Goal: Task Accomplishment & Management: Complete application form

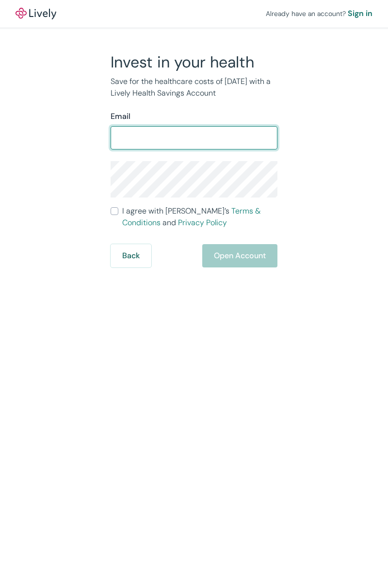
click at [127, 135] on input "Email" at bounding box center [194, 137] width 167 height 19
type input "elisecki@mac.com"
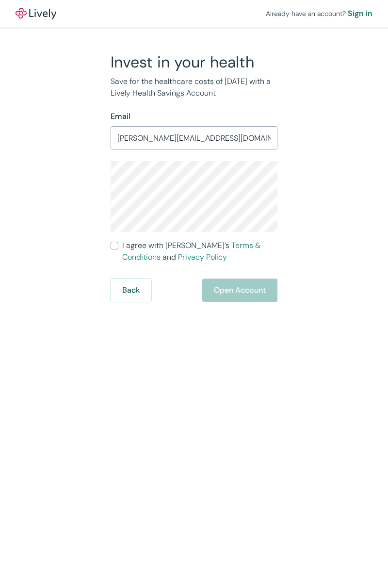
scroll to position [0, 0]
click at [0, 183] on html "Already have an account? Sign in Invest in your health Save for the healthcare …" at bounding box center [194, 290] width 388 height 580
click at [115, 247] on input "I agree with Lively’s Terms & Conditions and Privacy Policy" at bounding box center [115, 246] width 8 height 8
checkbox input "true"
click at [236, 294] on button "Open Account" at bounding box center [239, 290] width 75 height 23
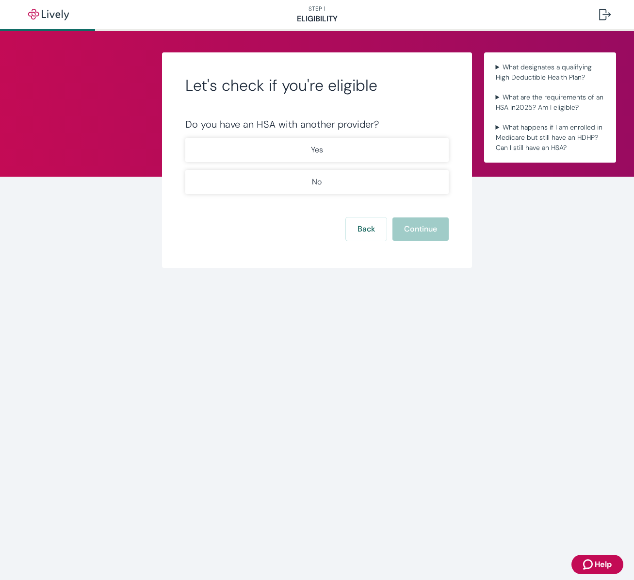
scroll to position [0, 0]
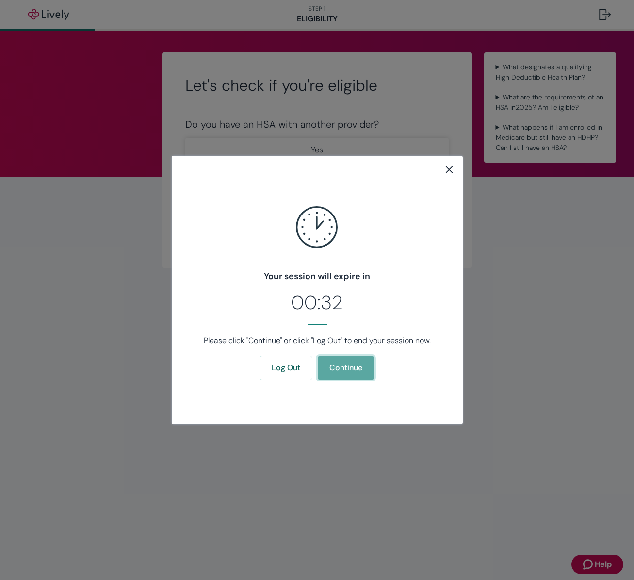
drag, startPoint x: 353, startPoint y: 368, endPoint x: 358, endPoint y: 368, distance: 5.4
click at [353, 368] on button "Continue" at bounding box center [346, 367] width 56 height 23
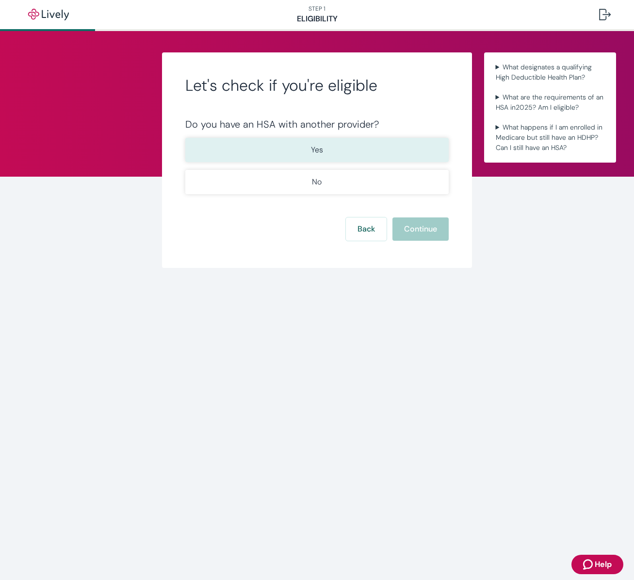
click at [329, 147] on button "Yes" at bounding box center [317, 150] width 264 height 24
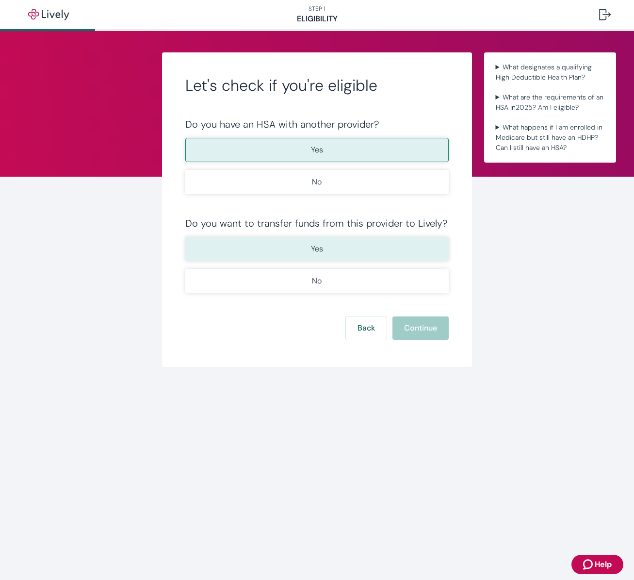
scroll to position [0, 0]
click at [313, 246] on p "Yes" at bounding box center [317, 249] width 12 height 12
click at [424, 331] on button "Continue" at bounding box center [421, 328] width 56 height 23
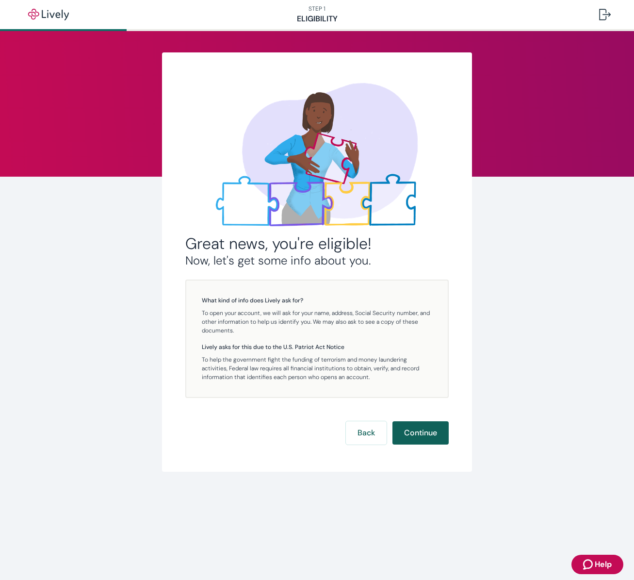
scroll to position [0, 1]
click at [433, 433] on button "Continue" at bounding box center [421, 432] width 56 height 23
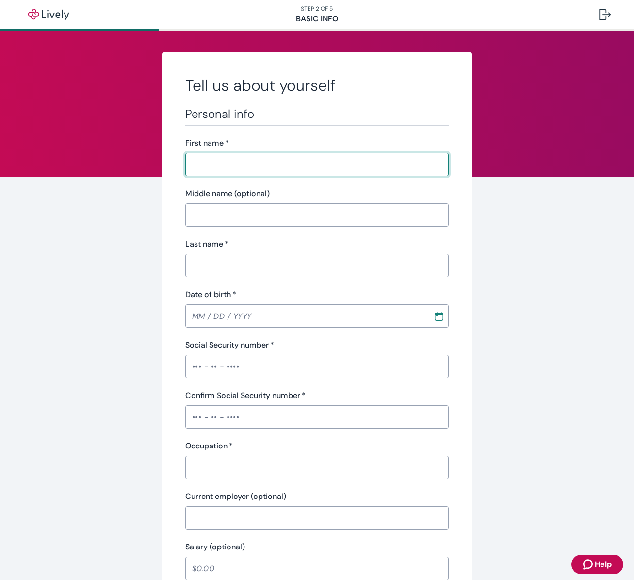
drag, startPoint x: 436, startPoint y: 167, endPoint x: 441, endPoint y: 165, distance: 5.5
click at [438, 166] on input "First name   *" at bounding box center [313, 164] width 257 height 19
type input "[PERSON_NAME]"
type input "[PERSON_NAME] MD"
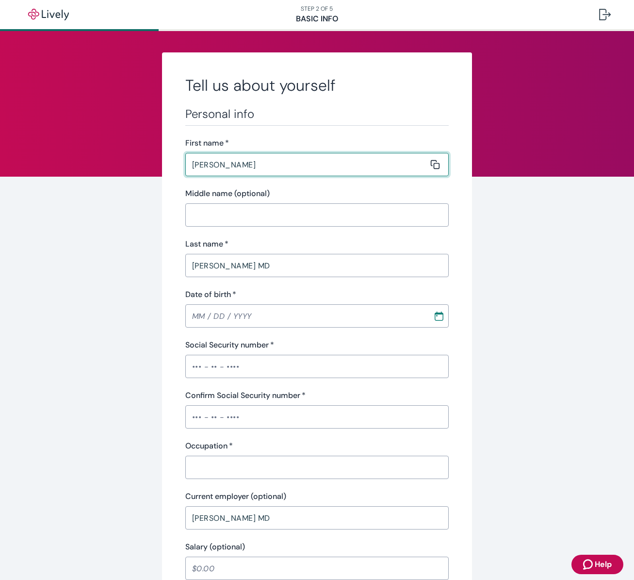
type input "[PHONE_NUMBER]"
type input "[STREET_ADDRESS]"
type input "New Iberia"
type input "LA"
type input "70560"
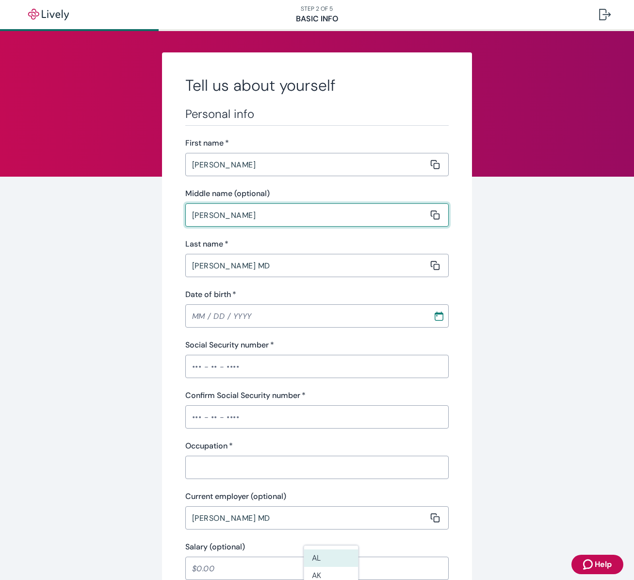
click at [196, 215] on input "[PERSON_NAME]" at bounding box center [307, 214] width 244 height 19
type input "[PERSON_NAME]"
type input "MM / DD / YYYY"
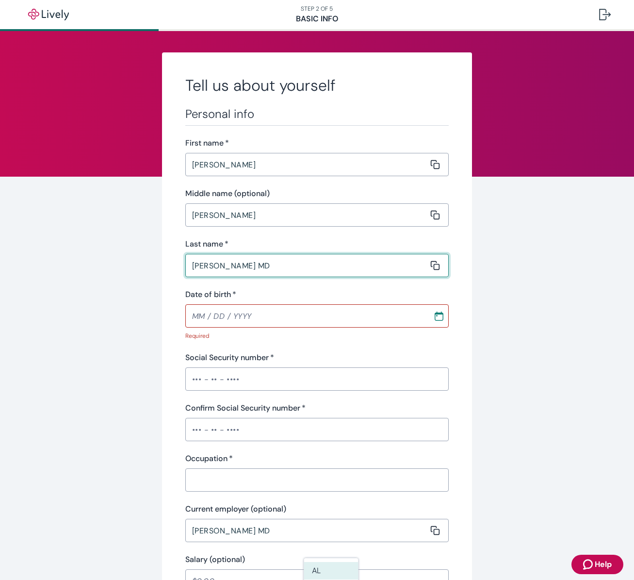
scroll to position [1, 0]
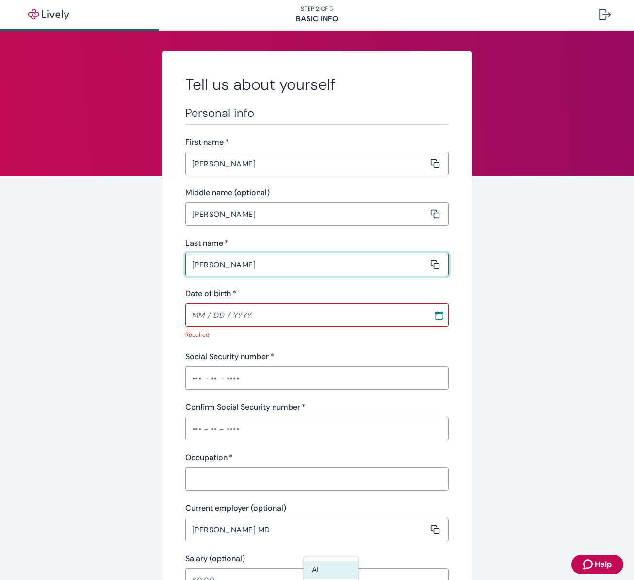
type input "[PERSON_NAME]"
click at [577, 318] on div "Tell us about yourself Personal info First name   * [PERSON_NAME] ​ Middle name…" at bounding box center [317, 523] width 634 height 986
click at [225, 267] on input "[PERSON_NAME]" at bounding box center [307, 264] width 244 height 19
click at [434, 265] on icon "Copy to clipboard" at bounding box center [436, 265] width 10 height 10
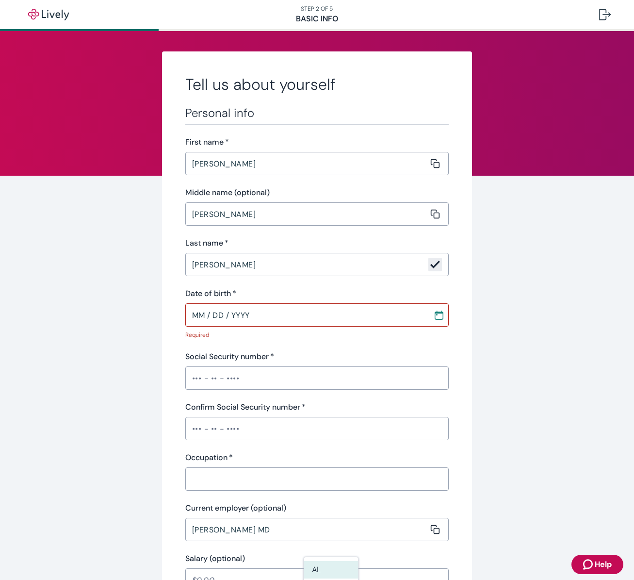
click at [257, 316] on input "MM / DD / YYYY" at bounding box center [306, 314] width 242 height 19
click at [200, 317] on input "MM / DD / YYYY" at bounding box center [306, 314] width 242 height 19
click at [195, 315] on input "MM / DD / YYYY" at bounding box center [306, 314] width 242 height 19
type input "MM / DD / YYYY"
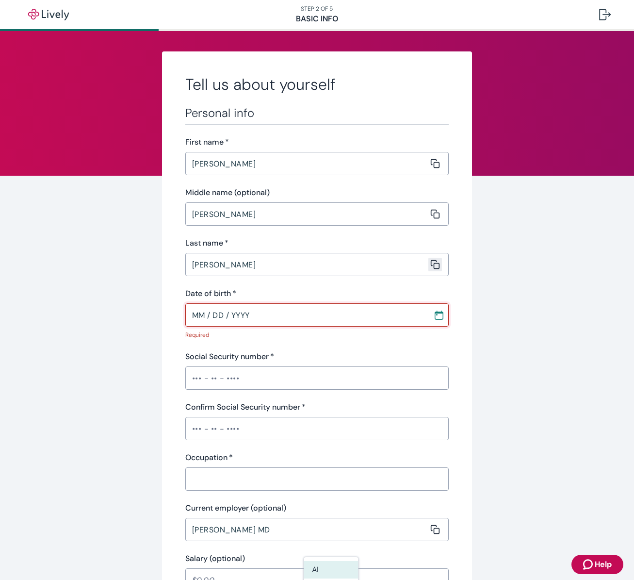
scroll to position [0, 0]
click at [208, 316] on input "MM / DD / YYYY" at bounding box center [306, 314] width 242 height 19
click at [204, 316] on input "MM / DD / YYYY" at bounding box center [306, 314] width 242 height 19
click at [441, 317] on icon "Calendar" at bounding box center [439, 315] width 10 height 10
click at [435, 344] on button "Previous month" at bounding box center [428, 341] width 17 height 17
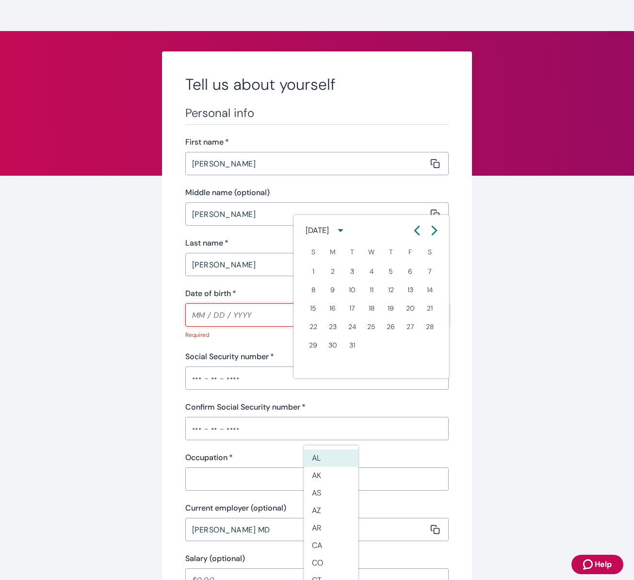
click at [432, 235] on icon "Calendar right arrow" at bounding box center [435, 231] width 10 height 10
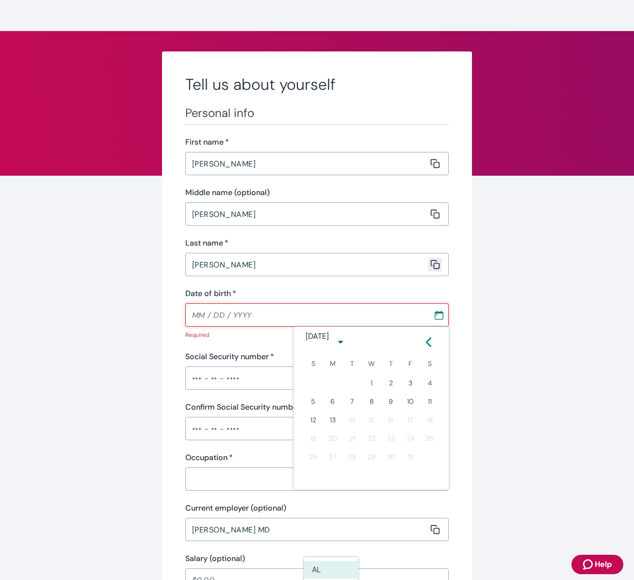
click at [432, 344] on icon "Calendar left arrow" at bounding box center [429, 342] width 10 height 10
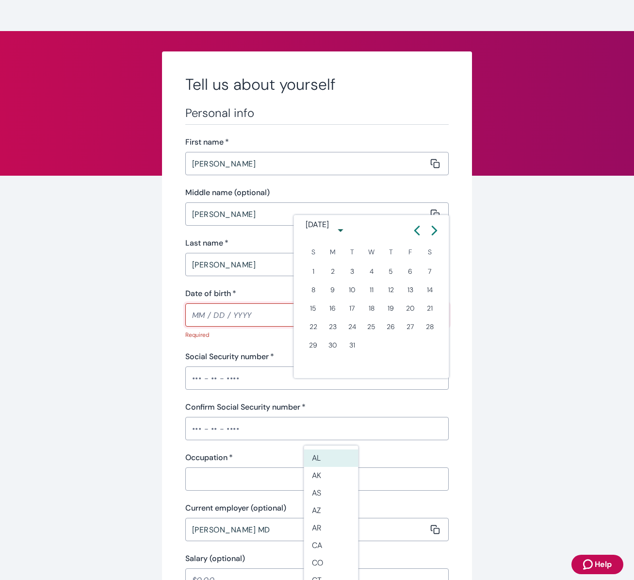
click at [432, 235] on icon "Calendar right arrow" at bounding box center [435, 231] width 10 height 10
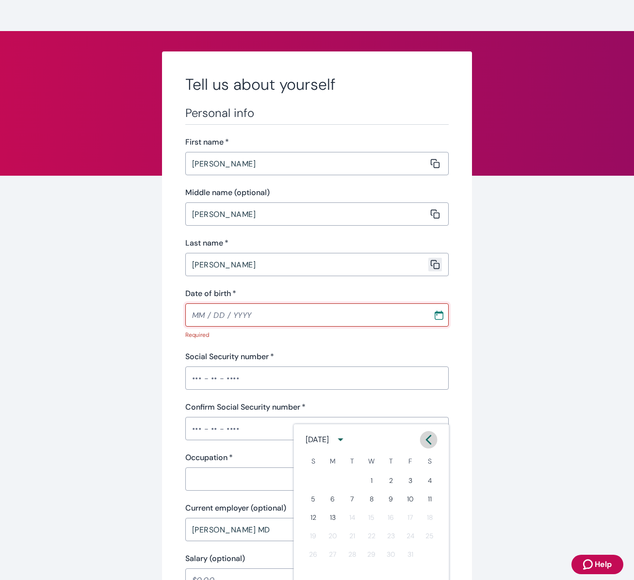
click at [432, 435] on icon "Calendar left arrow" at bounding box center [429, 440] width 10 height 10
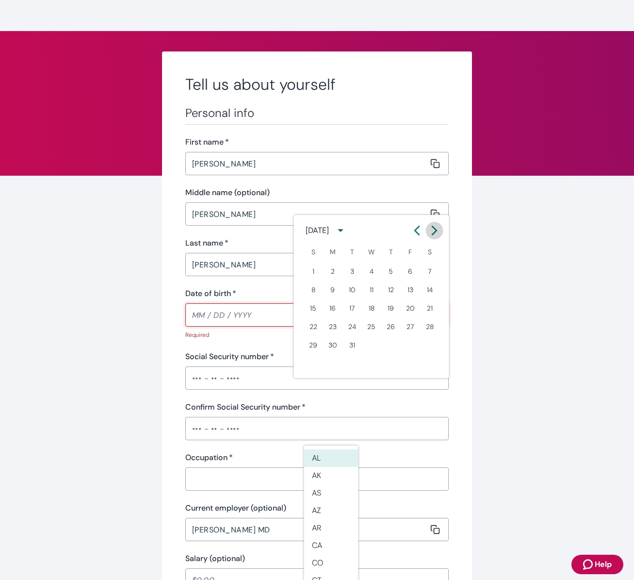
click at [432, 235] on icon "Calendar right arrow" at bounding box center [435, 231] width 10 height 10
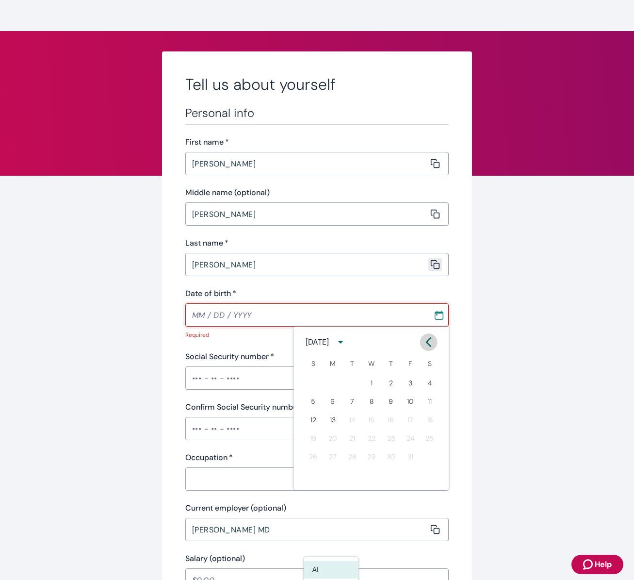
click at [432, 344] on icon "Calendar left arrow" at bounding box center [429, 342] width 10 height 10
click at [432, 344] on icon "Calendar right arrow" at bounding box center [435, 342] width 10 height 10
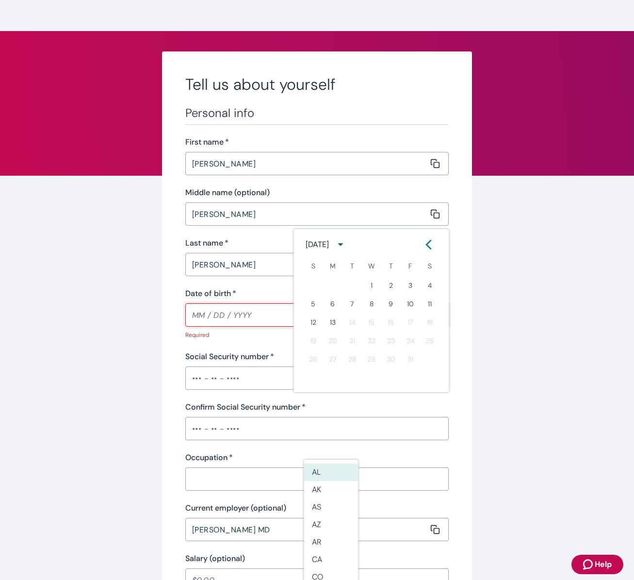
click at [428, 249] on icon "Calendar left arrow" at bounding box center [429, 244] width 4 height 8
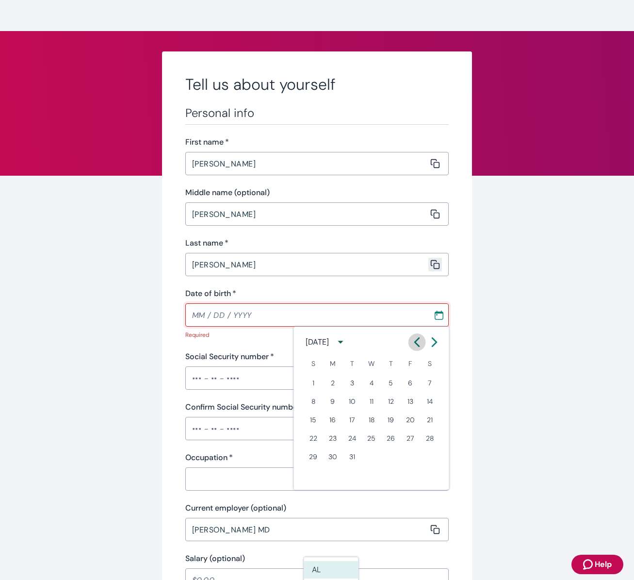
click at [414, 343] on icon "Calendar left arrow" at bounding box center [418, 342] width 10 height 10
click at [414, 344] on icon "Calendar left arrow" at bounding box center [418, 342] width 10 height 10
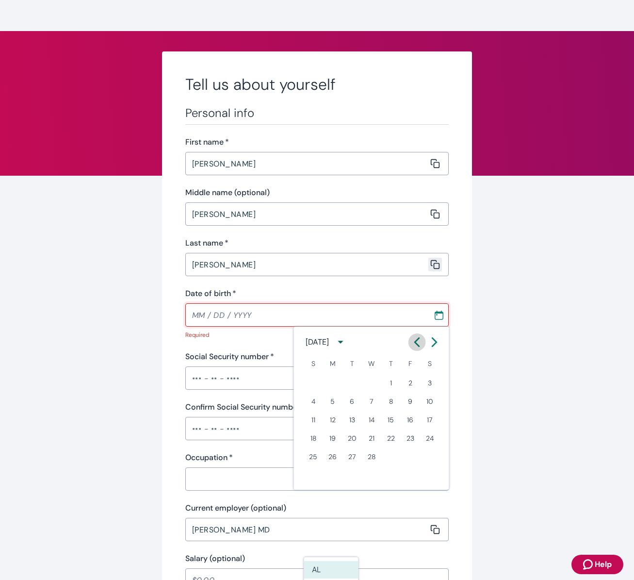
click at [414, 344] on icon "Calendar left arrow" at bounding box center [418, 342] width 10 height 10
click at [316, 401] on button "7" at bounding box center [313, 401] width 17 height 17
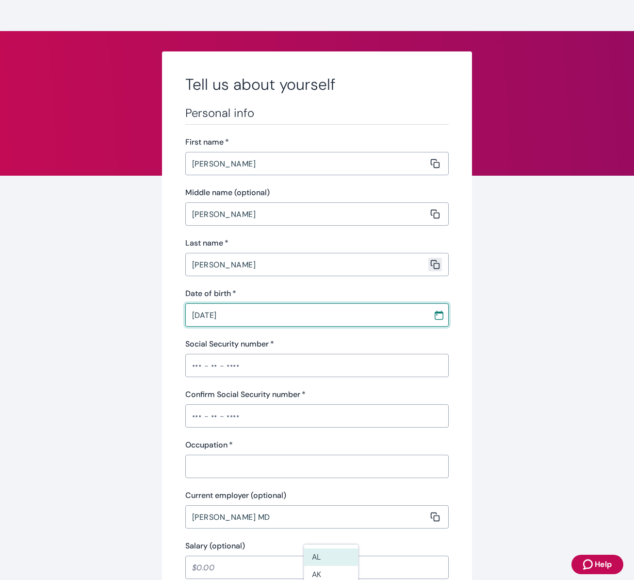
click at [245, 319] on input "[DATE]" at bounding box center [306, 314] width 242 height 19
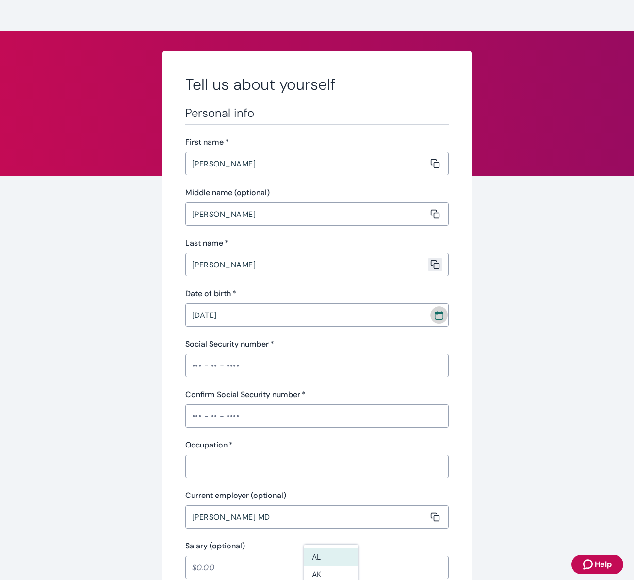
click at [437, 317] on icon "Calendar" at bounding box center [439, 315] width 10 height 10
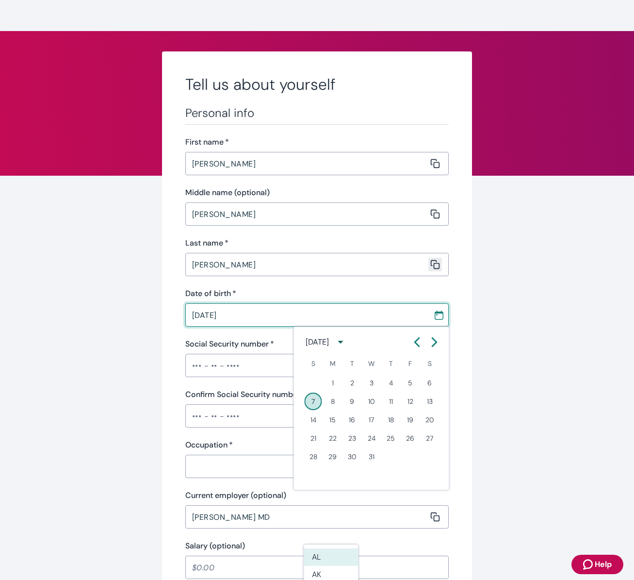
click at [419, 341] on icon "Calendar left arrow" at bounding box center [418, 342] width 10 height 10
click at [417, 342] on icon "Calendar left arrow" at bounding box center [418, 342] width 10 height 10
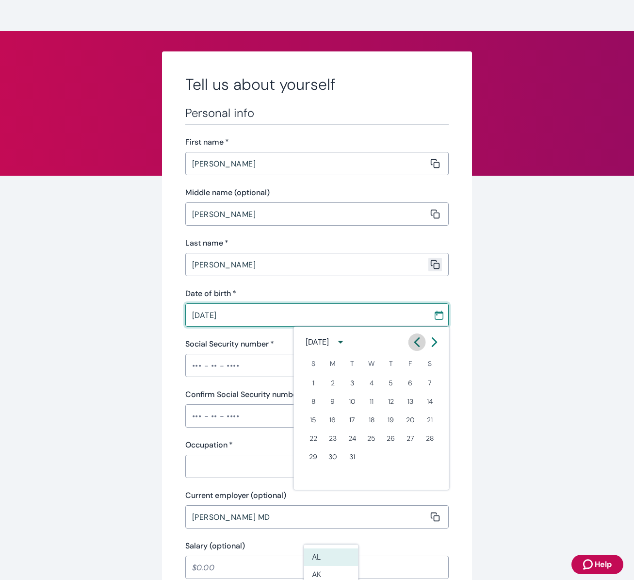
click at [416, 342] on icon "Calendar left arrow" at bounding box center [417, 342] width 4 height 8
click at [416, 343] on icon "Calendar left arrow" at bounding box center [417, 342] width 4 height 8
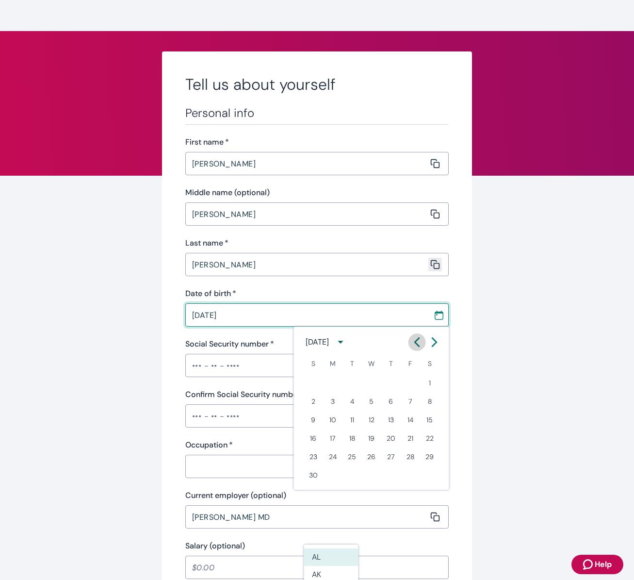
click at [414, 343] on icon "Calendar left arrow" at bounding box center [418, 342] width 10 height 10
click at [413, 343] on icon "Calendar left arrow" at bounding box center [418, 342] width 10 height 10
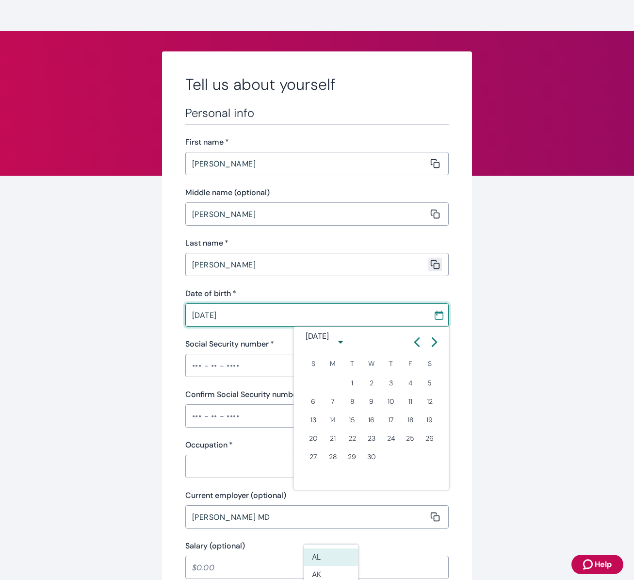
click at [413, 343] on icon "Calendar left arrow" at bounding box center [418, 342] width 10 height 10
click at [413, 344] on icon "Calendar left arrow" at bounding box center [418, 342] width 10 height 10
click at [414, 342] on icon "Calendar left arrow" at bounding box center [418, 342] width 10 height 10
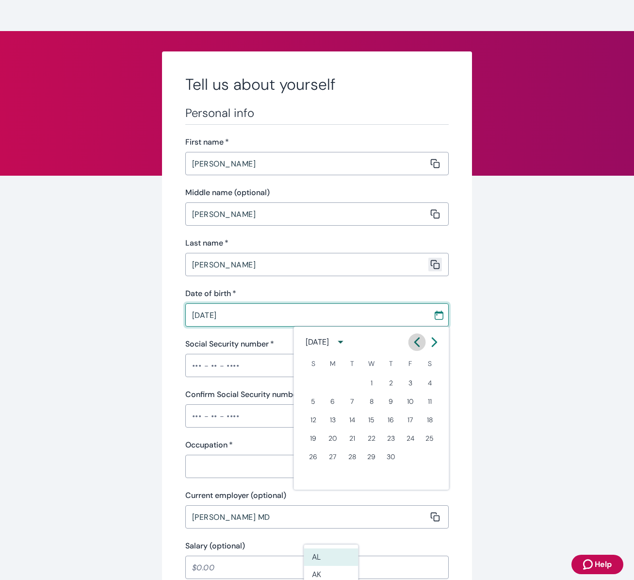
click at [413, 343] on icon "Calendar left arrow" at bounding box center [418, 342] width 10 height 10
click at [417, 341] on icon "Calendar left arrow" at bounding box center [417, 342] width 4 height 8
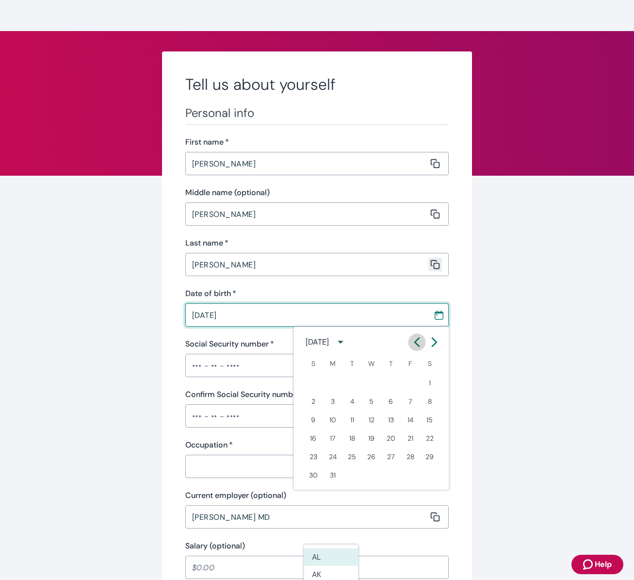
click at [416, 341] on icon "Calendar left arrow" at bounding box center [417, 342] width 4 height 8
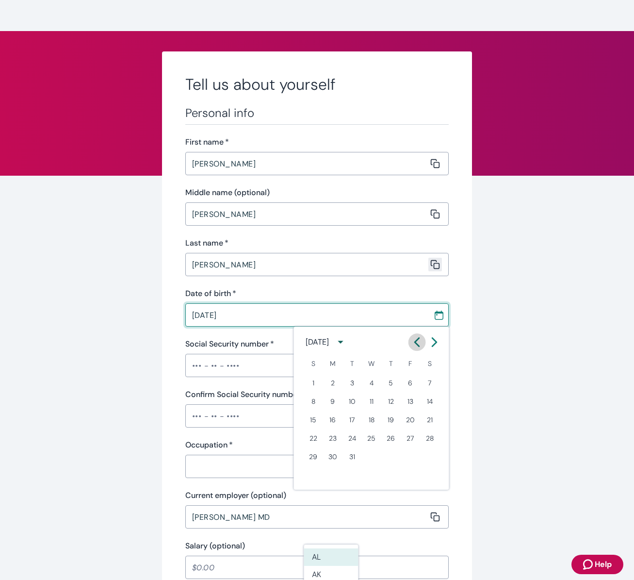
click at [414, 341] on icon "Calendar left arrow" at bounding box center [418, 342] width 10 height 10
drag, startPoint x: 414, startPoint y: 341, endPoint x: 145, endPoint y: 277, distance: 276.1
click at [410, 340] on button "Previous month" at bounding box center [417, 341] width 17 height 17
drag, startPoint x: 246, startPoint y: 314, endPoint x: 279, endPoint y: 320, distance: 33.7
click at [219, 314] on input "[DATE]" at bounding box center [306, 314] width 242 height 19
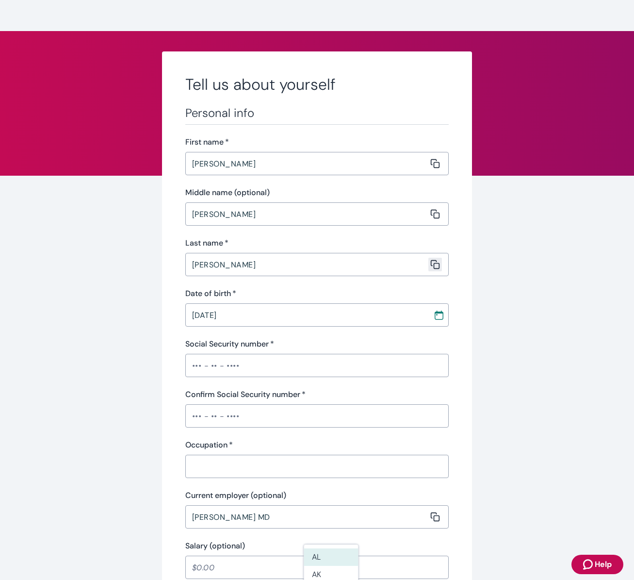
click at [442, 319] on icon "Calendar" at bounding box center [439, 315] width 9 height 9
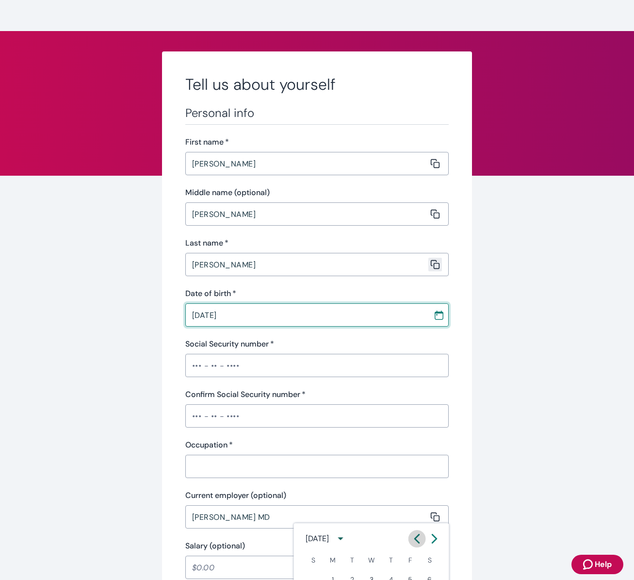
scroll to position [1328, 0]
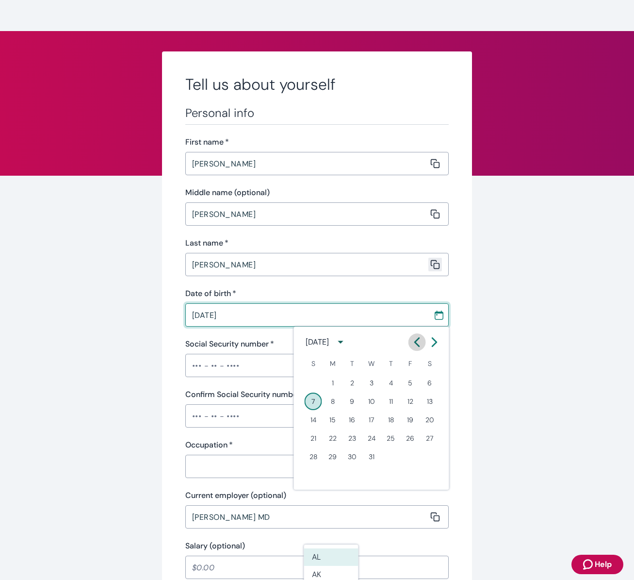
click at [416, 340] on icon "Calendar left arrow" at bounding box center [418, 342] width 10 height 10
click at [417, 341] on icon "Calendar left arrow" at bounding box center [418, 342] width 10 height 10
click at [417, 341] on icon "Calendar left arrow" at bounding box center [417, 342] width 4 height 8
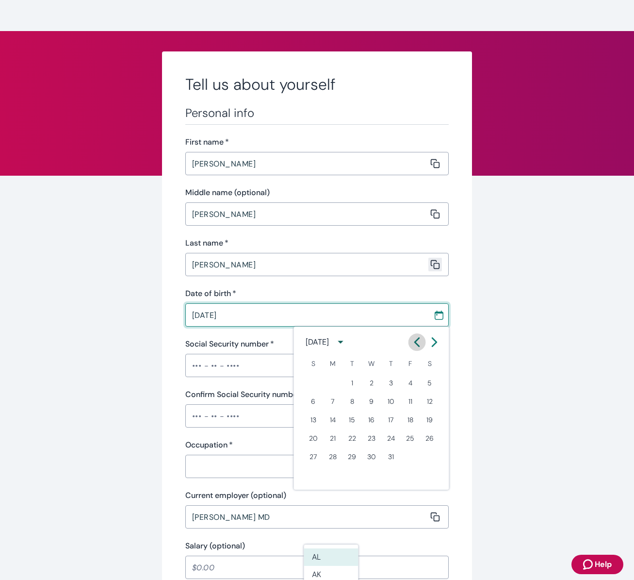
click at [417, 341] on icon "Calendar left arrow" at bounding box center [417, 342] width 4 height 8
click at [416, 341] on icon "Calendar left arrow" at bounding box center [417, 342] width 4 height 8
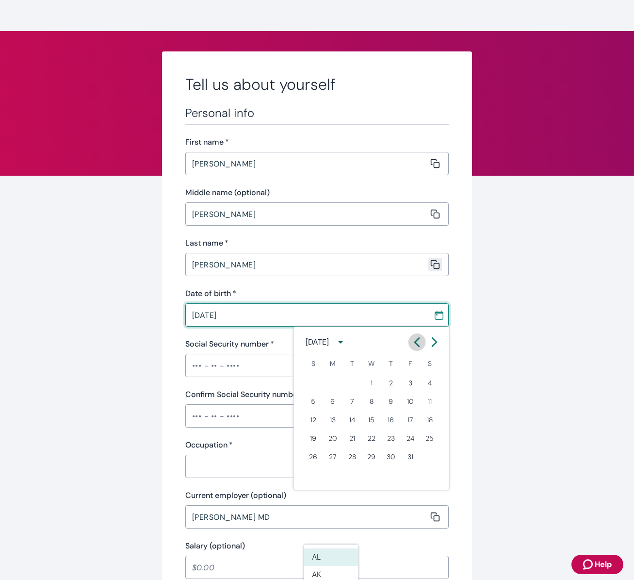
click at [416, 341] on icon "Calendar left arrow" at bounding box center [418, 342] width 10 height 10
click at [416, 341] on icon "Calendar left arrow" at bounding box center [417, 342] width 4 height 8
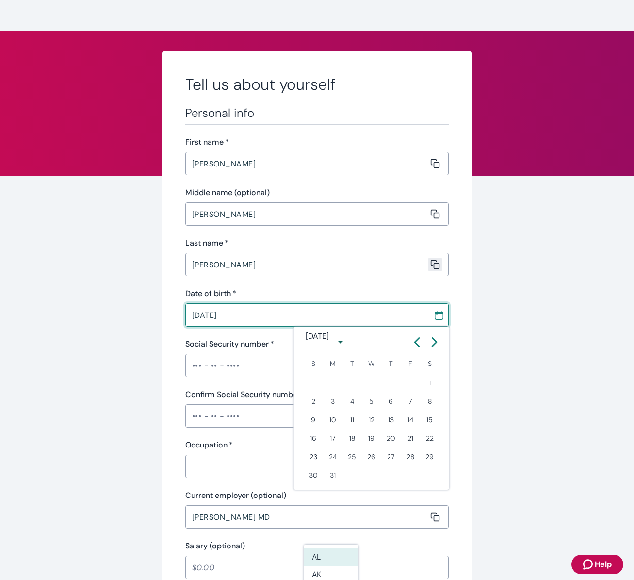
click at [416, 341] on icon "Calendar left arrow" at bounding box center [417, 342] width 4 height 8
click at [416, 340] on icon "Calendar left arrow" at bounding box center [418, 342] width 10 height 10
click at [415, 341] on icon "Calendar left arrow" at bounding box center [418, 342] width 10 height 10
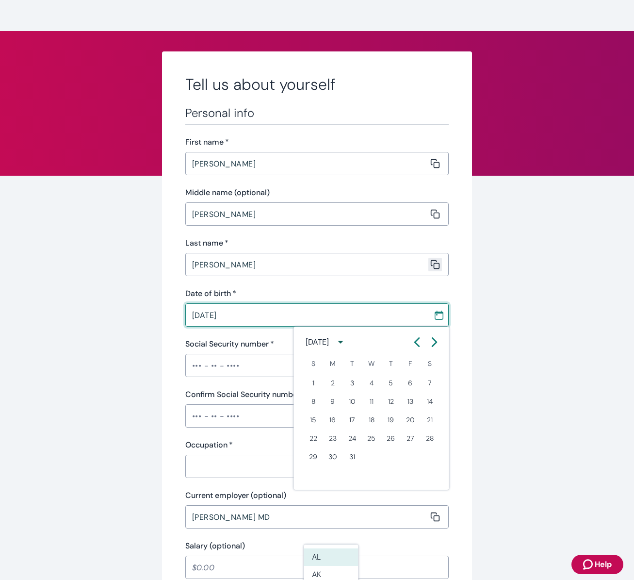
click at [415, 341] on icon "Calendar left arrow" at bounding box center [418, 342] width 10 height 10
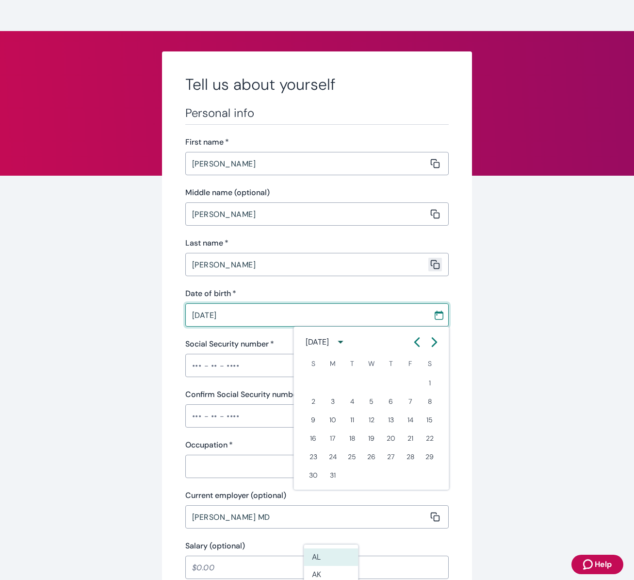
click at [415, 341] on icon "Calendar left arrow" at bounding box center [418, 342] width 10 height 10
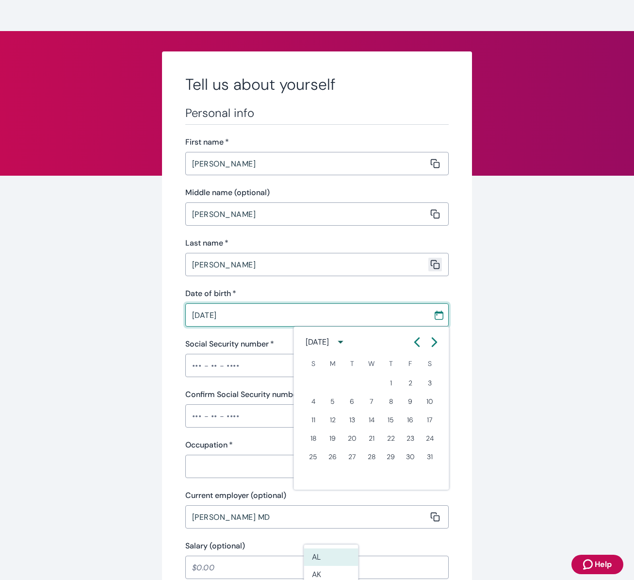
click at [415, 341] on icon "Calendar left arrow" at bounding box center [418, 342] width 10 height 10
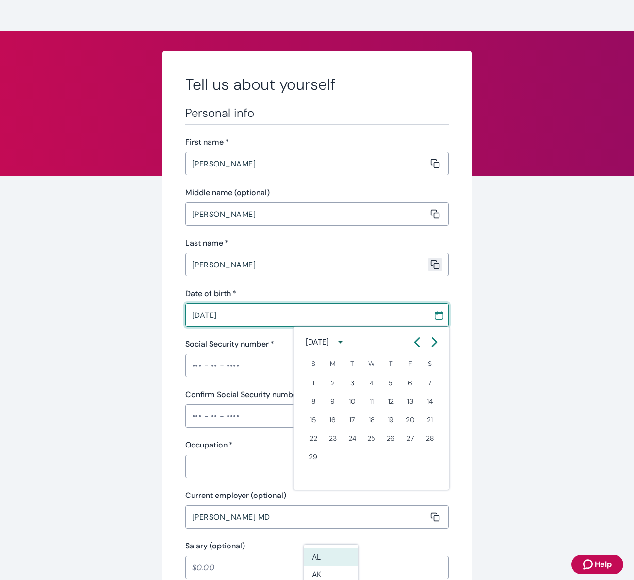
click at [415, 341] on icon "Calendar left arrow" at bounding box center [418, 342] width 10 height 10
click at [416, 340] on icon "Calendar left arrow" at bounding box center [418, 342] width 10 height 10
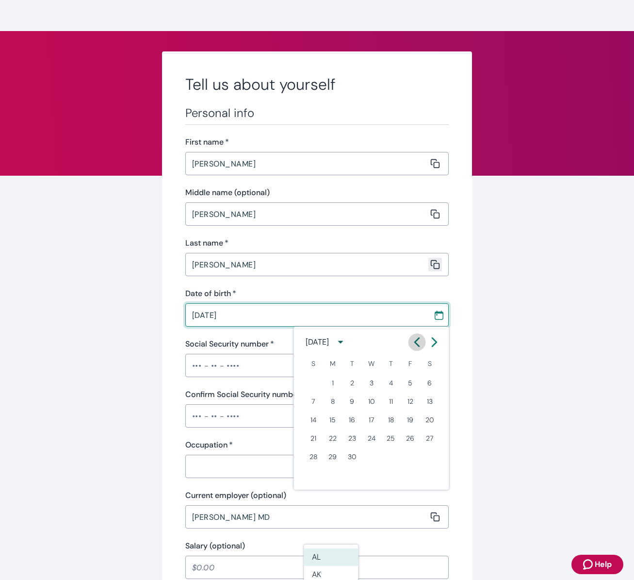
click at [415, 341] on icon "Calendar left arrow" at bounding box center [418, 342] width 10 height 10
click at [416, 341] on icon "Calendar left arrow" at bounding box center [418, 342] width 10 height 10
click at [416, 342] on icon "Calendar left arrow" at bounding box center [417, 342] width 4 height 8
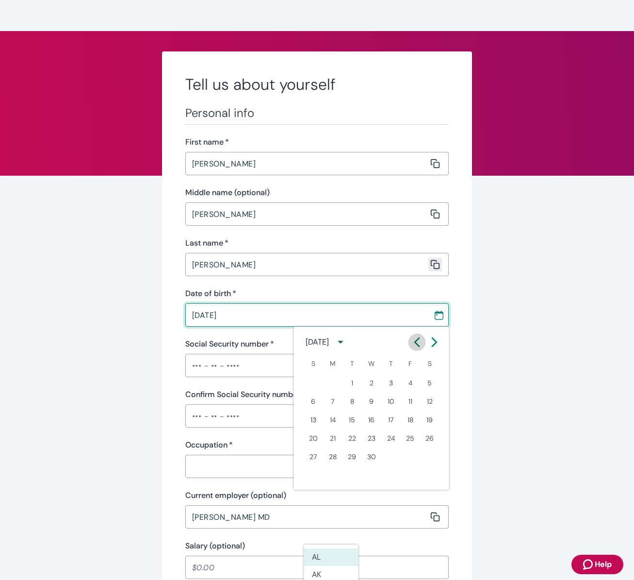
click at [417, 343] on icon "Calendar left arrow" at bounding box center [418, 342] width 10 height 10
click at [416, 343] on icon "Calendar left arrow" at bounding box center [417, 342] width 4 height 8
click at [416, 344] on icon "Calendar left arrow" at bounding box center [417, 342] width 4 height 8
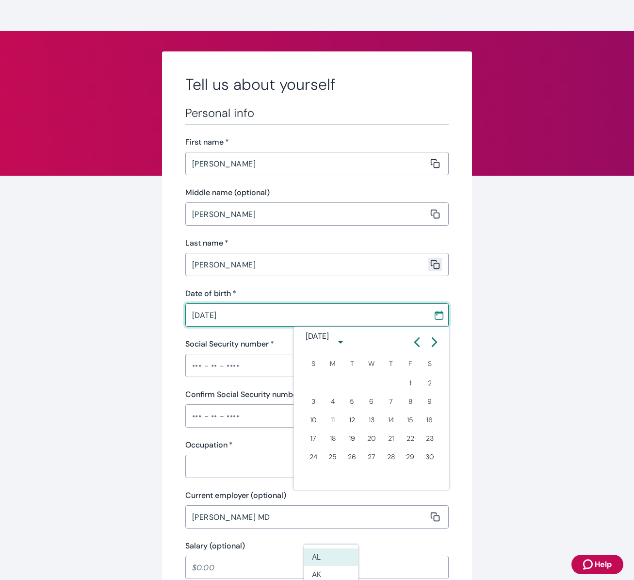
click at [416, 344] on icon "Calendar left arrow" at bounding box center [418, 342] width 10 height 10
click at [415, 345] on icon "Calendar left arrow" at bounding box center [418, 342] width 10 height 10
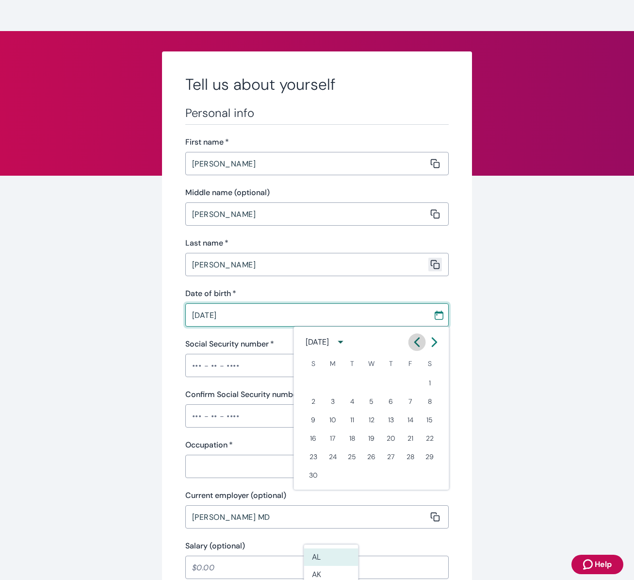
click at [415, 345] on icon "Calendar left arrow" at bounding box center [418, 342] width 10 height 10
click at [414, 345] on icon "Calendar left arrow" at bounding box center [418, 342] width 10 height 10
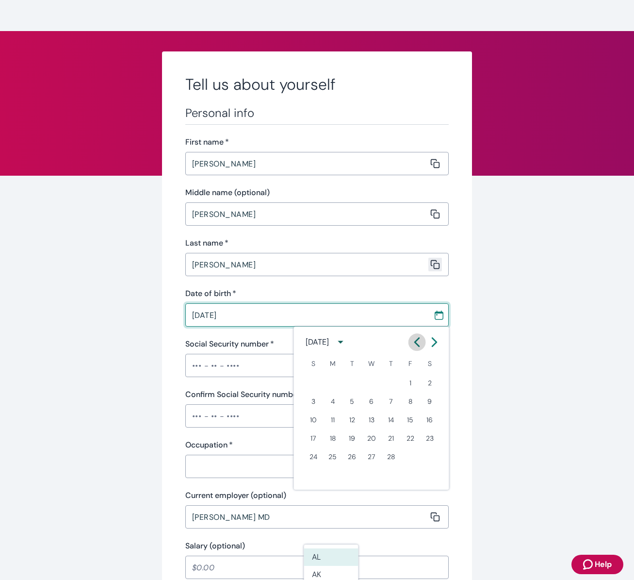
click at [414, 346] on icon "Calendar left arrow" at bounding box center [418, 342] width 10 height 10
click at [414, 347] on button "Previous month" at bounding box center [417, 341] width 17 height 17
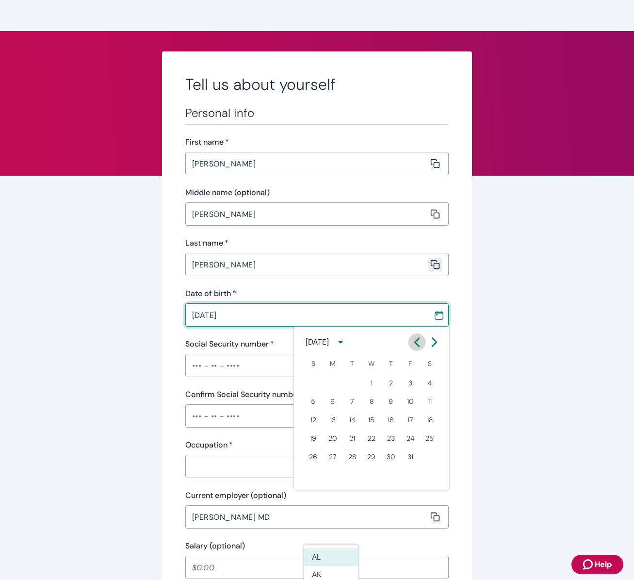
click at [414, 347] on button "Previous month" at bounding box center [417, 341] width 17 height 17
click at [414, 348] on button "Previous month" at bounding box center [417, 341] width 17 height 17
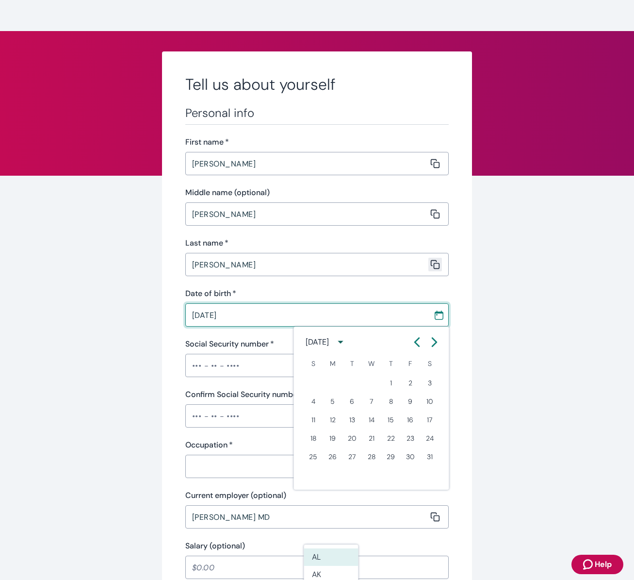
click at [414, 348] on button "Previous month" at bounding box center [417, 341] width 17 height 17
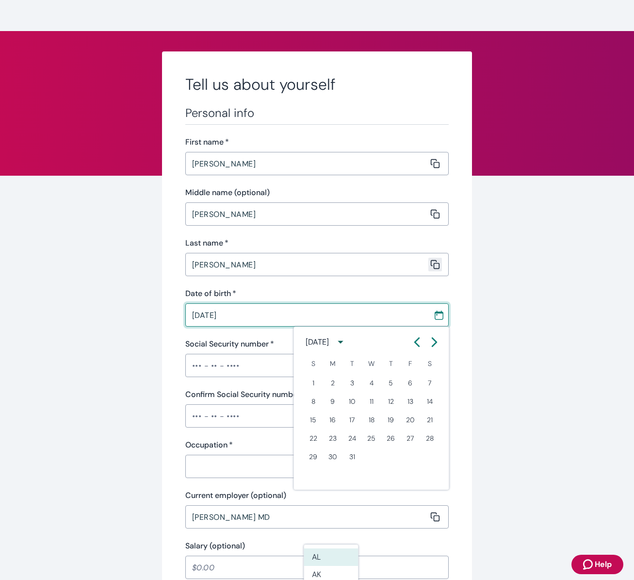
click at [413, 348] on button "Previous month" at bounding box center [417, 341] width 17 height 17
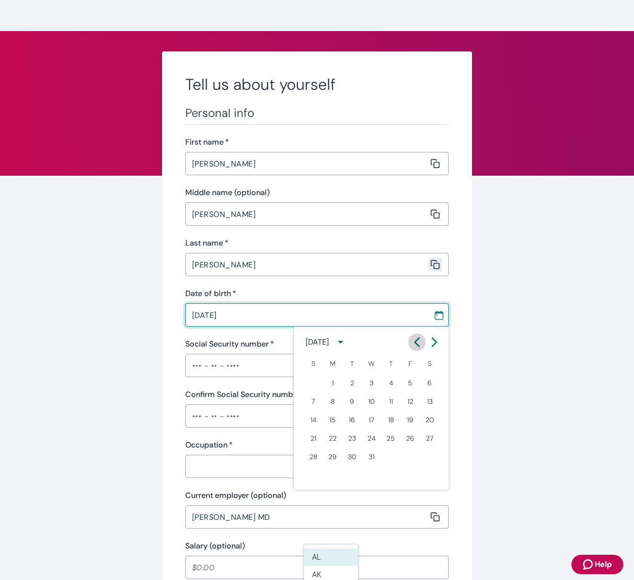
click at [413, 348] on button "Previous month" at bounding box center [417, 341] width 17 height 17
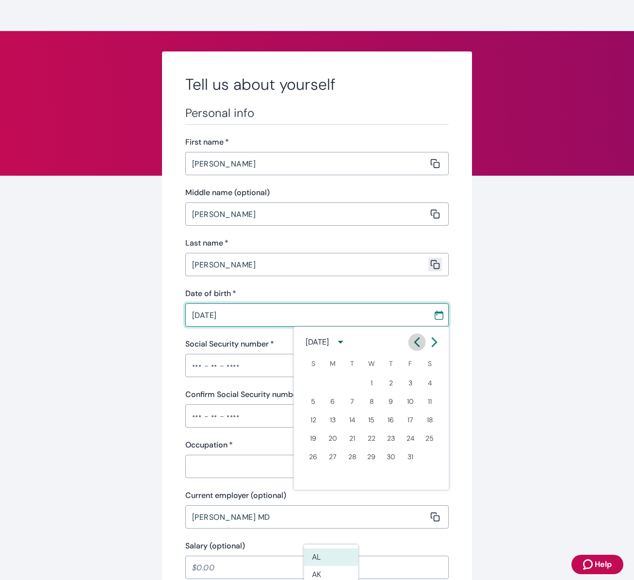
click at [413, 348] on button "Previous month" at bounding box center [417, 341] width 17 height 17
click at [413, 349] on button "Previous month" at bounding box center [417, 341] width 17 height 17
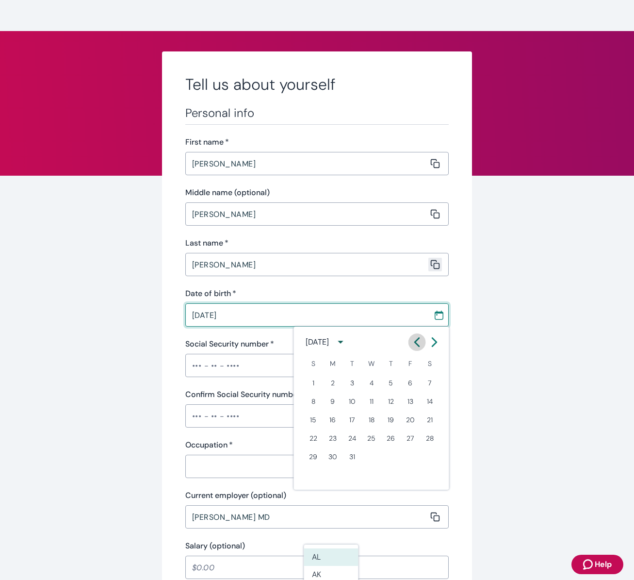
click at [413, 349] on button "Previous month" at bounding box center [417, 341] width 17 height 17
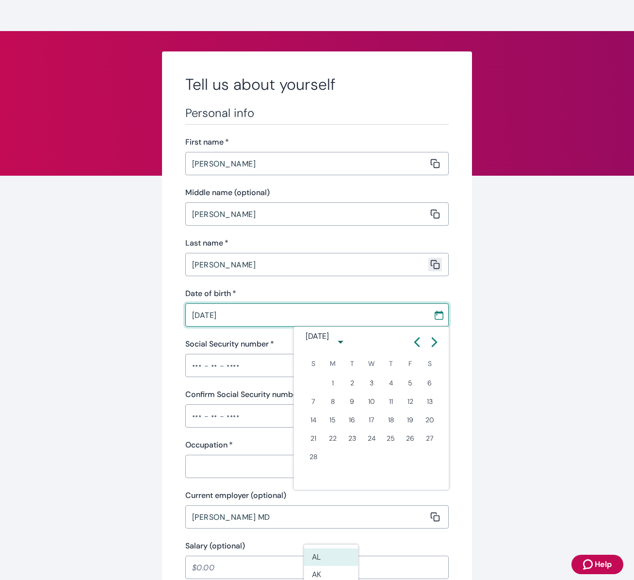
click at [415, 349] on button "Previous month" at bounding box center [417, 341] width 17 height 17
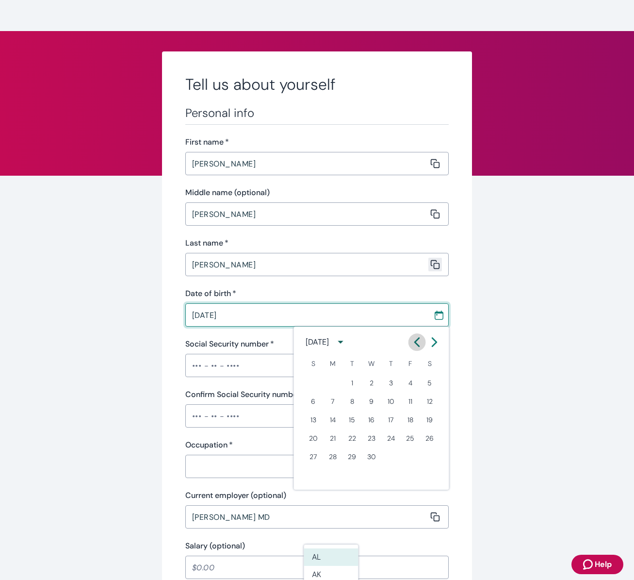
click at [415, 349] on button "Previous month" at bounding box center [417, 341] width 17 height 17
click at [414, 349] on button "Previous month" at bounding box center [417, 341] width 17 height 17
click at [413, 350] on button "Previous month" at bounding box center [417, 341] width 17 height 17
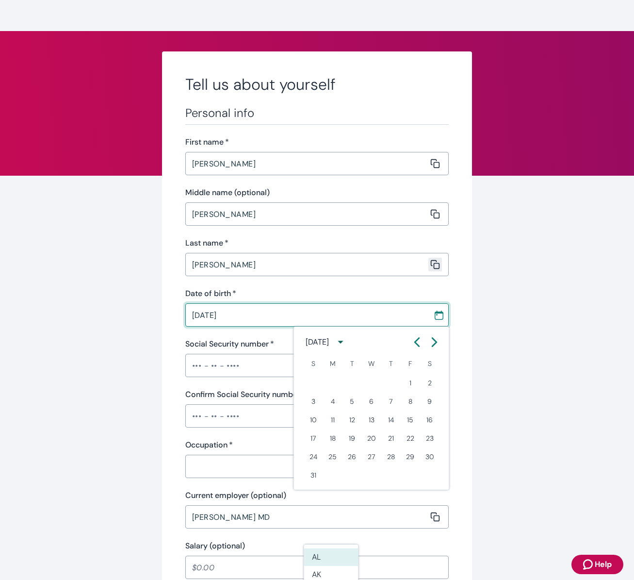
click at [414, 348] on button "Previous month" at bounding box center [417, 341] width 17 height 17
click at [414, 350] on button "Previous month" at bounding box center [417, 341] width 17 height 17
click at [415, 348] on button "Previous month" at bounding box center [417, 341] width 17 height 17
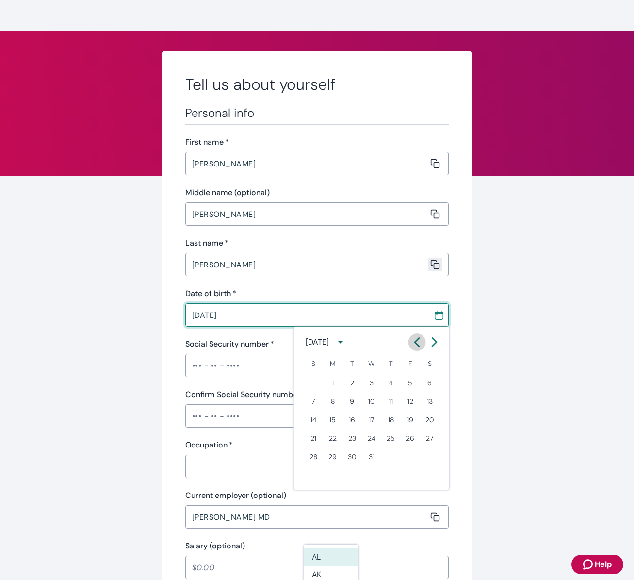
click at [414, 348] on button "Previous month" at bounding box center [417, 341] width 17 height 17
click at [414, 349] on button "Previous month" at bounding box center [417, 341] width 17 height 17
click at [415, 348] on button "Previous month" at bounding box center [417, 341] width 17 height 17
click at [415, 347] on button "Previous month" at bounding box center [417, 341] width 17 height 17
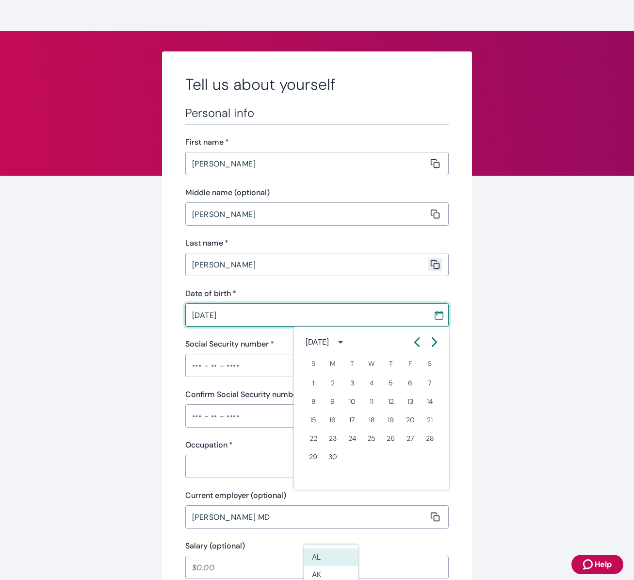
click at [415, 347] on button "Previous month" at bounding box center [417, 341] width 17 height 17
click at [415, 348] on button "Previous month" at bounding box center [417, 341] width 17 height 17
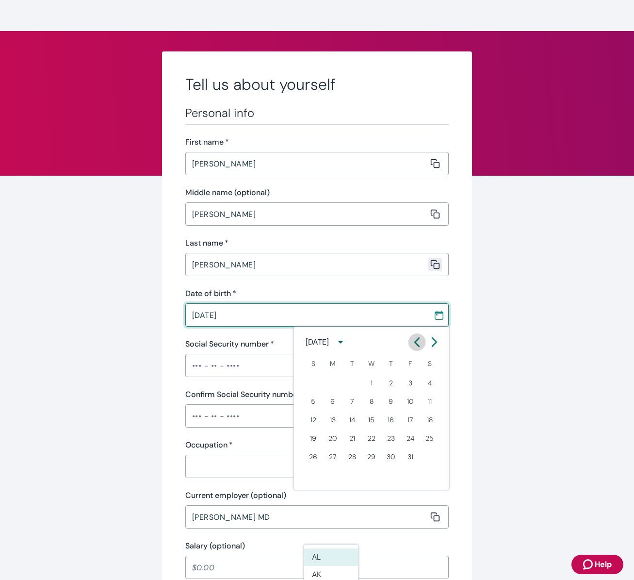
click at [415, 348] on button "Previous month" at bounding box center [417, 341] width 17 height 17
click at [416, 348] on button "Previous month" at bounding box center [417, 341] width 17 height 17
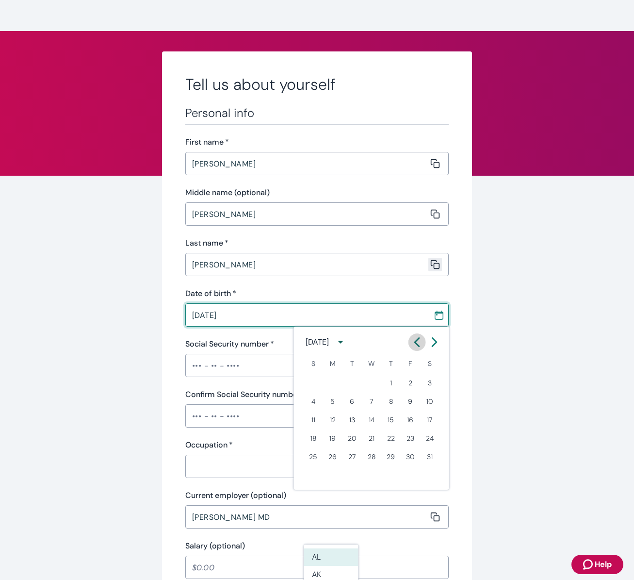
click at [416, 348] on button "Previous month" at bounding box center [417, 341] width 17 height 17
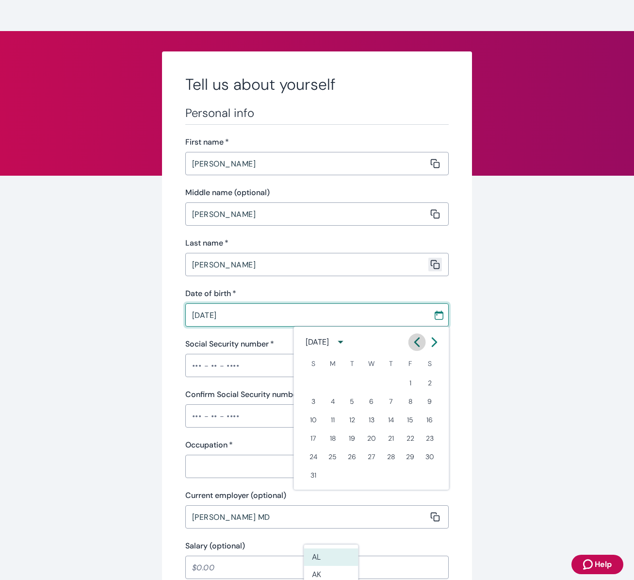
click at [416, 348] on button "Previous month" at bounding box center [417, 341] width 17 height 17
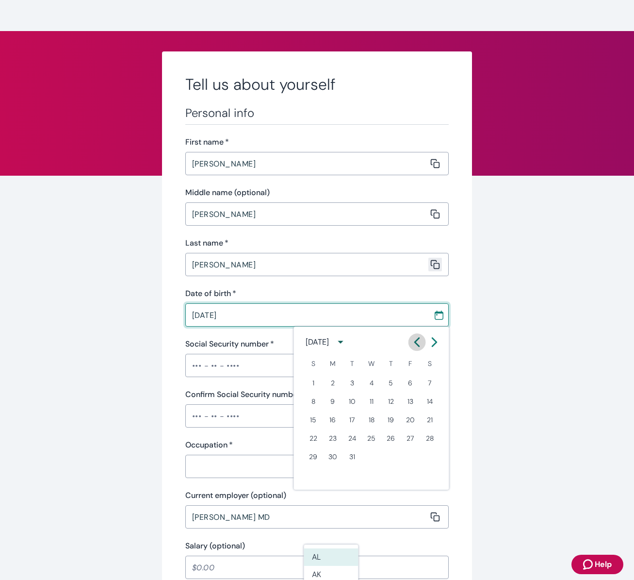
click at [416, 348] on button "Previous month" at bounding box center [417, 341] width 17 height 17
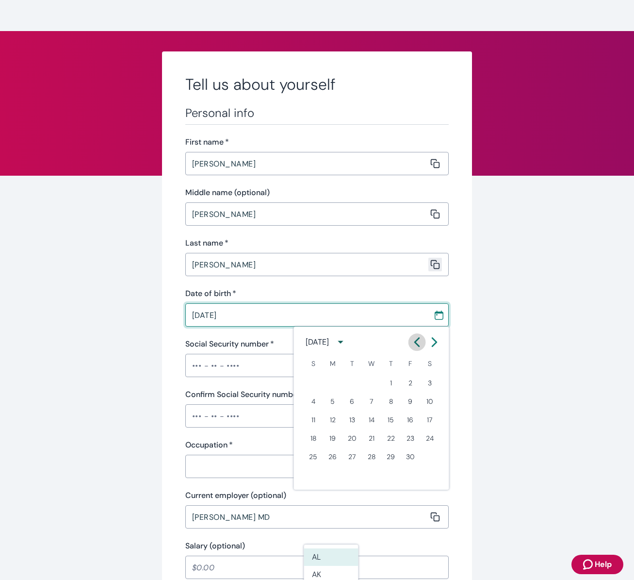
click at [416, 348] on button "Previous month" at bounding box center [417, 341] width 17 height 17
drag, startPoint x: 416, startPoint y: 348, endPoint x: 416, endPoint y: 342, distance: 5.9
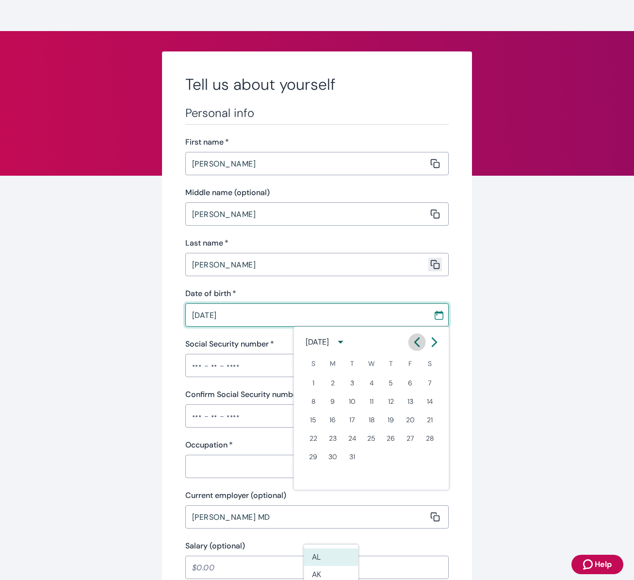
click at [416, 342] on button "Previous month" at bounding box center [417, 341] width 17 height 17
drag, startPoint x: 416, startPoint y: 342, endPoint x: 410, endPoint y: 345, distance: 6.5
click at [414, 343] on icon "Calendar left arrow" at bounding box center [418, 342] width 10 height 10
click at [410, 345] on button "Previous month" at bounding box center [417, 341] width 17 height 17
click at [412, 343] on button "Previous month" at bounding box center [417, 341] width 17 height 17
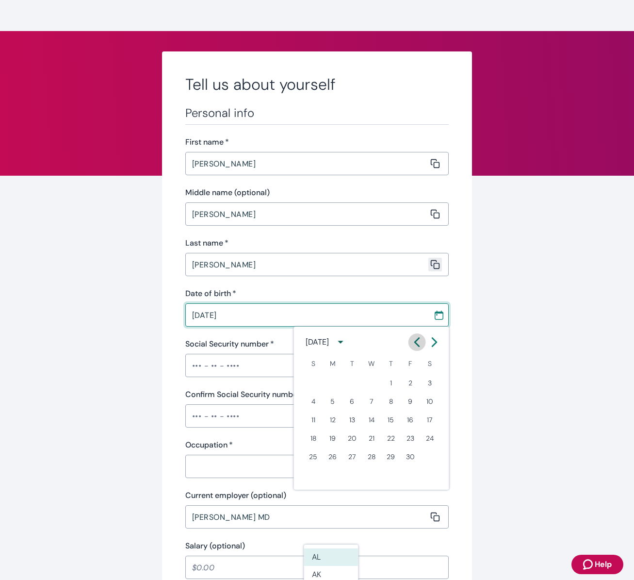
click at [413, 342] on icon "Calendar left arrow" at bounding box center [418, 342] width 10 height 10
click at [413, 343] on icon "Calendar left arrow" at bounding box center [418, 342] width 10 height 10
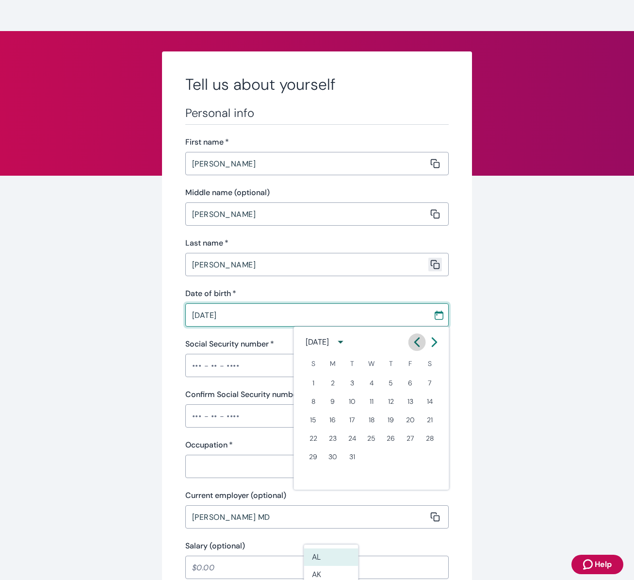
click at [413, 343] on icon "Calendar left arrow" at bounding box center [418, 342] width 10 height 10
click at [413, 342] on icon "Calendar left arrow" at bounding box center [418, 342] width 10 height 10
click at [403, 426] on div "12 13 14 15 16 17 18" at bounding box center [371, 419] width 155 height 17
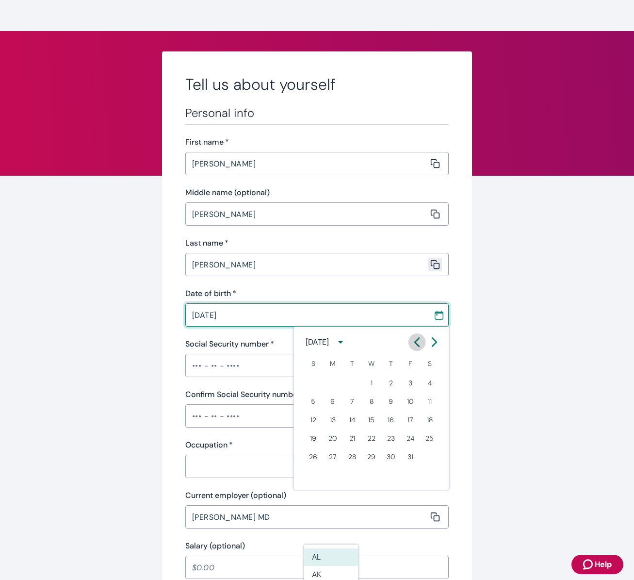
click at [418, 343] on icon "Calendar left arrow" at bounding box center [418, 342] width 10 height 10
click at [417, 343] on icon "Calendar left arrow" at bounding box center [418, 342] width 10 height 10
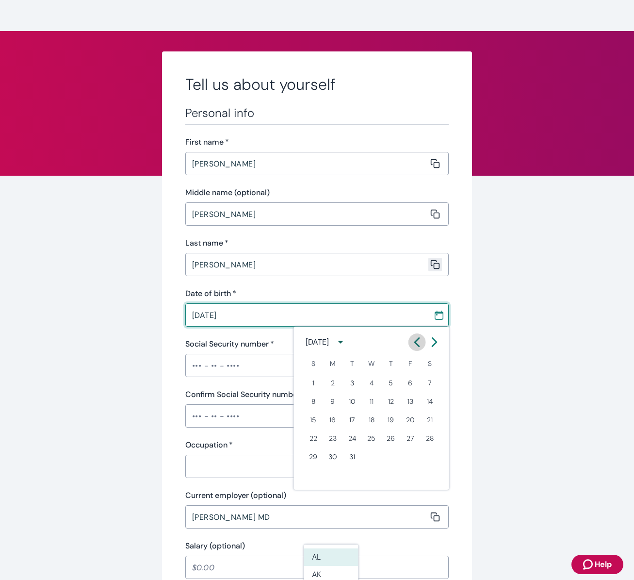
click at [417, 343] on icon "Calendar left arrow" at bounding box center [418, 342] width 10 height 10
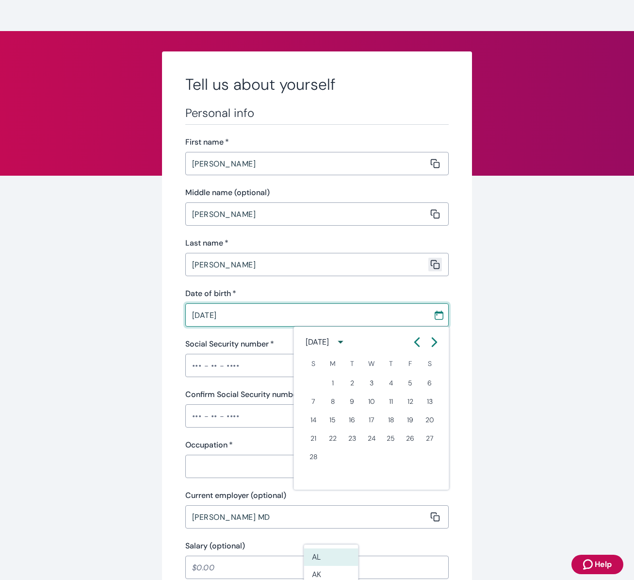
click at [417, 343] on icon "Calendar left arrow" at bounding box center [418, 342] width 10 height 10
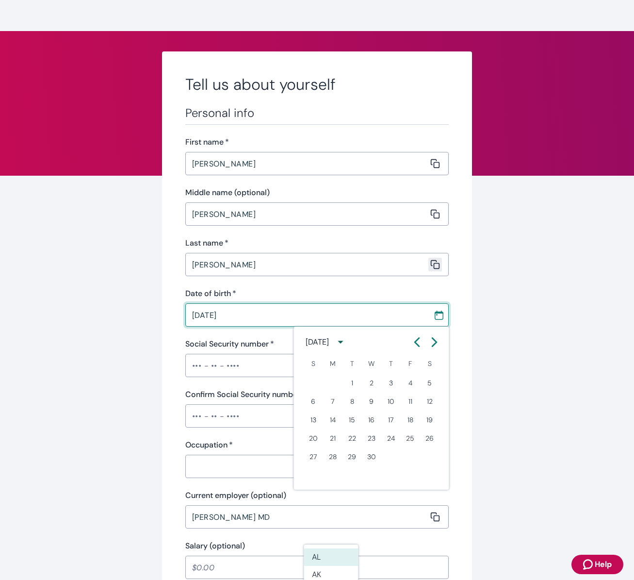
click at [417, 343] on icon "Calendar left arrow" at bounding box center [418, 342] width 10 height 10
click at [416, 344] on icon "Calendar left arrow" at bounding box center [418, 342] width 10 height 10
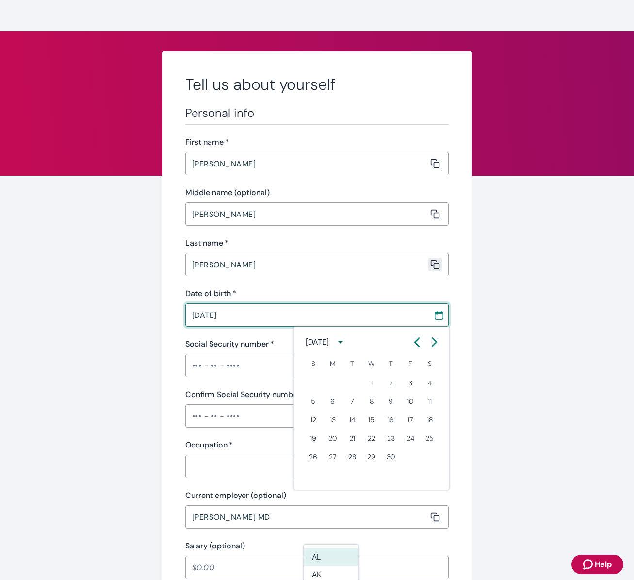
click at [415, 345] on icon "Calendar left arrow" at bounding box center [418, 342] width 10 height 10
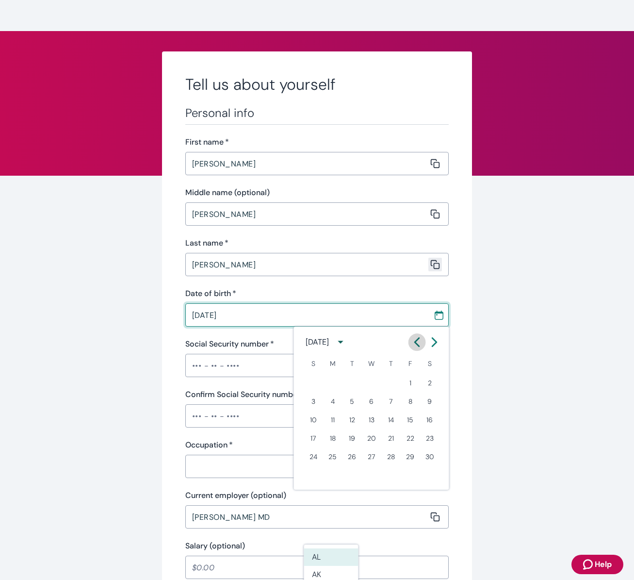
click at [415, 345] on icon "Calendar left arrow" at bounding box center [418, 342] width 10 height 10
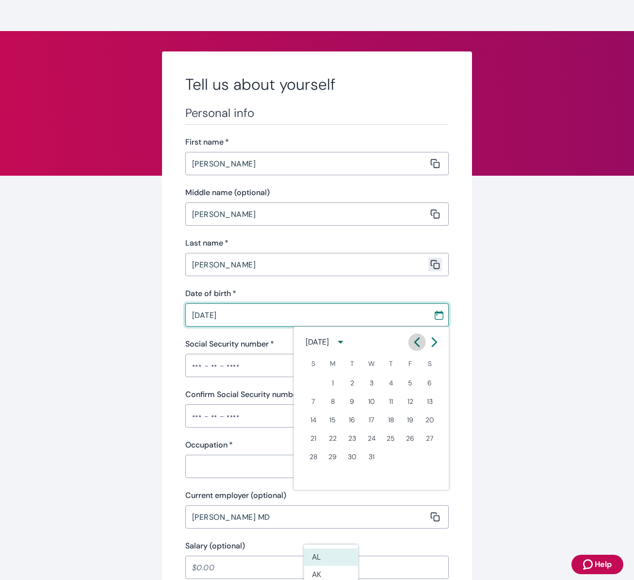
click at [415, 345] on icon "Calendar left arrow" at bounding box center [418, 342] width 10 height 10
click at [416, 346] on icon "Calendar left arrow" at bounding box center [418, 342] width 10 height 10
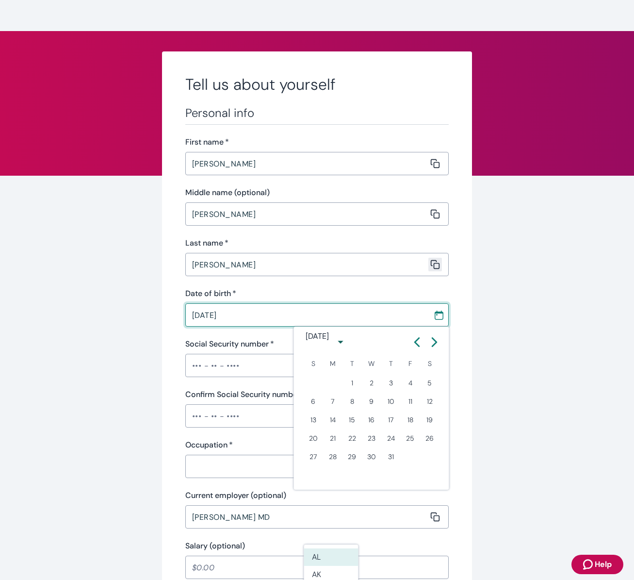
click at [418, 347] on button "Previous month" at bounding box center [417, 341] width 17 height 17
click at [417, 347] on button "Previous month" at bounding box center [417, 341] width 17 height 17
click at [417, 348] on button "Previous month" at bounding box center [417, 341] width 17 height 17
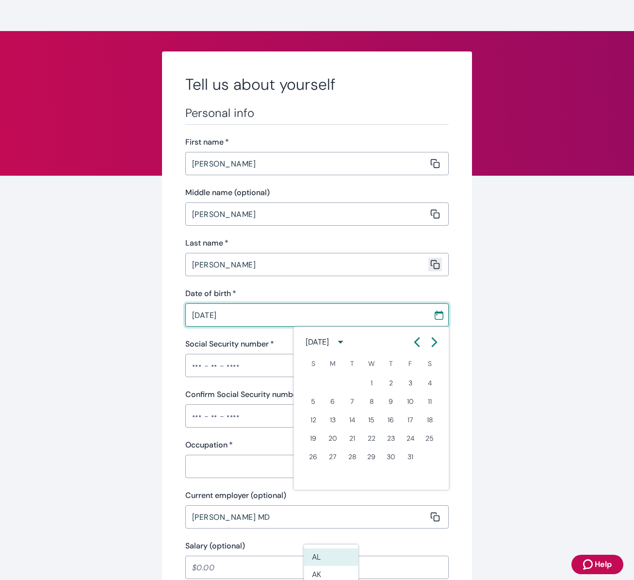
click at [417, 348] on button "Previous month" at bounding box center [417, 341] width 17 height 17
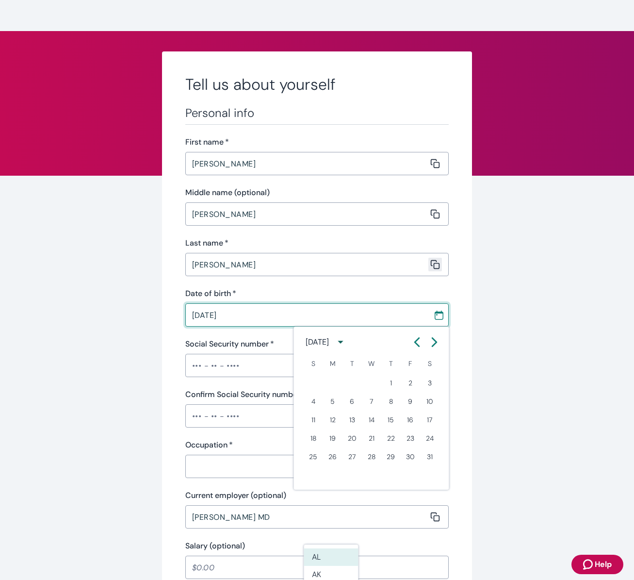
click at [417, 348] on button "Previous month" at bounding box center [417, 341] width 17 height 17
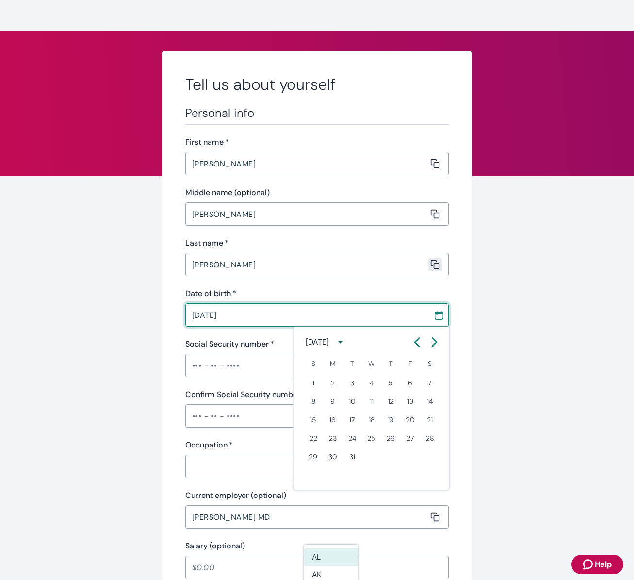
click at [416, 347] on button "Previous month" at bounding box center [417, 341] width 17 height 17
click at [416, 348] on button "Previous month" at bounding box center [417, 341] width 17 height 17
click at [415, 348] on button "Previous month" at bounding box center [417, 341] width 17 height 17
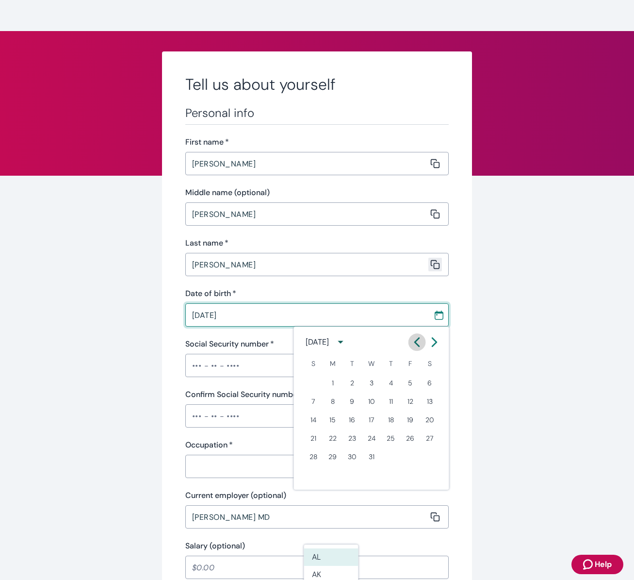
click at [415, 348] on button "Previous month" at bounding box center [417, 341] width 17 height 17
click at [415, 347] on button "Previous month" at bounding box center [417, 341] width 17 height 17
click at [415, 348] on button "Previous month" at bounding box center [417, 341] width 17 height 17
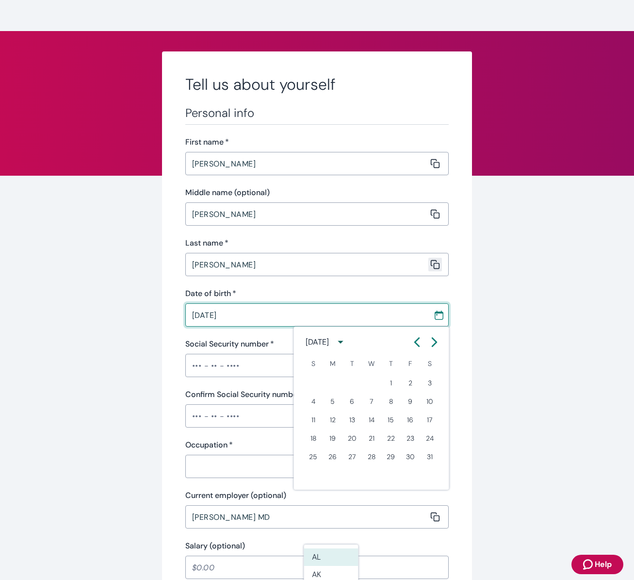
drag, startPoint x: 415, startPoint y: 348, endPoint x: 409, endPoint y: 349, distance: 6.0
click at [414, 348] on button "Previous month" at bounding box center [417, 341] width 17 height 17
click at [409, 350] on div at bounding box center [426, 341] width 35 height 17
drag, startPoint x: 408, startPoint y: 350, endPoint x: 413, endPoint y: 346, distance: 7.2
click at [413, 346] on div "[DATE]" at bounding box center [371, 342] width 155 height 19
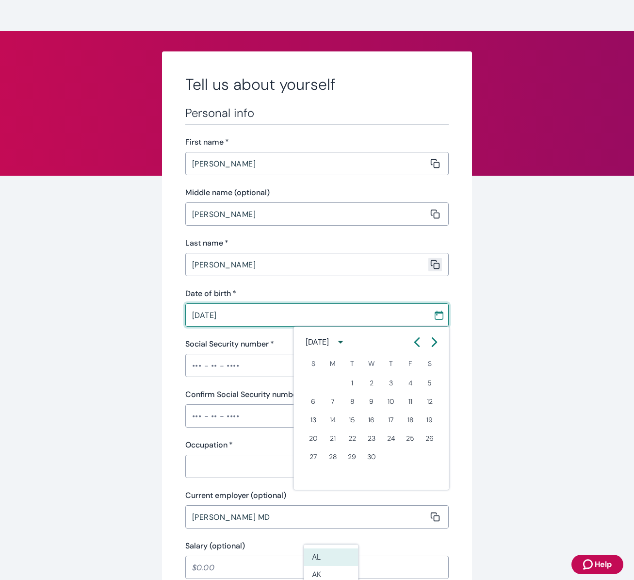
click at [416, 341] on icon "Calendar left arrow" at bounding box center [417, 342] width 4 height 8
click at [417, 342] on icon "Calendar left arrow" at bounding box center [418, 342] width 10 height 10
click at [416, 344] on icon "Calendar left arrow" at bounding box center [417, 342] width 4 height 8
click at [414, 345] on icon "Calendar left arrow" at bounding box center [418, 342] width 10 height 10
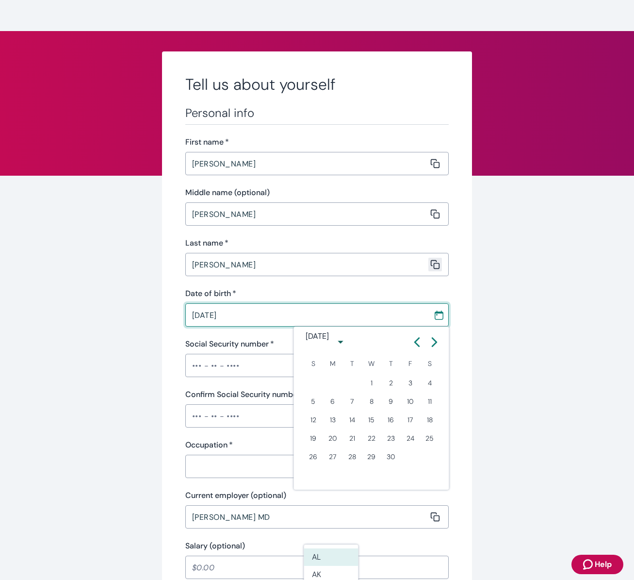
click at [414, 345] on icon "Calendar left arrow" at bounding box center [418, 342] width 10 height 10
click at [413, 345] on icon "Calendar left arrow" at bounding box center [418, 342] width 10 height 10
click at [412, 345] on button "Previous month" at bounding box center [417, 341] width 17 height 17
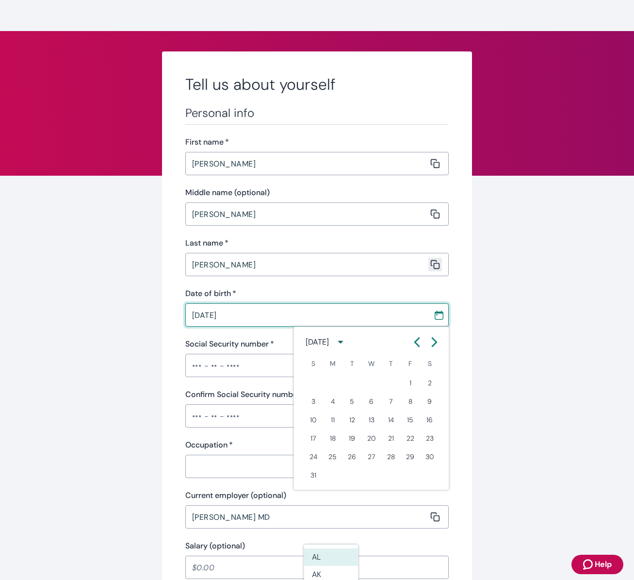
click at [411, 345] on button "Previous month" at bounding box center [417, 341] width 17 height 17
drag, startPoint x: 411, startPoint y: 345, endPoint x: 416, endPoint y: 347, distance: 5.7
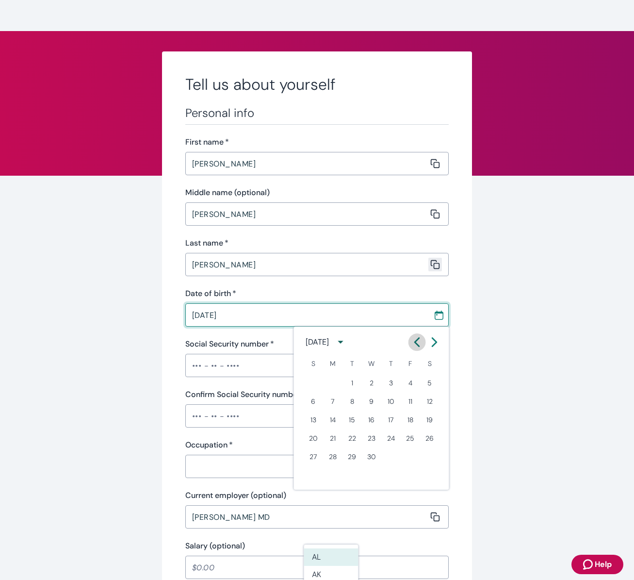
click at [416, 347] on button "Previous month" at bounding box center [417, 341] width 17 height 17
click at [417, 347] on button "Previous month" at bounding box center [417, 341] width 17 height 17
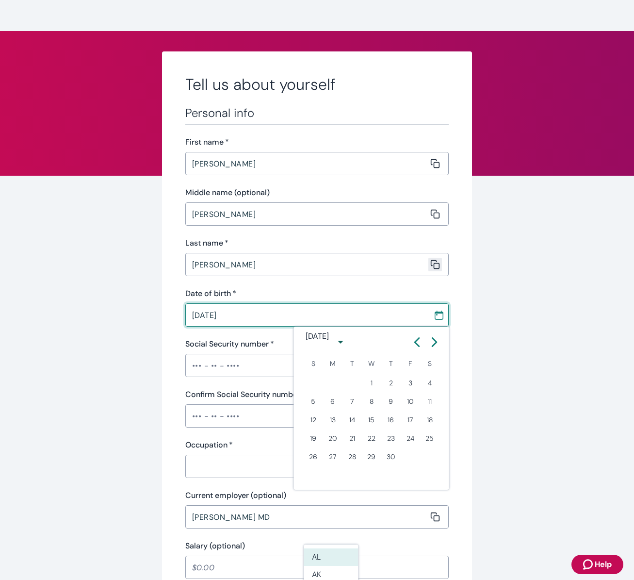
click at [417, 348] on button "Previous month" at bounding box center [417, 341] width 17 height 17
click at [418, 348] on button "Previous month" at bounding box center [417, 341] width 17 height 17
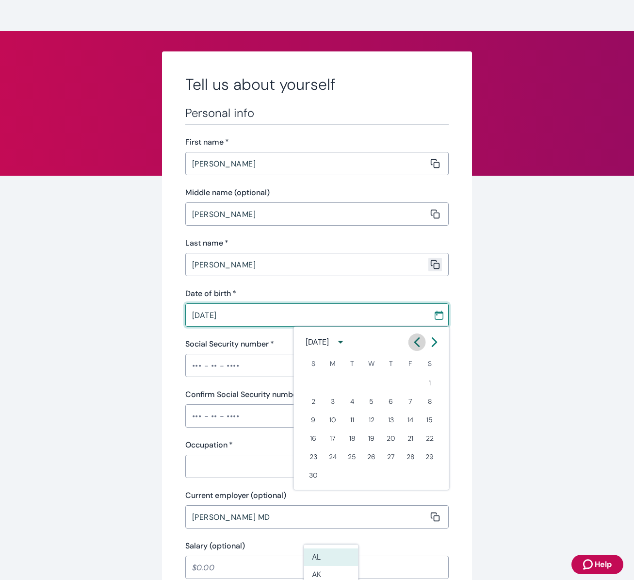
click at [417, 348] on button "Previous month" at bounding box center [417, 341] width 17 height 17
click at [417, 347] on icon "Calendar left arrow" at bounding box center [418, 342] width 10 height 10
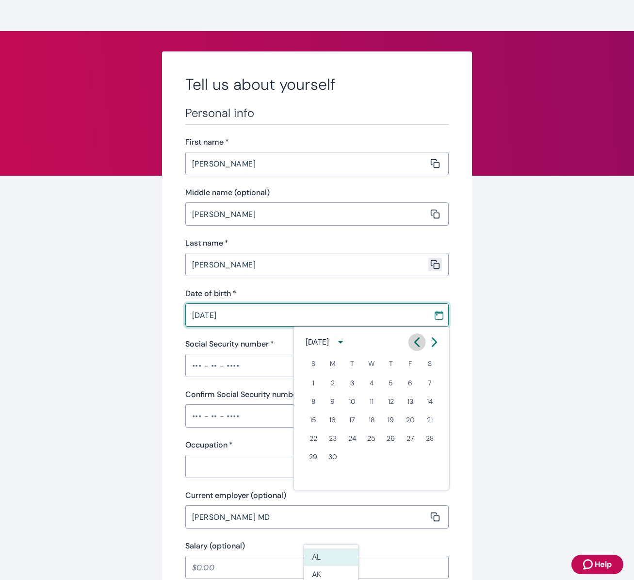
click at [417, 347] on icon "Calendar left arrow" at bounding box center [418, 342] width 10 height 10
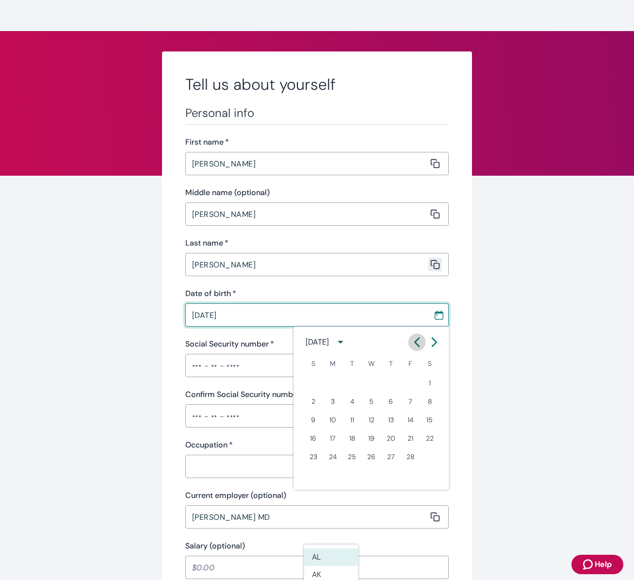
click at [417, 347] on icon "Calendar left arrow" at bounding box center [418, 342] width 10 height 10
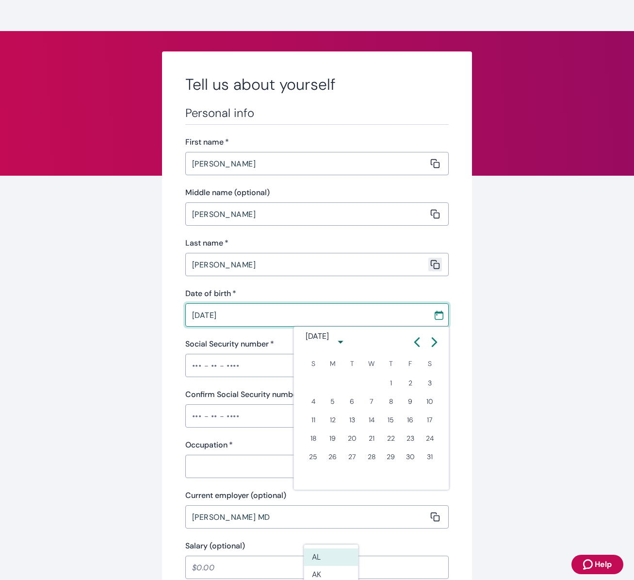
click at [417, 347] on icon "Calendar left arrow" at bounding box center [418, 342] width 10 height 10
click at [416, 346] on icon "Calendar left arrow" at bounding box center [418, 342] width 10 height 10
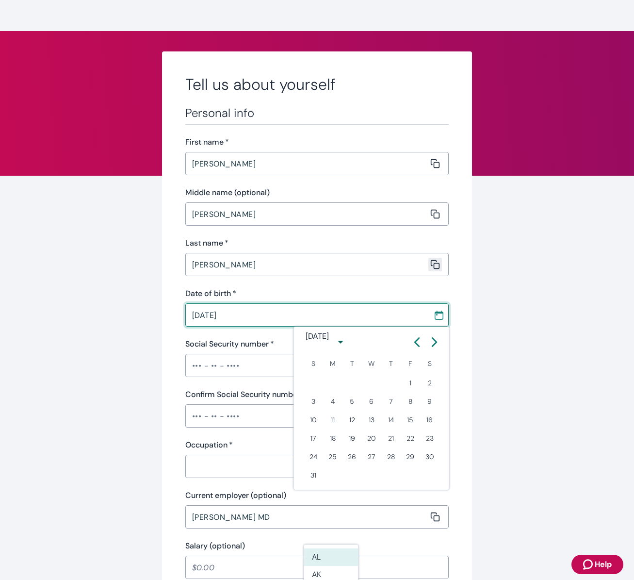
click at [416, 346] on icon "Calendar left arrow" at bounding box center [418, 342] width 10 height 10
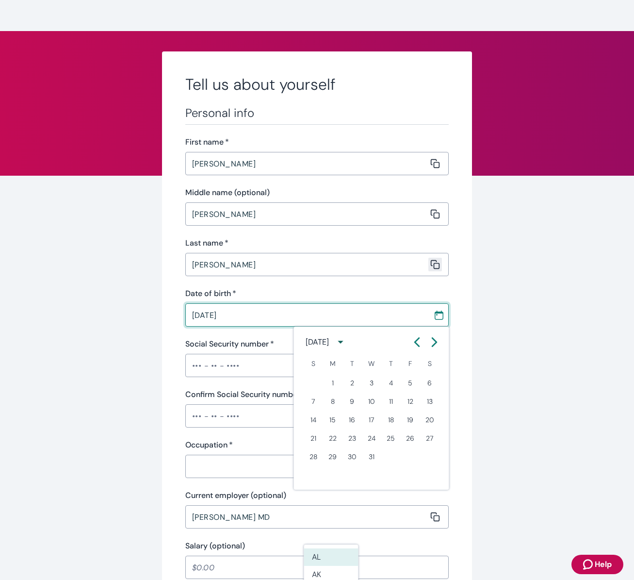
click at [416, 346] on icon "Calendar left arrow" at bounding box center [418, 342] width 10 height 10
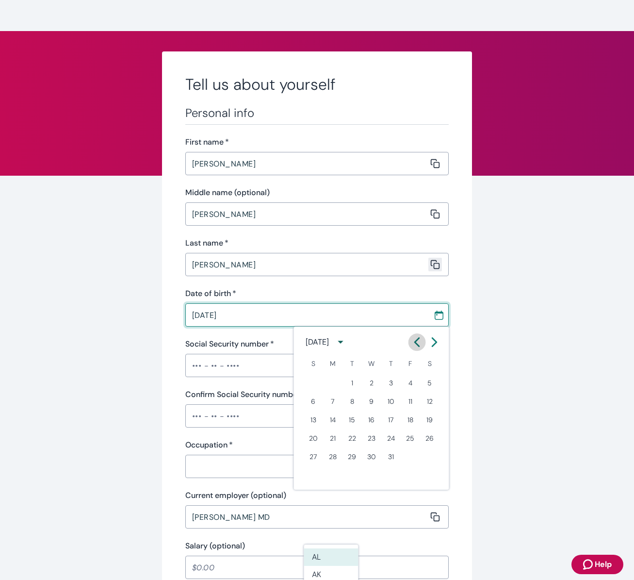
click at [416, 346] on icon "Calendar left arrow" at bounding box center [418, 342] width 10 height 10
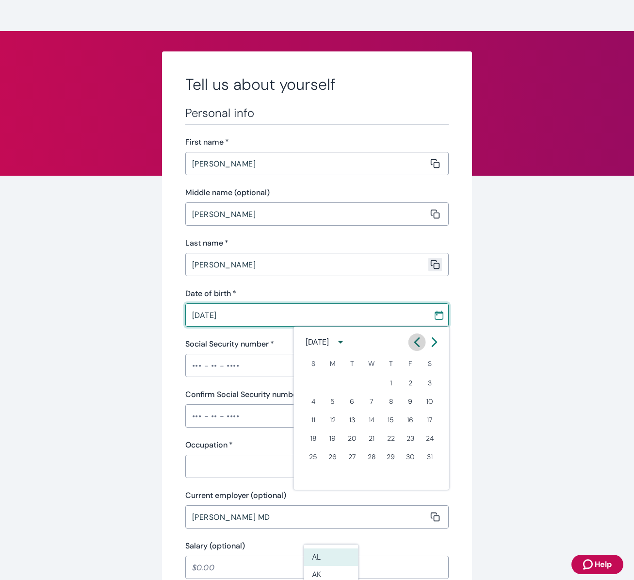
click at [416, 346] on icon "Calendar left arrow" at bounding box center [418, 342] width 10 height 10
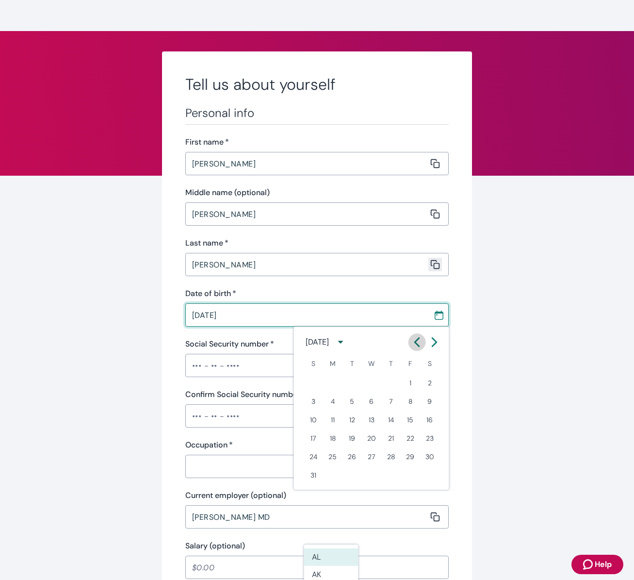
click at [416, 346] on icon "Calendar left arrow" at bounding box center [418, 342] width 10 height 10
click at [417, 346] on icon "Calendar left arrow" at bounding box center [418, 342] width 10 height 10
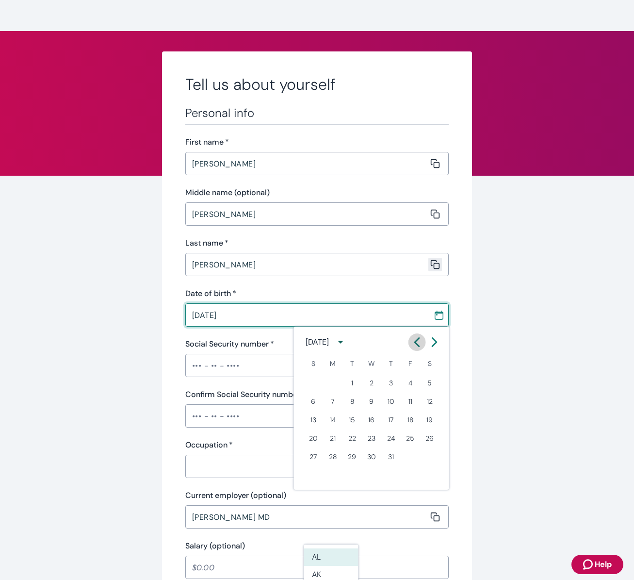
click at [417, 346] on icon "Calendar left arrow" at bounding box center [418, 342] width 10 height 10
click at [416, 346] on icon "Calendar left arrow" at bounding box center [418, 342] width 10 height 10
click at [417, 346] on icon "Calendar left arrow" at bounding box center [418, 342] width 10 height 10
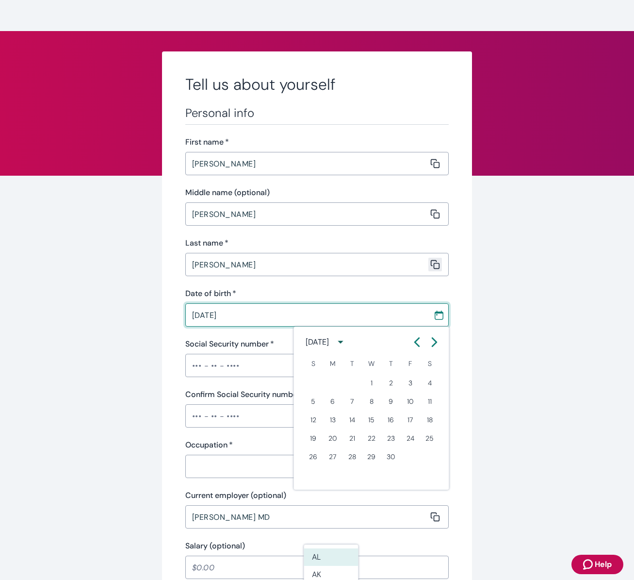
click at [417, 346] on icon "Calendar left arrow" at bounding box center [418, 342] width 10 height 10
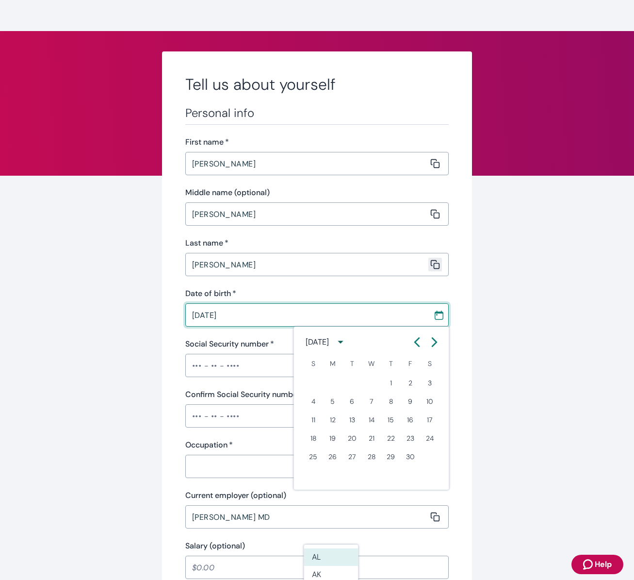
click at [417, 346] on icon "Calendar left arrow" at bounding box center [418, 342] width 10 height 10
click at [416, 346] on icon "Calendar left arrow" at bounding box center [418, 342] width 10 height 10
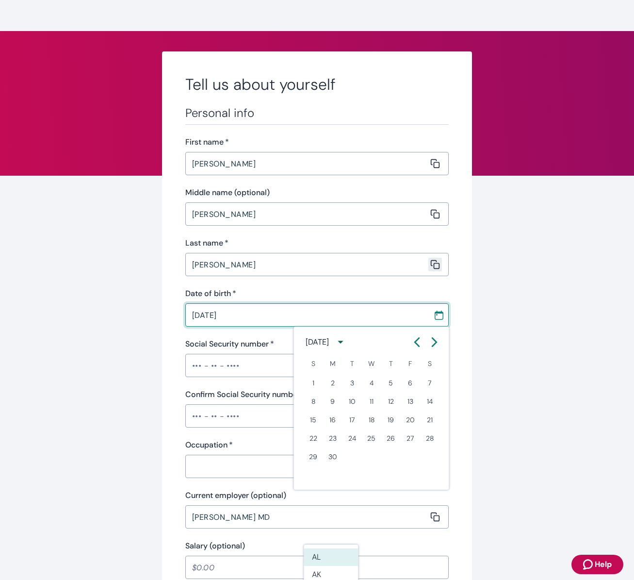
click at [416, 346] on icon "Calendar left arrow" at bounding box center [418, 342] width 10 height 10
click at [417, 344] on icon "Calendar left arrow" at bounding box center [417, 342] width 4 height 8
click at [412, 345] on button "Previous month" at bounding box center [417, 341] width 17 height 17
click at [412, 347] on button "Previous month" at bounding box center [417, 341] width 17 height 17
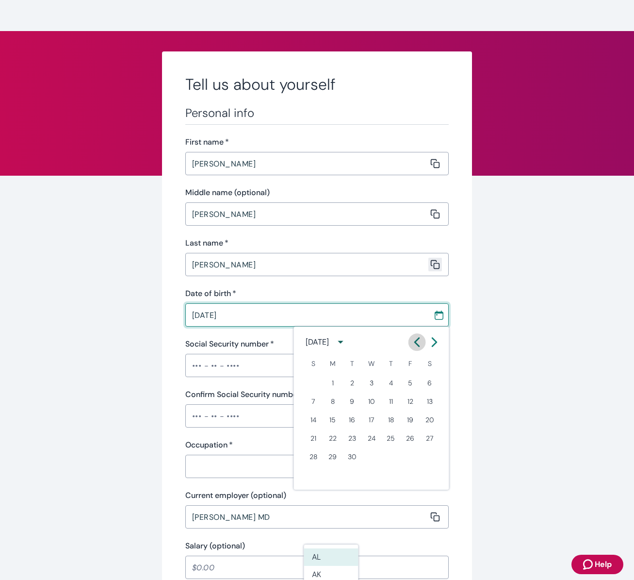
click at [413, 345] on icon "Calendar left arrow" at bounding box center [418, 342] width 10 height 10
click at [413, 347] on icon "Calendar left arrow" at bounding box center [418, 342] width 10 height 10
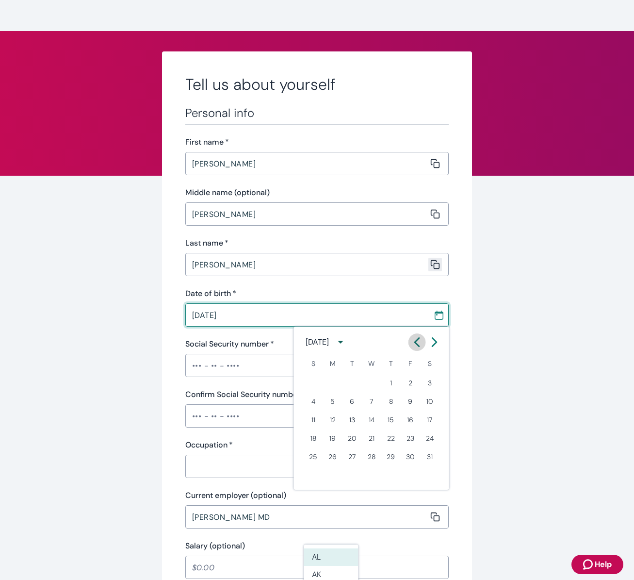
click at [415, 345] on icon "Calendar left arrow" at bounding box center [418, 342] width 10 height 10
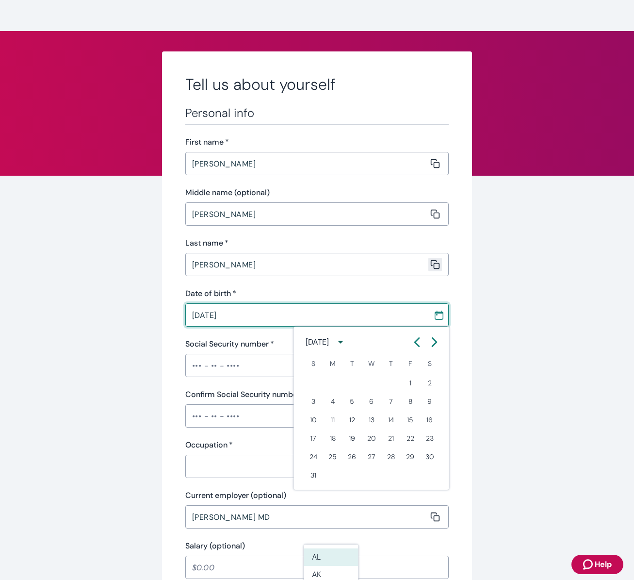
click at [415, 345] on icon "Calendar left arrow" at bounding box center [418, 342] width 10 height 10
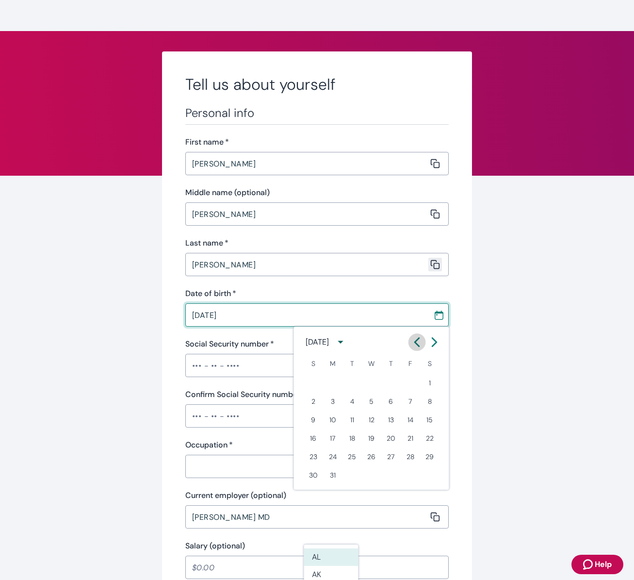
click at [415, 345] on icon "Calendar left arrow" at bounding box center [418, 342] width 10 height 10
click at [416, 345] on icon "Calendar left arrow" at bounding box center [418, 342] width 10 height 10
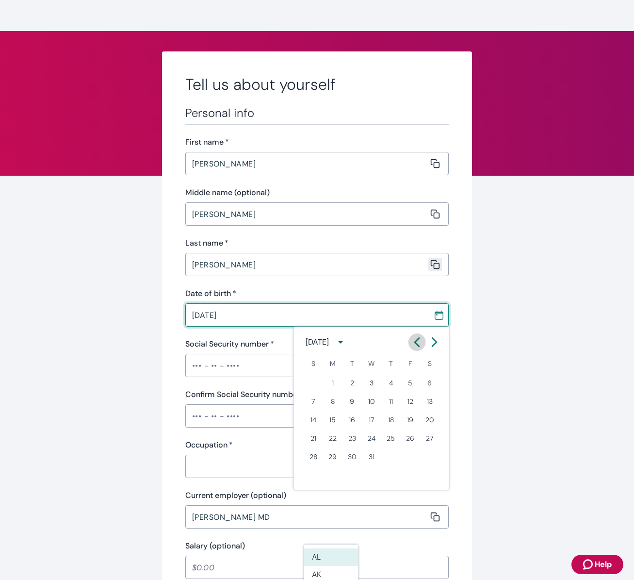
click at [416, 345] on icon "Calendar left arrow" at bounding box center [418, 342] width 10 height 10
click at [415, 345] on icon "Calendar left arrow" at bounding box center [418, 342] width 10 height 10
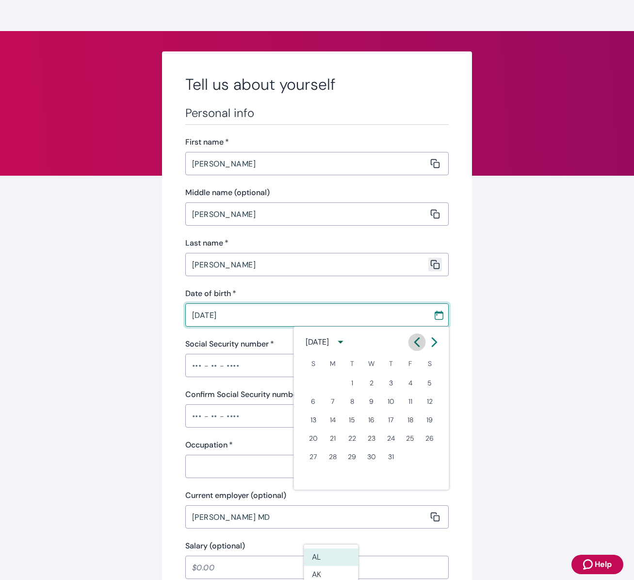
click at [415, 345] on icon "Calendar left arrow" at bounding box center [418, 342] width 10 height 10
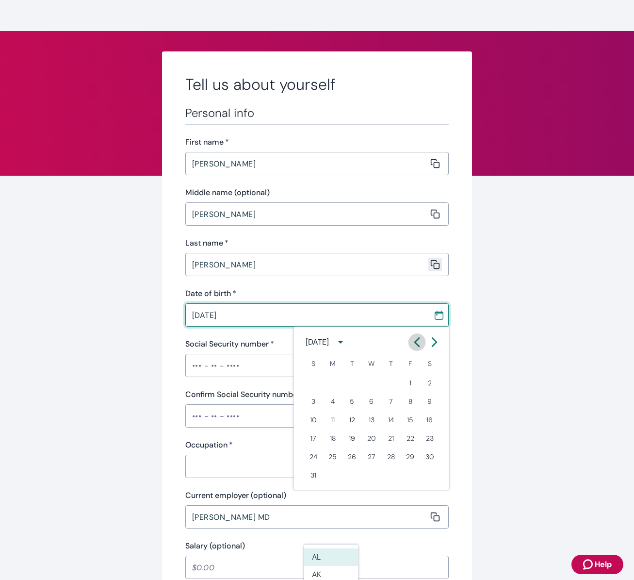
click at [415, 345] on icon "Calendar left arrow" at bounding box center [418, 342] width 10 height 10
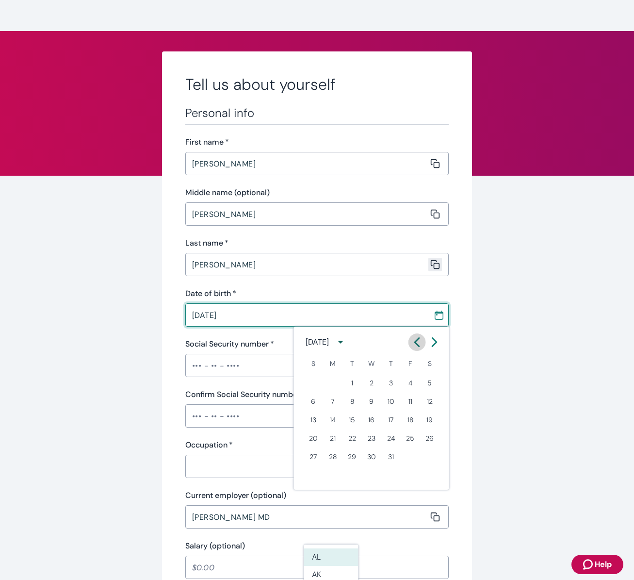
click at [415, 345] on icon "Calendar left arrow" at bounding box center [418, 342] width 10 height 10
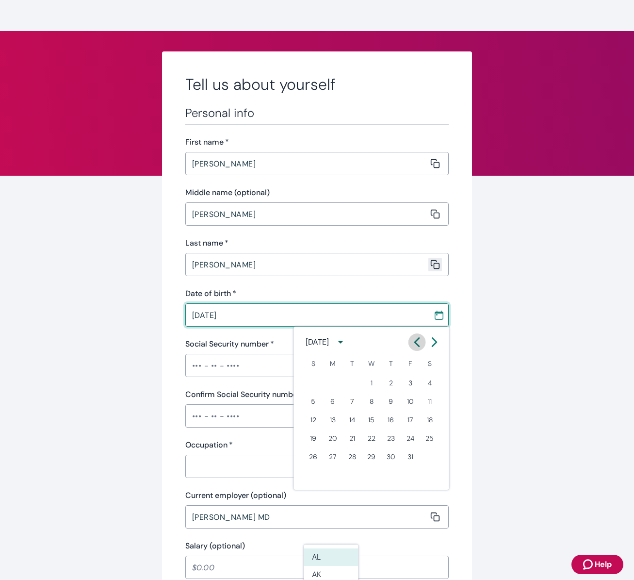
click at [415, 345] on icon "Calendar left arrow" at bounding box center [418, 342] width 10 height 10
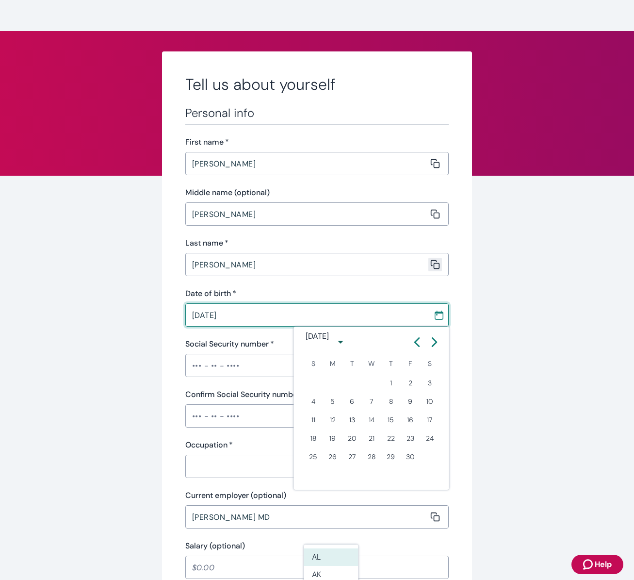
click at [415, 345] on icon "Calendar left arrow" at bounding box center [418, 342] width 10 height 10
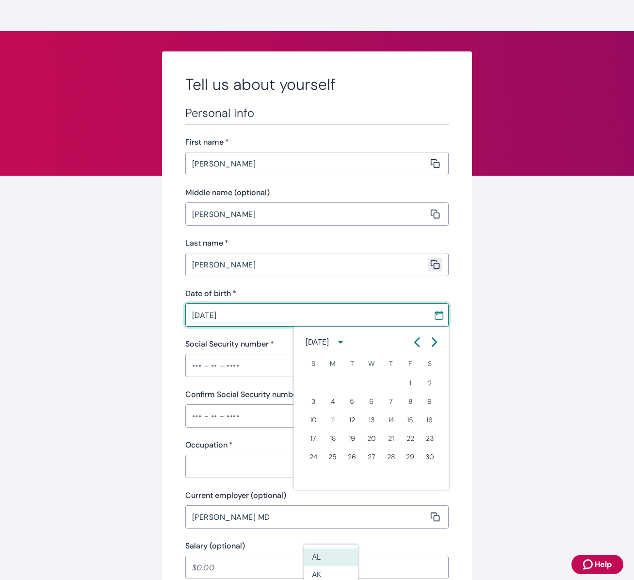
click at [415, 345] on icon "Calendar left arrow" at bounding box center [418, 342] width 10 height 10
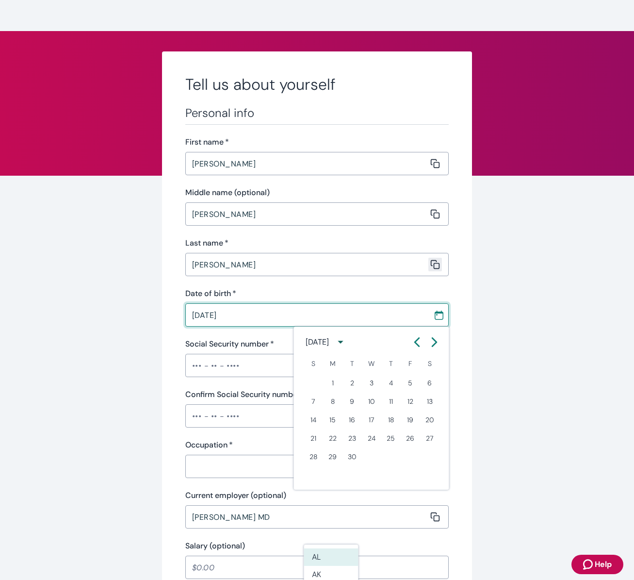
click at [415, 345] on icon "Calendar left arrow" at bounding box center [418, 342] width 10 height 10
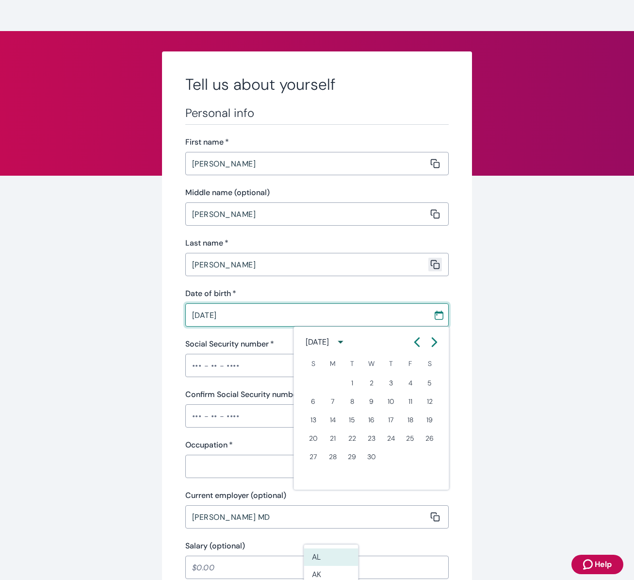
click at [415, 345] on icon "Calendar left arrow" at bounding box center [418, 342] width 10 height 10
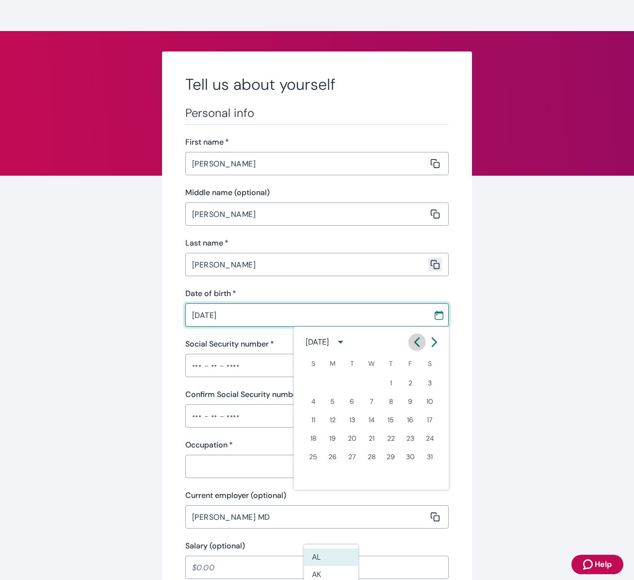
click at [415, 345] on icon "Calendar left arrow" at bounding box center [418, 342] width 10 height 10
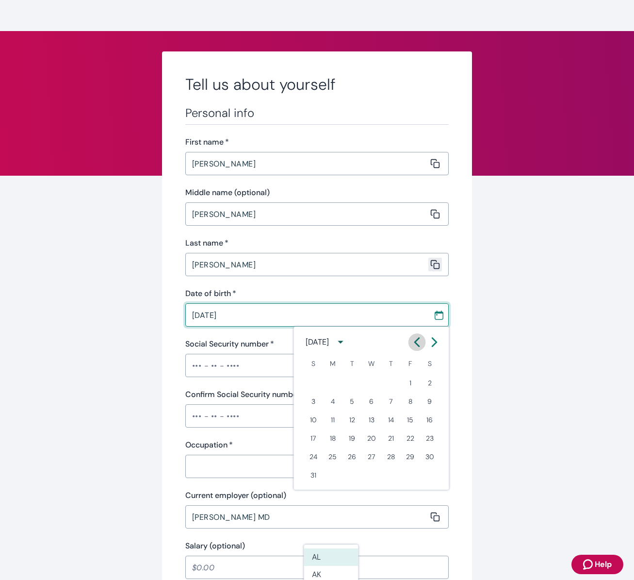
click at [415, 345] on icon "Calendar left arrow" at bounding box center [418, 342] width 10 height 10
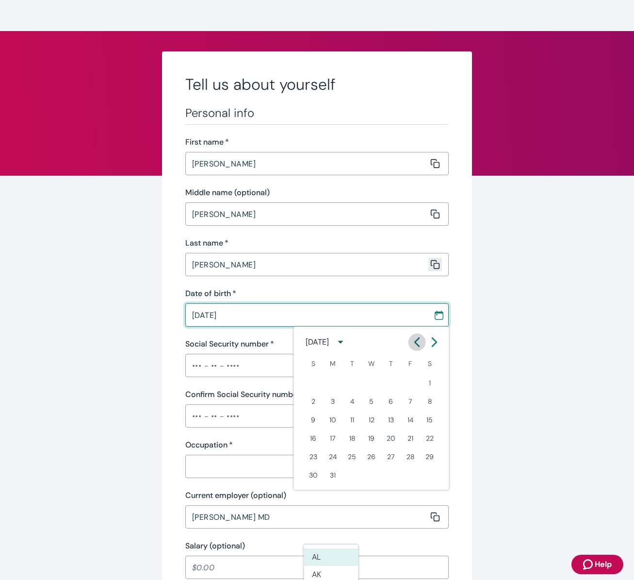
click at [415, 345] on icon "Calendar left arrow" at bounding box center [418, 342] width 10 height 10
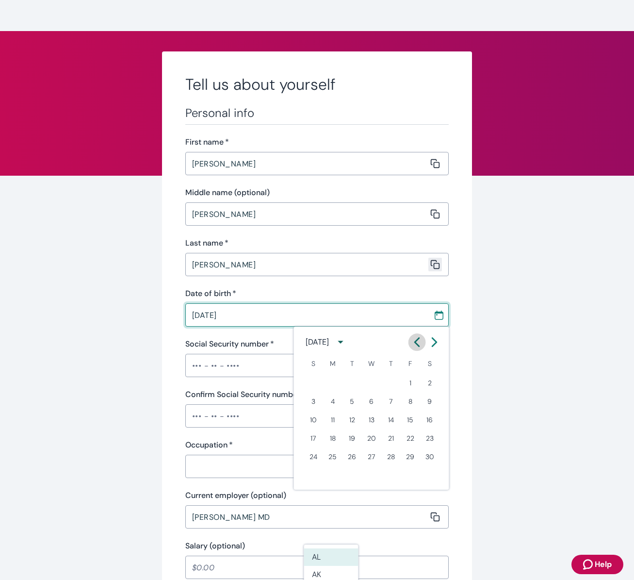
click at [415, 345] on icon "Calendar left arrow" at bounding box center [418, 342] width 10 height 10
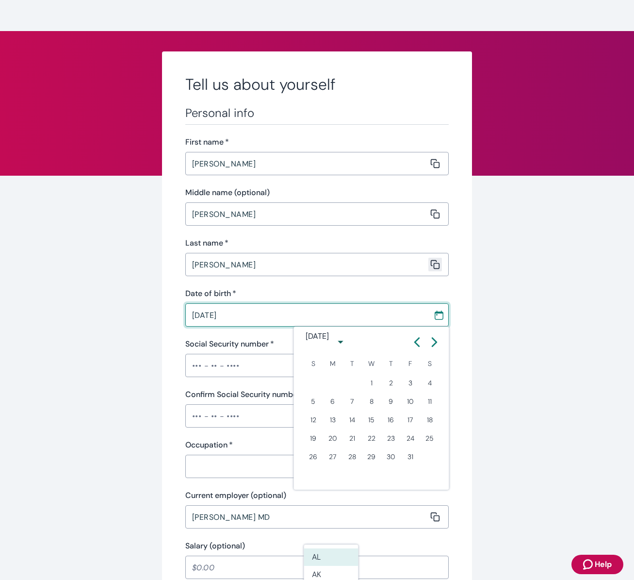
click at [415, 345] on icon "Calendar left arrow" at bounding box center [418, 342] width 10 height 10
click at [414, 345] on icon "Calendar left arrow" at bounding box center [418, 342] width 10 height 10
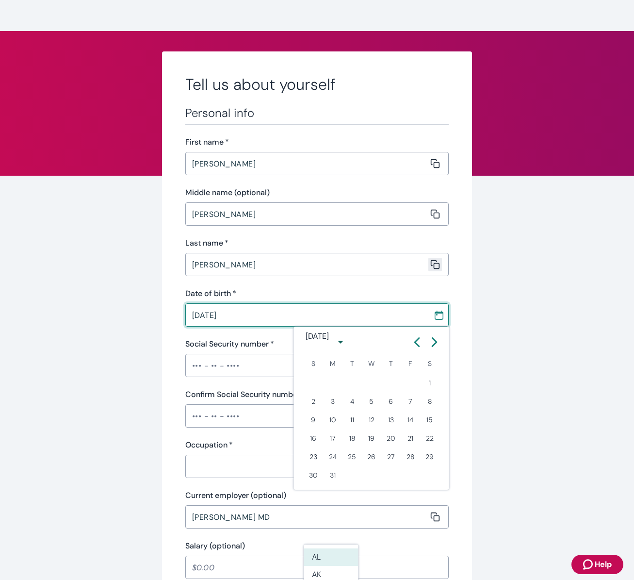
click at [414, 345] on icon "Calendar left arrow" at bounding box center [418, 342] width 10 height 10
click at [412, 345] on button "Previous month" at bounding box center [417, 341] width 17 height 17
click at [411, 345] on button "Previous month" at bounding box center [417, 341] width 17 height 17
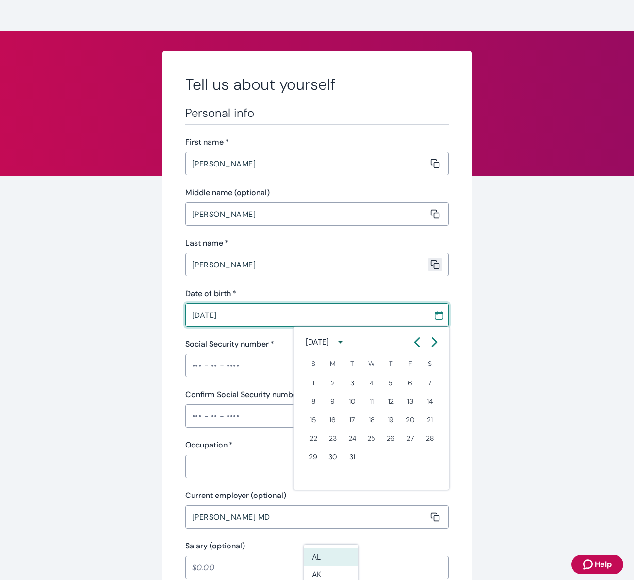
click at [411, 345] on button "Previous month" at bounding box center [417, 341] width 17 height 17
click at [411, 346] on button "Previous month" at bounding box center [417, 341] width 17 height 17
click at [410, 346] on button "Previous month" at bounding box center [417, 341] width 17 height 17
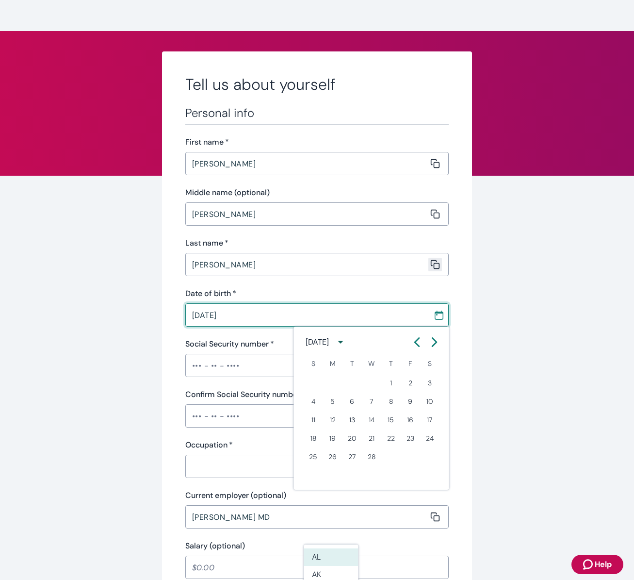
click at [410, 346] on button "Previous month" at bounding box center [417, 341] width 17 height 17
drag, startPoint x: 410, startPoint y: 346, endPoint x: 420, endPoint y: 345, distance: 10.8
click at [420, 345] on button "Previous month" at bounding box center [417, 341] width 17 height 17
click at [420, 345] on icon "Calendar left arrow" at bounding box center [418, 342] width 10 height 10
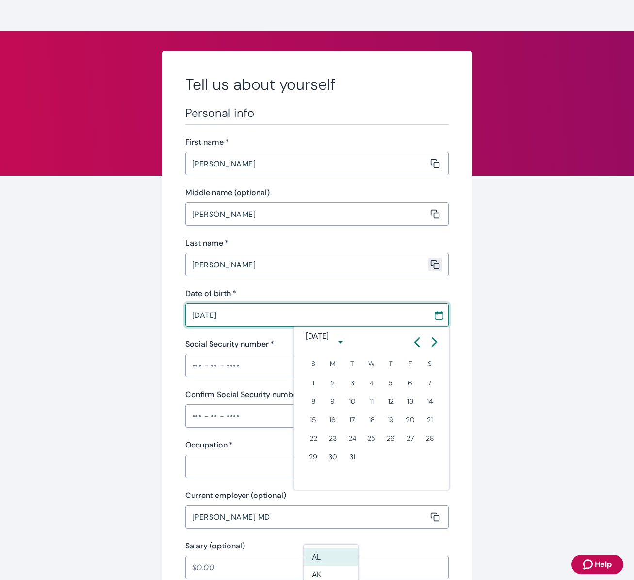
click at [419, 346] on icon "Calendar left arrow" at bounding box center [417, 342] width 4 height 8
click at [418, 346] on icon "Calendar left arrow" at bounding box center [417, 342] width 4 height 8
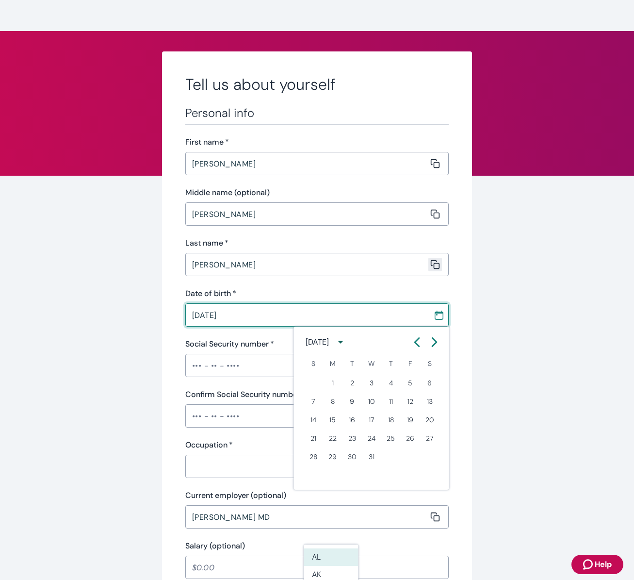
click at [418, 346] on icon "Calendar left arrow" at bounding box center [417, 342] width 4 height 8
click at [417, 346] on icon "Calendar left arrow" at bounding box center [418, 342] width 10 height 10
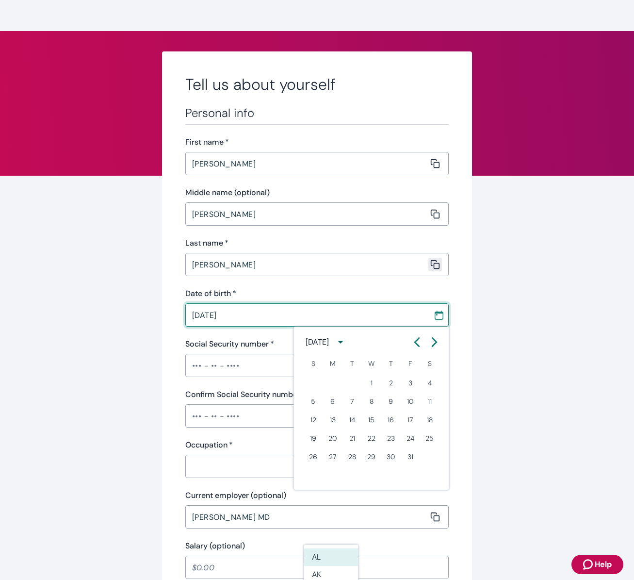
click at [417, 346] on icon "Calendar left arrow" at bounding box center [418, 342] width 10 height 10
click at [416, 346] on icon "Calendar left arrow" at bounding box center [418, 342] width 10 height 10
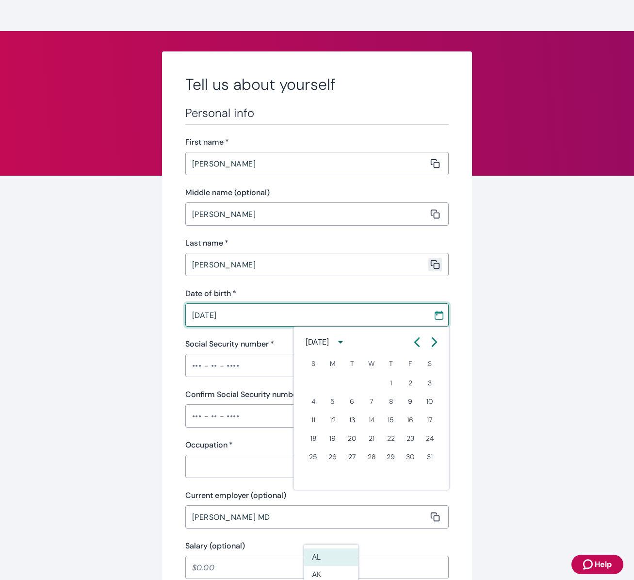
click at [415, 346] on icon "Calendar left arrow" at bounding box center [418, 342] width 10 height 10
click at [415, 347] on icon "Calendar left arrow" at bounding box center [418, 342] width 10 height 10
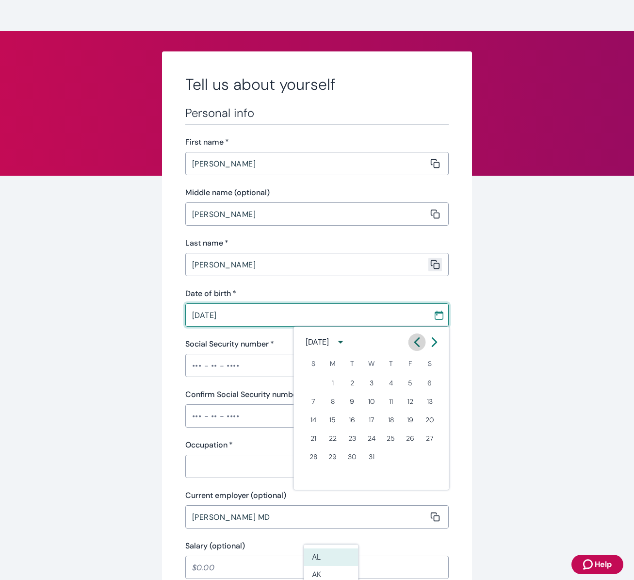
click at [415, 347] on icon "Calendar left arrow" at bounding box center [418, 342] width 10 height 10
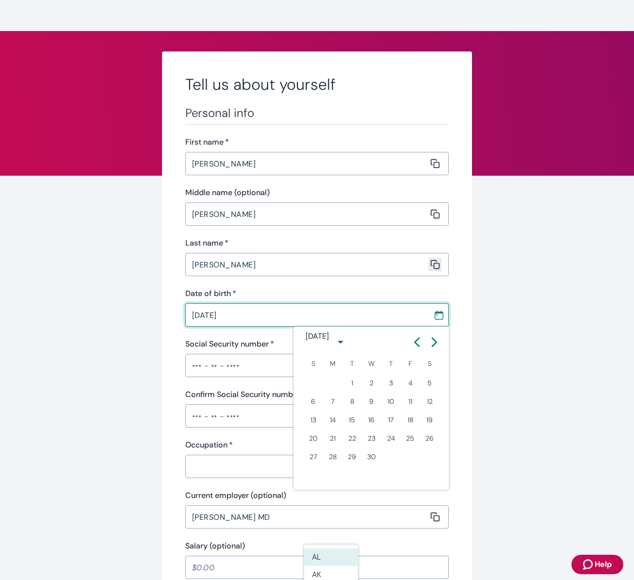
click at [415, 347] on icon "Calendar left arrow" at bounding box center [418, 342] width 10 height 10
click at [414, 347] on icon "Calendar left arrow" at bounding box center [418, 342] width 10 height 10
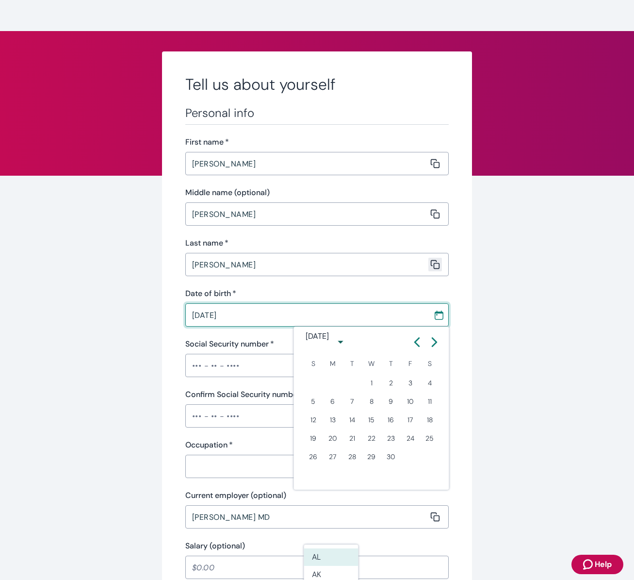
click at [413, 347] on button "Previous month" at bounding box center [417, 341] width 17 height 17
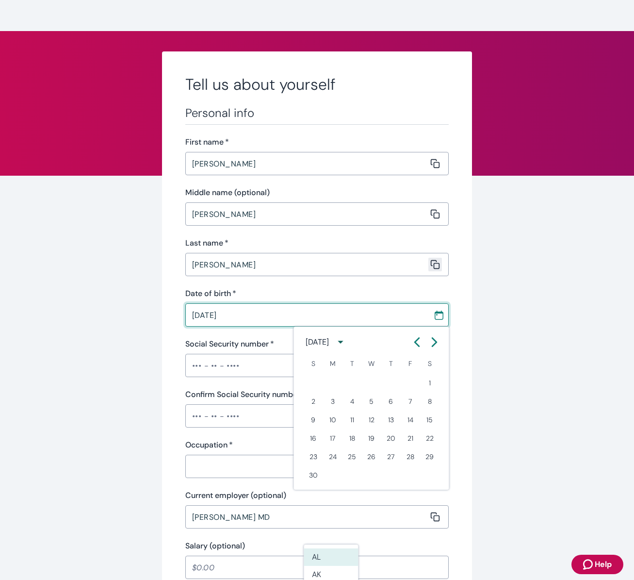
click at [413, 347] on button "Previous month" at bounding box center [417, 341] width 17 height 17
click at [413, 348] on button "Previous month" at bounding box center [417, 341] width 17 height 17
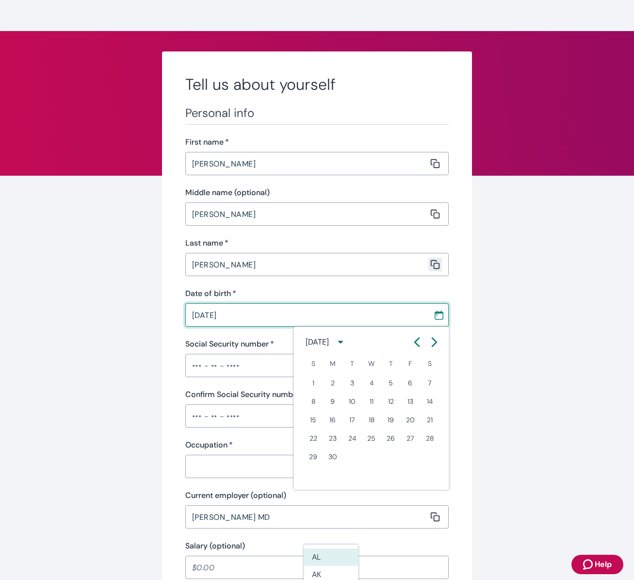
click at [413, 348] on button "Previous month" at bounding box center [417, 341] width 17 height 17
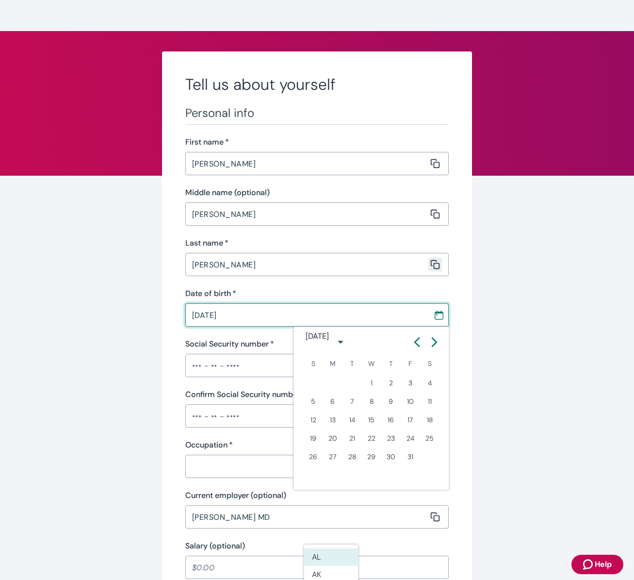
click at [413, 348] on button "Previous month" at bounding box center [417, 341] width 17 height 17
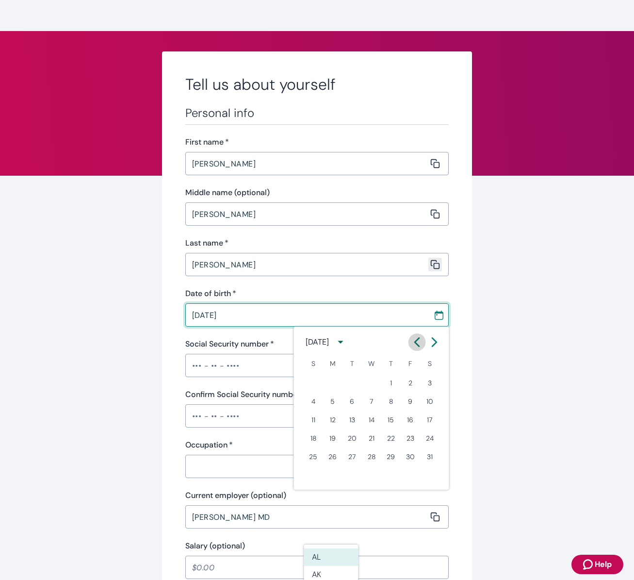
click at [413, 348] on button "Previous month" at bounding box center [417, 341] width 17 height 17
click at [412, 348] on button "Previous month" at bounding box center [417, 341] width 17 height 17
click at [413, 348] on button "Previous month" at bounding box center [417, 341] width 17 height 17
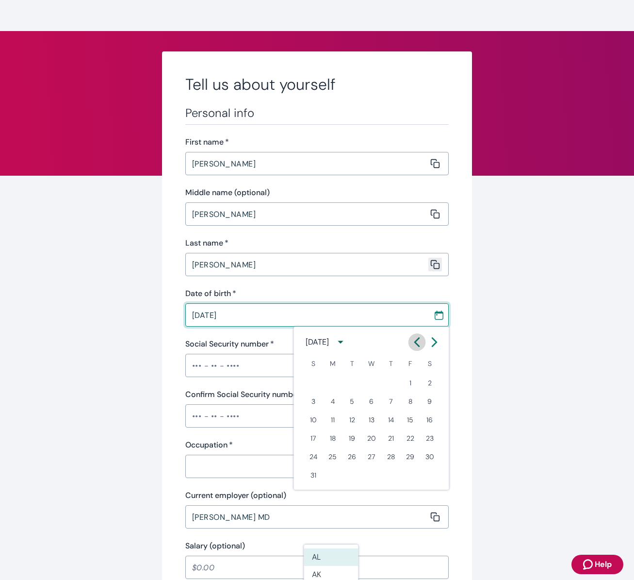
click at [413, 349] on button "Previous month" at bounding box center [417, 341] width 17 height 17
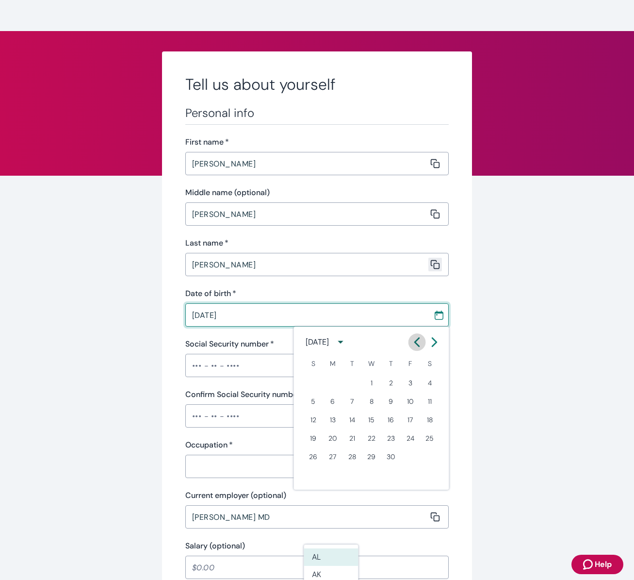
click at [413, 349] on button "Previous month" at bounding box center [417, 341] width 17 height 17
click at [417, 346] on button "Previous month" at bounding box center [417, 341] width 17 height 17
click at [418, 345] on icon "Calendar left arrow" at bounding box center [417, 342] width 4 height 8
click at [417, 345] on icon "Calendar left arrow" at bounding box center [417, 342] width 4 height 8
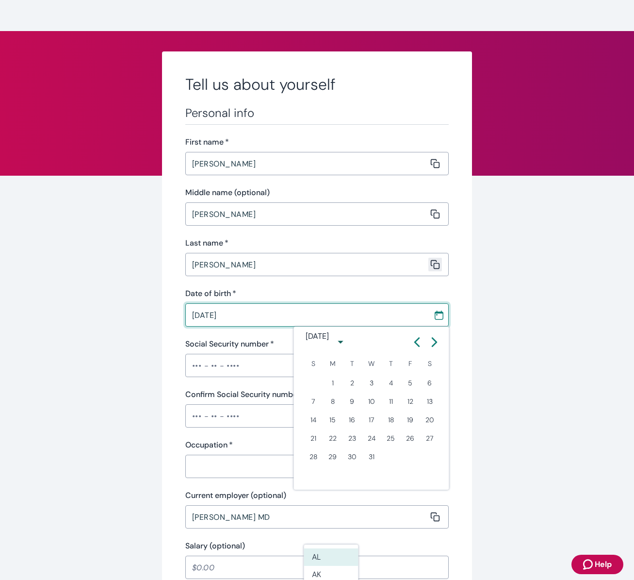
click at [417, 345] on icon "Calendar left arrow" at bounding box center [417, 342] width 4 height 8
click at [415, 345] on icon "Calendar left arrow" at bounding box center [418, 342] width 10 height 10
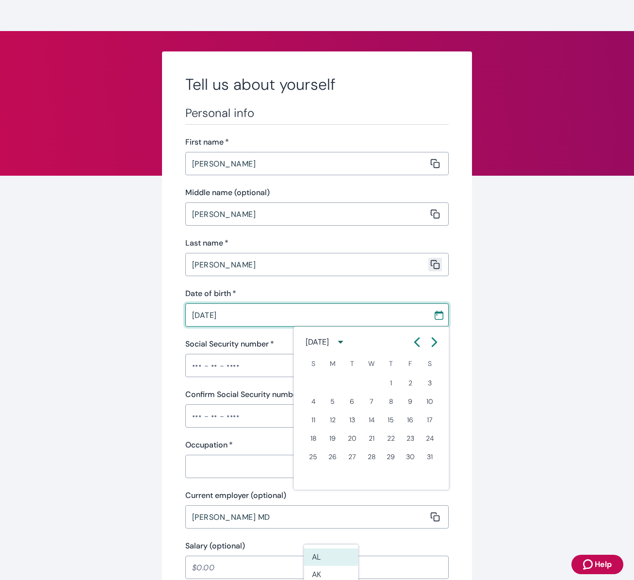
click at [415, 345] on icon "Calendar left arrow" at bounding box center [418, 342] width 10 height 10
click at [414, 346] on icon "Calendar left arrow" at bounding box center [418, 342] width 10 height 10
click at [414, 345] on icon "Calendar left arrow" at bounding box center [418, 342] width 10 height 10
click at [415, 346] on icon "Calendar left arrow" at bounding box center [418, 342] width 10 height 10
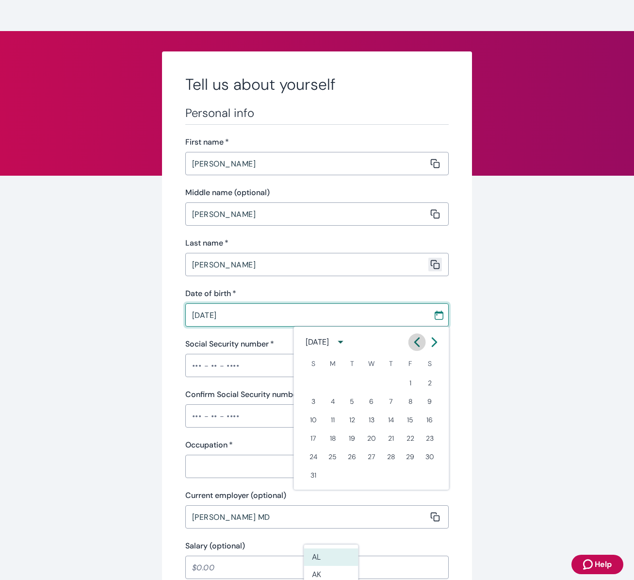
click at [415, 345] on icon "Calendar left arrow" at bounding box center [418, 342] width 10 height 10
click at [414, 345] on icon "Calendar left arrow" at bounding box center [418, 342] width 10 height 10
click at [413, 346] on icon "Calendar left arrow" at bounding box center [418, 342] width 10 height 10
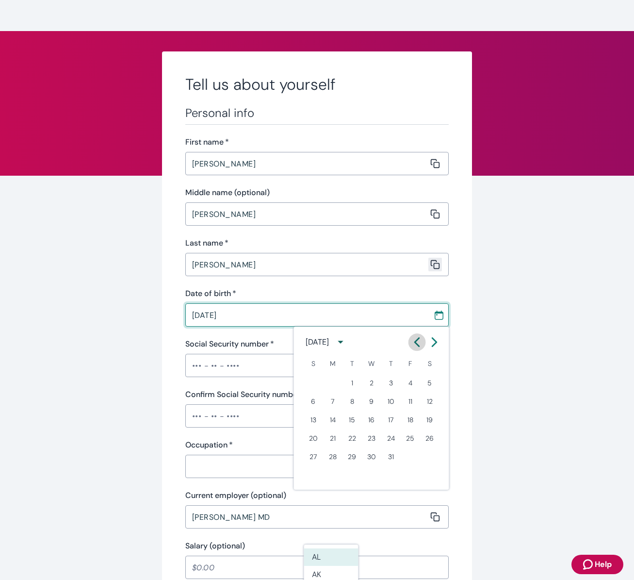
click at [411, 347] on button "Previous month" at bounding box center [417, 341] width 17 height 17
click at [412, 347] on button "Previous month" at bounding box center [417, 341] width 17 height 17
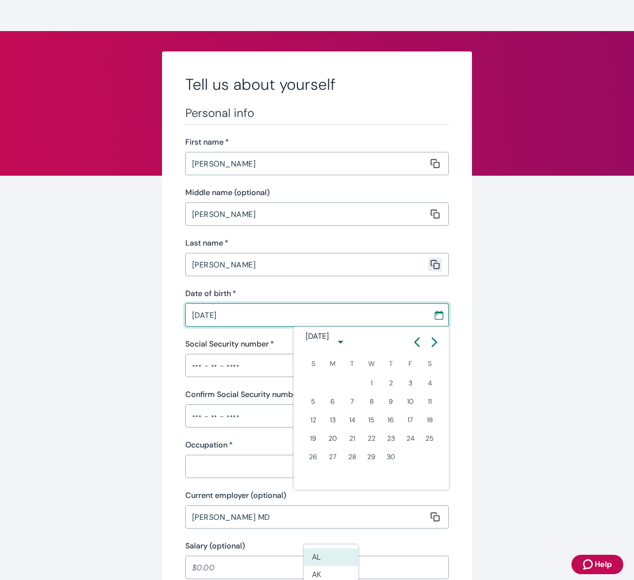
click at [412, 347] on button "Previous month" at bounding box center [417, 341] width 17 height 17
click at [411, 347] on button "Previous month" at bounding box center [417, 341] width 17 height 17
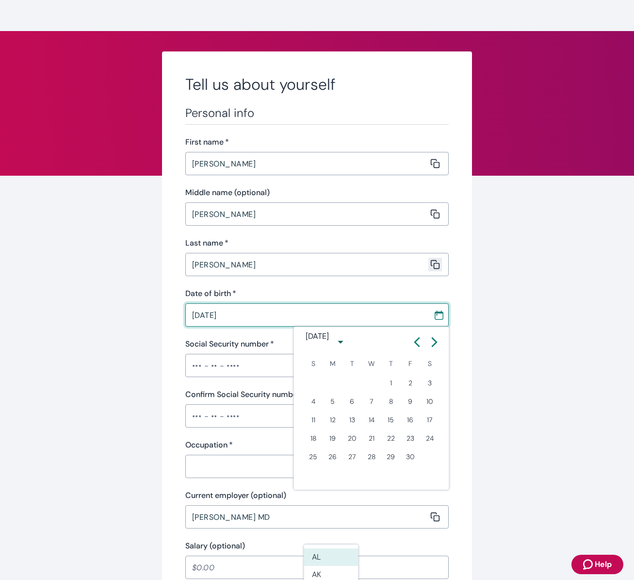
click at [411, 347] on button "Previous month" at bounding box center [417, 341] width 17 height 17
click at [412, 347] on button "Previous month" at bounding box center [417, 341] width 17 height 17
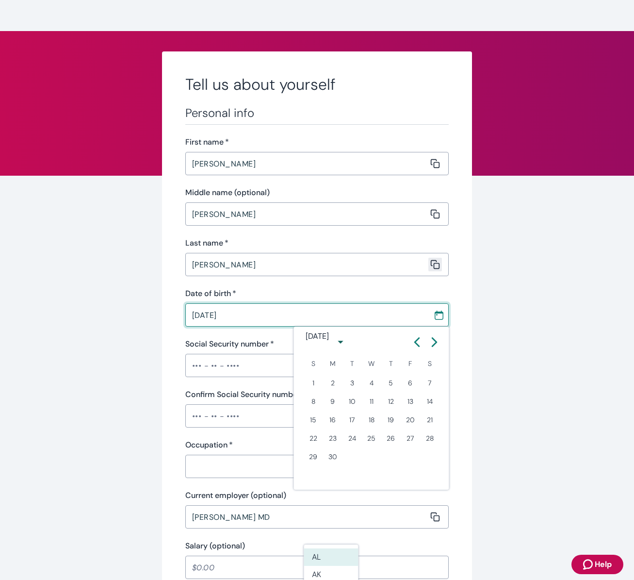
click at [412, 347] on button "Previous month" at bounding box center [417, 341] width 17 height 17
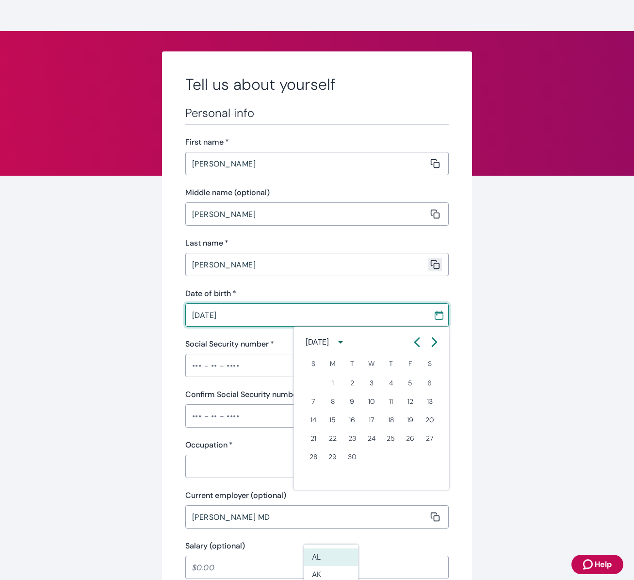
click at [412, 347] on button "Previous month" at bounding box center [417, 341] width 17 height 17
click at [411, 347] on button "Previous month" at bounding box center [417, 341] width 17 height 17
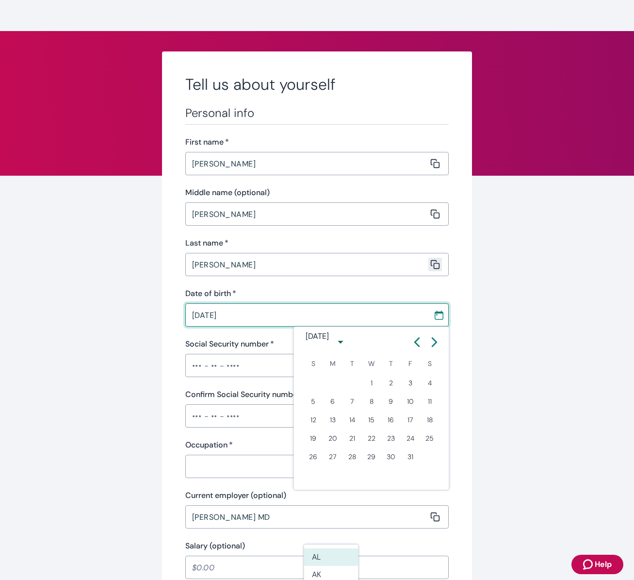
click at [411, 347] on button "Previous month" at bounding box center [417, 341] width 17 height 17
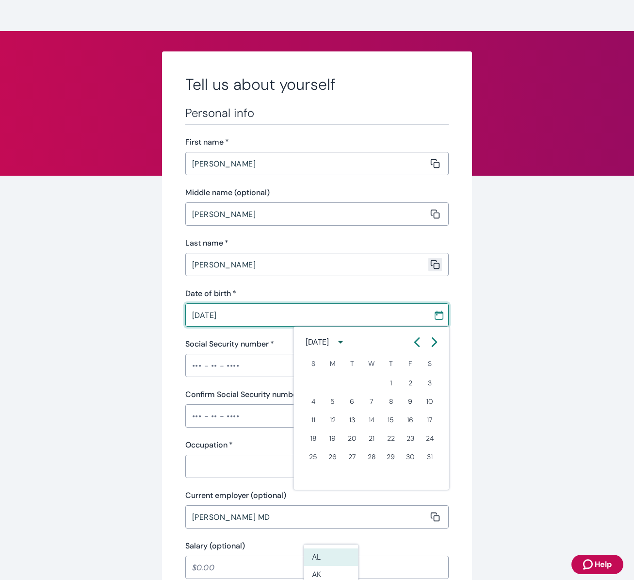
click at [411, 347] on button "Previous month" at bounding box center [417, 341] width 17 height 17
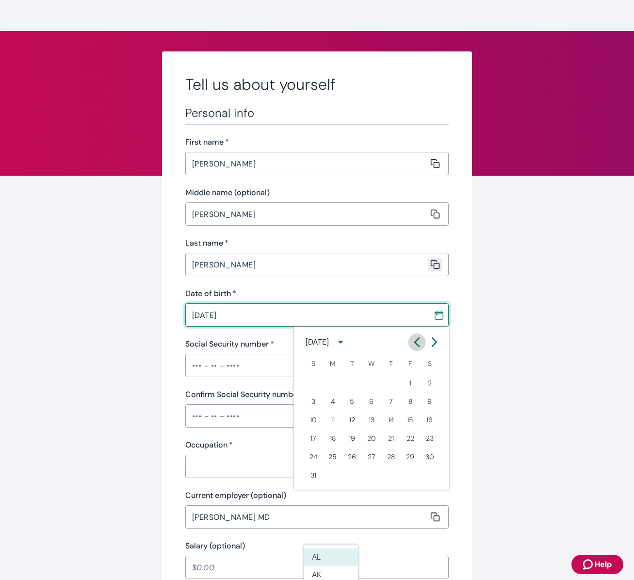
click at [411, 347] on button "Previous month" at bounding box center [417, 341] width 17 height 17
click at [410, 347] on button "Previous month" at bounding box center [417, 341] width 17 height 17
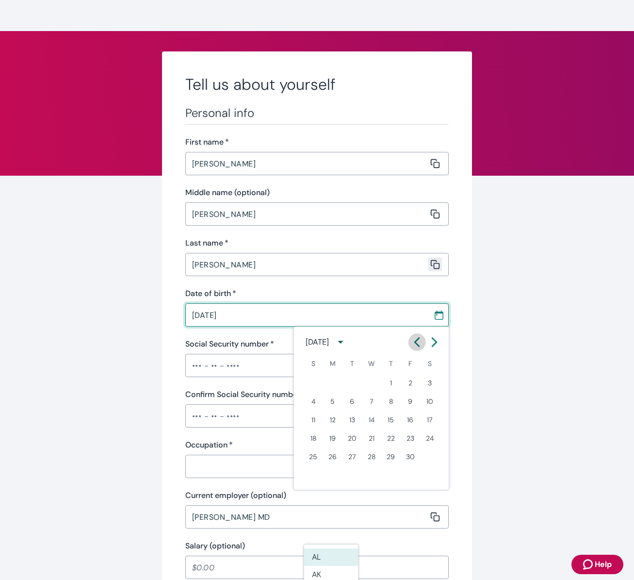
click at [410, 347] on div at bounding box center [426, 341] width 35 height 17
click at [416, 345] on button "Previous month" at bounding box center [417, 341] width 17 height 17
click at [415, 345] on icon "Calendar left arrow" at bounding box center [418, 342] width 10 height 10
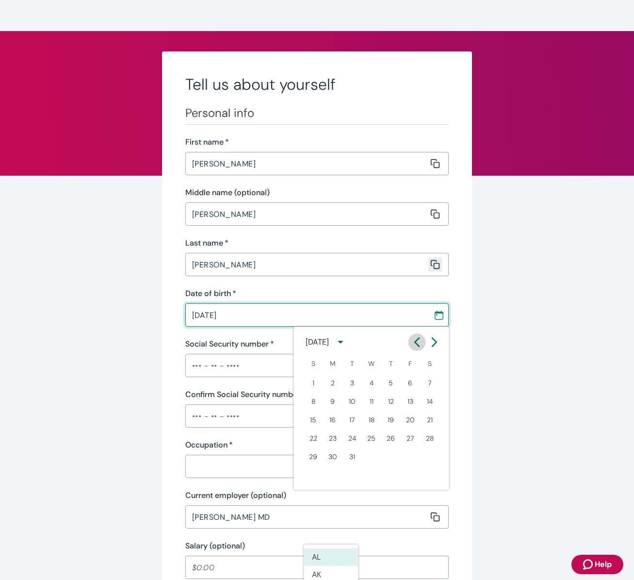
click at [415, 345] on icon "Calendar left arrow" at bounding box center [418, 342] width 10 height 10
click at [413, 345] on icon "Calendar left arrow" at bounding box center [418, 342] width 10 height 10
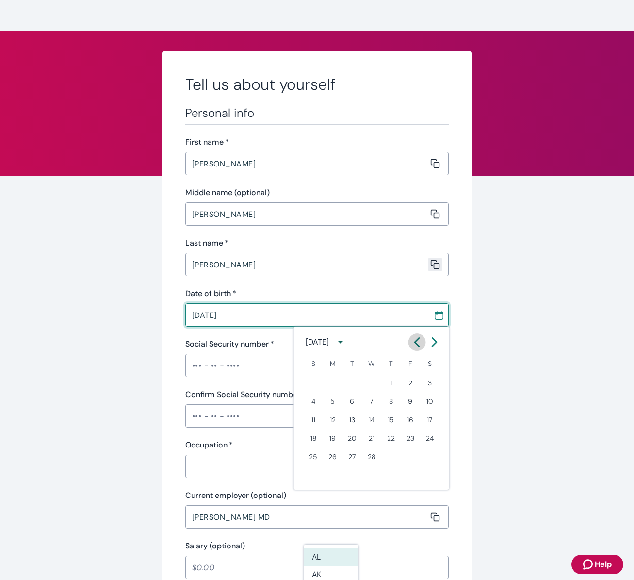
click at [413, 345] on icon "Calendar left arrow" at bounding box center [418, 342] width 10 height 10
click at [414, 345] on icon "Calendar left arrow" at bounding box center [418, 342] width 10 height 10
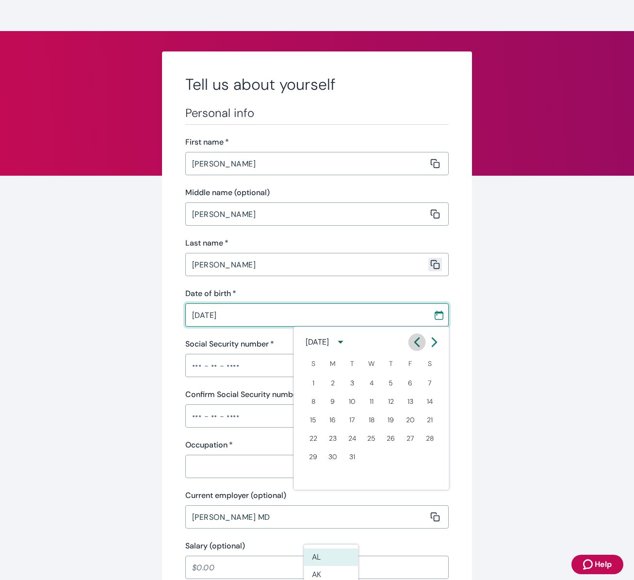
click at [411, 345] on button "Previous month" at bounding box center [417, 341] width 17 height 17
click at [413, 345] on button "Previous month" at bounding box center [417, 341] width 17 height 17
click at [413, 345] on icon "Calendar left arrow" at bounding box center [418, 342] width 10 height 10
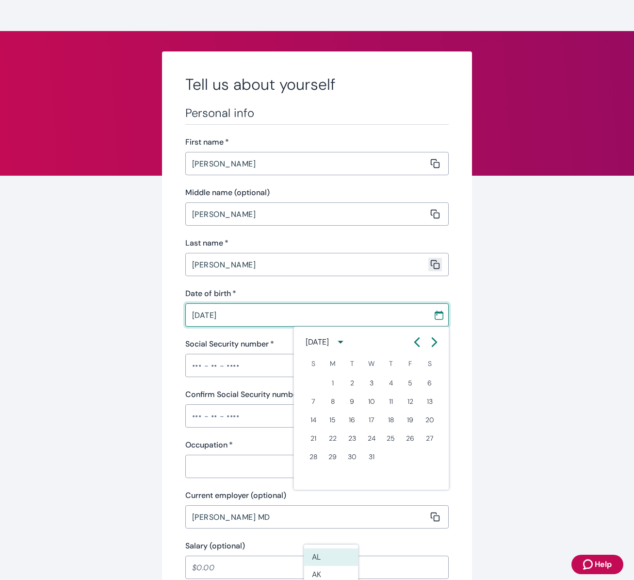
drag, startPoint x: 349, startPoint y: 342, endPoint x: 417, endPoint y: 346, distance: 68.6
click at [417, 346] on div "[DATE]" at bounding box center [371, 342] width 155 height 19
click at [418, 345] on icon "Calendar left arrow" at bounding box center [418, 342] width 10 height 10
click at [415, 347] on button "Previous month" at bounding box center [417, 341] width 17 height 17
click at [415, 348] on button "Previous month" at bounding box center [417, 341] width 17 height 17
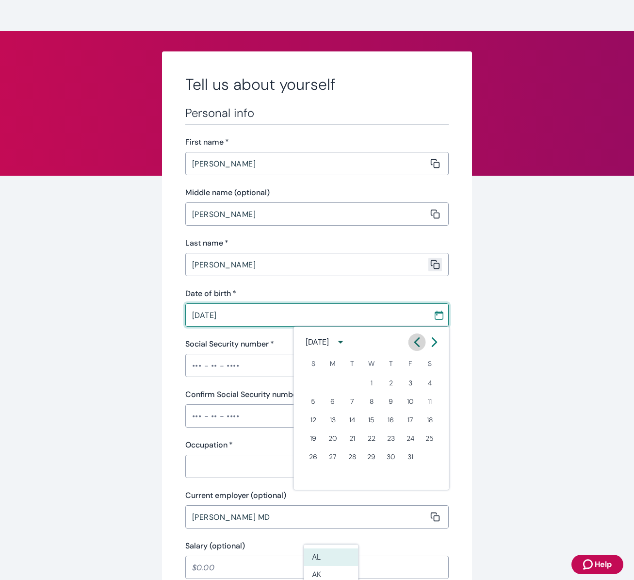
click at [415, 348] on button "Previous month" at bounding box center [417, 341] width 17 height 17
click at [414, 348] on button "Previous month" at bounding box center [417, 341] width 17 height 17
click at [414, 349] on button "Previous month" at bounding box center [417, 341] width 17 height 17
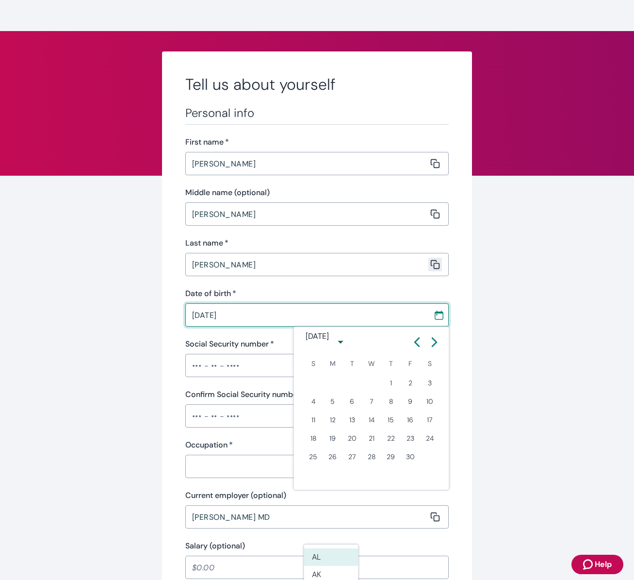
click at [414, 349] on button "Previous month" at bounding box center [417, 341] width 17 height 17
click at [413, 349] on button "Previous month" at bounding box center [417, 341] width 17 height 17
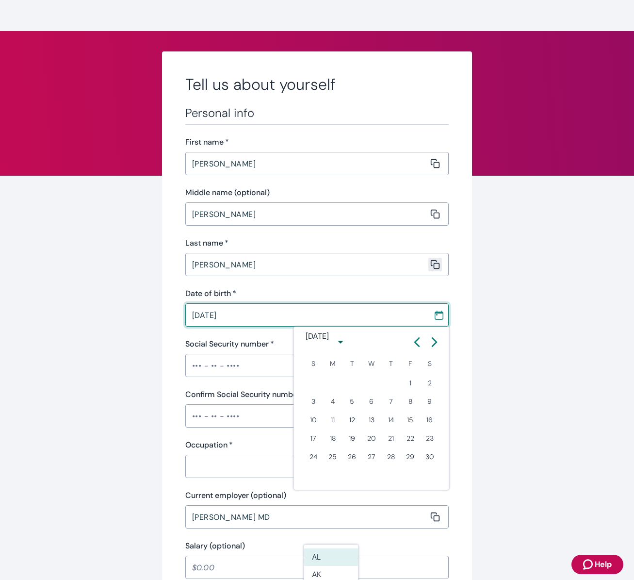
click at [414, 349] on button "Previous month" at bounding box center [417, 341] width 17 height 17
click at [414, 350] on button "Previous month" at bounding box center [417, 341] width 17 height 17
click at [413, 349] on button "Previous month" at bounding box center [417, 341] width 17 height 17
click at [412, 350] on div at bounding box center [426, 341] width 35 height 17
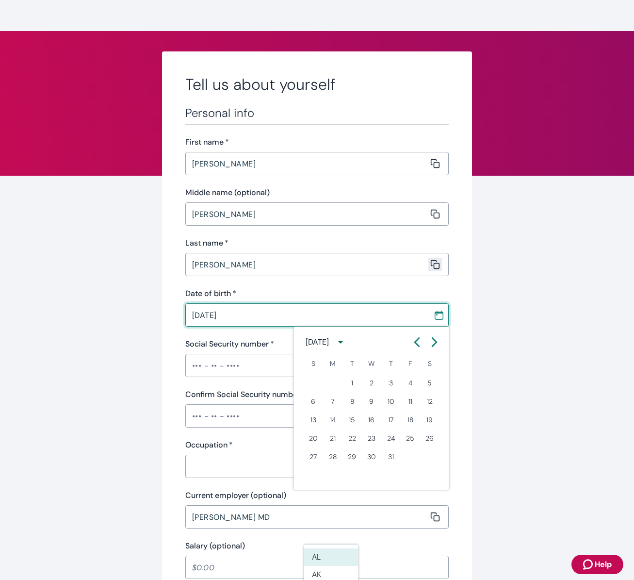
click at [412, 350] on div at bounding box center [426, 341] width 35 height 17
drag, startPoint x: 411, startPoint y: 350, endPoint x: 414, endPoint y: 344, distance: 5.9
click at [414, 344] on div at bounding box center [426, 341] width 35 height 17
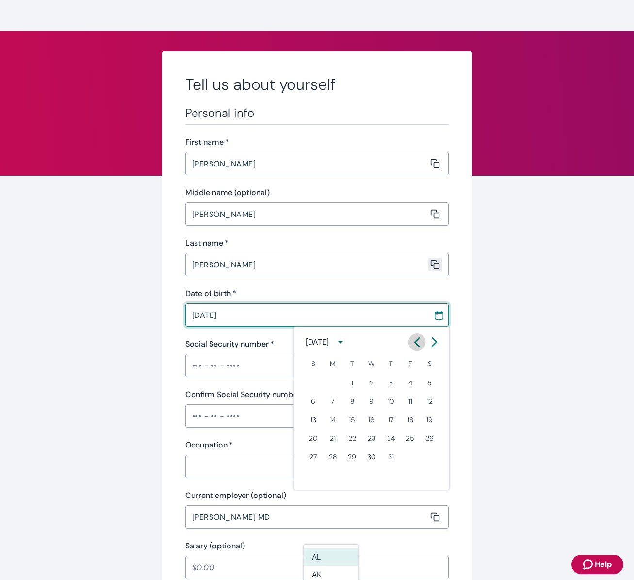
click at [416, 344] on icon "Calendar left arrow" at bounding box center [418, 342] width 10 height 10
click at [416, 345] on icon "Calendar left arrow" at bounding box center [418, 342] width 10 height 10
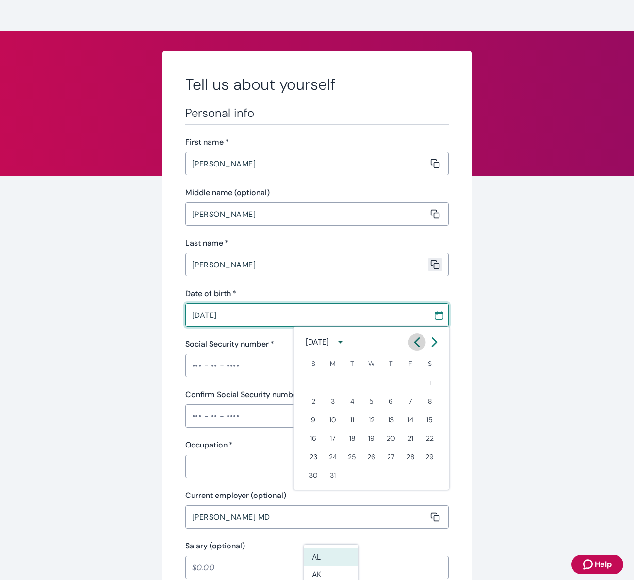
click at [416, 345] on icon "Calendar left arrow" at bounding box center [418, 342] width 10 height 10
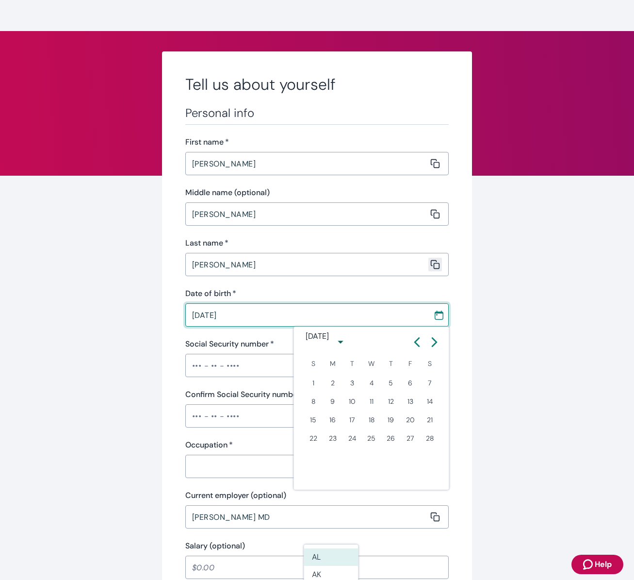
click at [416, 345] on icon "Calendar left arrow" at bounding box center [418, 342] width 10 height 10
click at [417, 345] on icon "Calendar left arrow" at bounding box center [418, 342] width 10 height 10
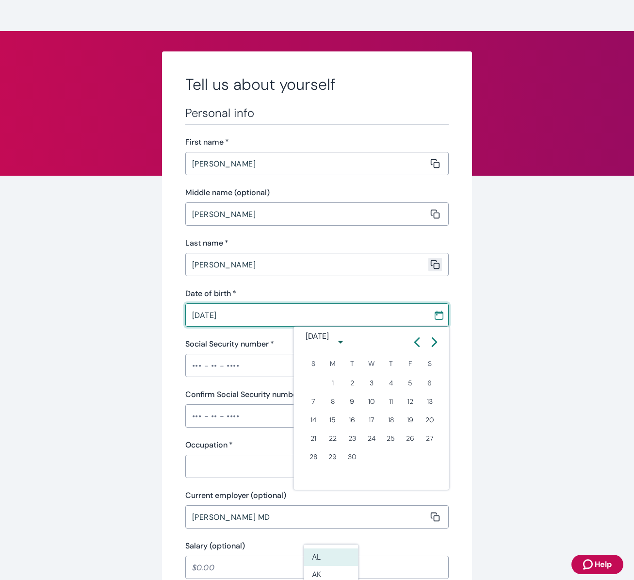
click at [417, 345] on icon "Calendar left arrow" at bounding box center [418, 342] width 10 height 10
click at [416, 345] on icon "Calendar left arrow" at bounding box center [418, 342] width 10 height 10
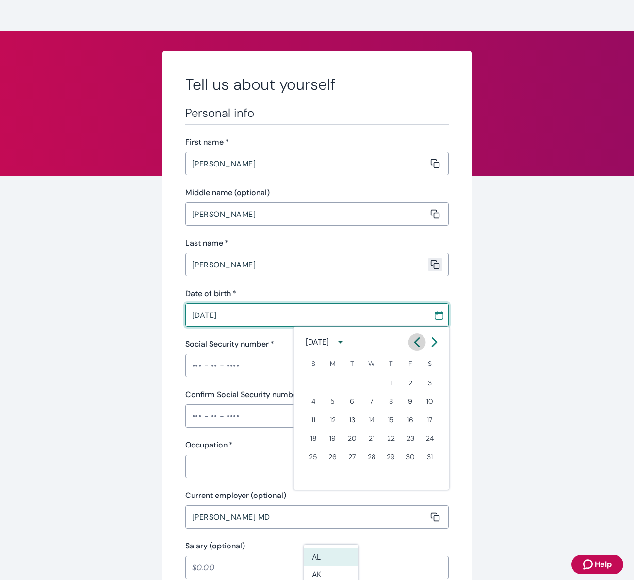
click at [416, 345] on icon "Calendar left arrow" at bounding box center [418, 342] width 10 height 10
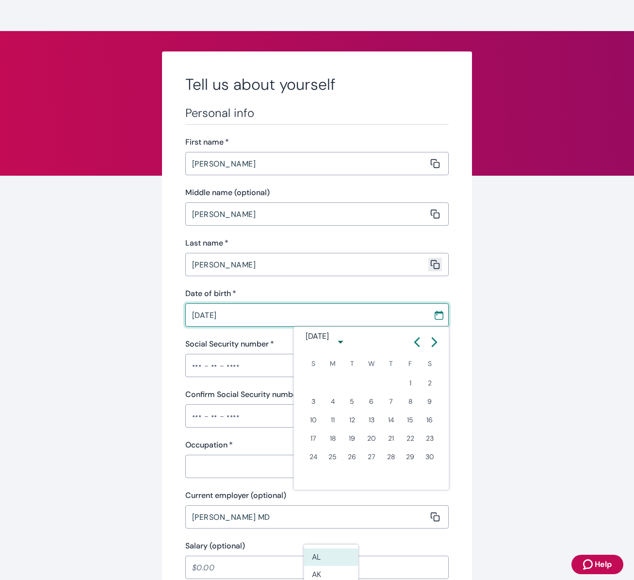
click at [416, 345] on icon "Calendar left arrow" at bounding box center [418, 342] width 10 height 10
click at [414, 346] on icon "Calendar left arrow" at bounding box center [418, 342] width 10 height 10
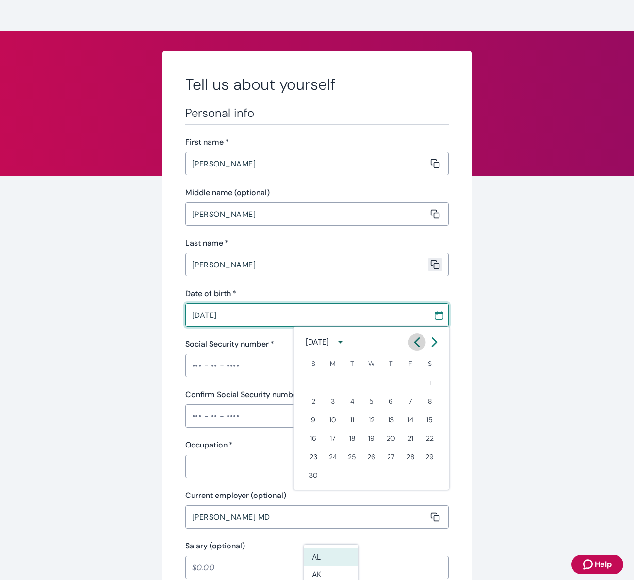
click at [414, 346] on icon "Calendar left arrow" at bounding box center [418, 342] width 10 height 10
click at [413, 346] on icon "Calendar left arrow" at bounding box center [418, 342] width 10 height 10
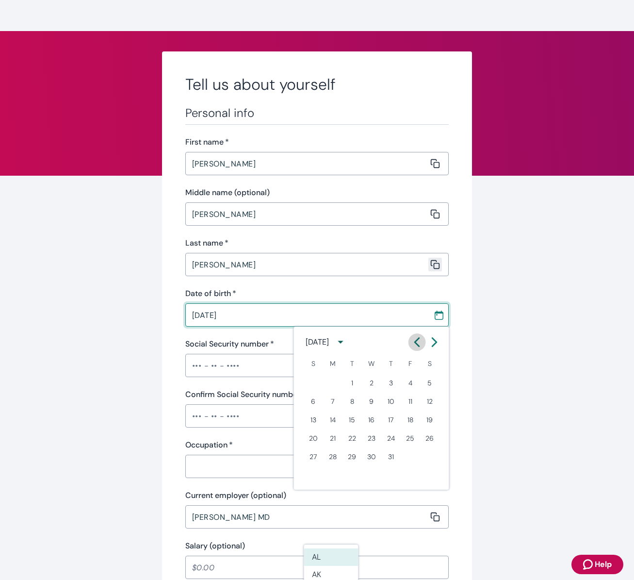
click at [413, 346] on icon "Calendar left arrow" at bounding box center [418, 342] width 10 height 10
click at [412, 346] on button "Previous month" at bounding box center [417, 341] width 17 height 17
click at [411, 346] on button "Previous month" at bounding box center [417, 341] width 17 height 17
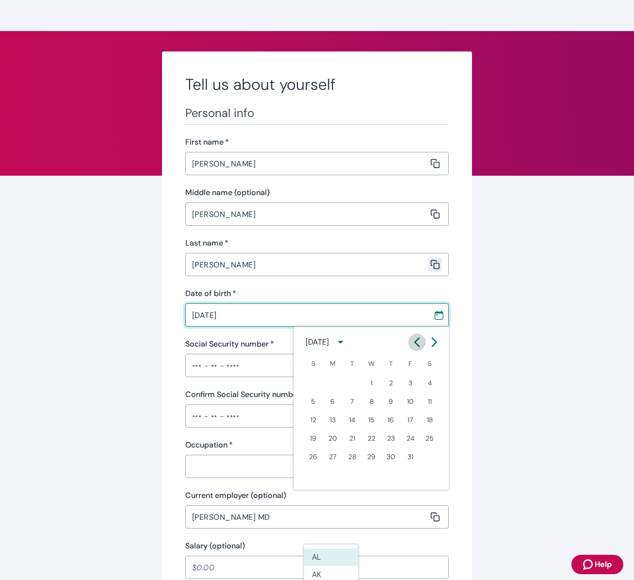
click at [411, 346] on button "Previous month" at bounding box center [417, 341] width 17 height 17
click at [410, 346] on button "Previous month" at bounding box center [417, 341] width 17 height 17
click at [411, 346] on button "Previous month" at bounding box center [417, 341] width 17 height 17
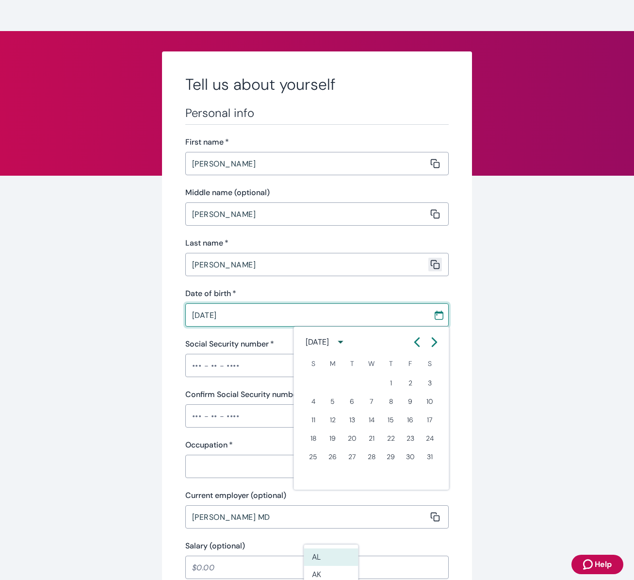
click at [411, 346] on button "Previous month" at bounding box center [417, 341] width 17 height 17
click at [410, 346] on button "Previous month" at bounding box center [417, 341] width 17 height 17
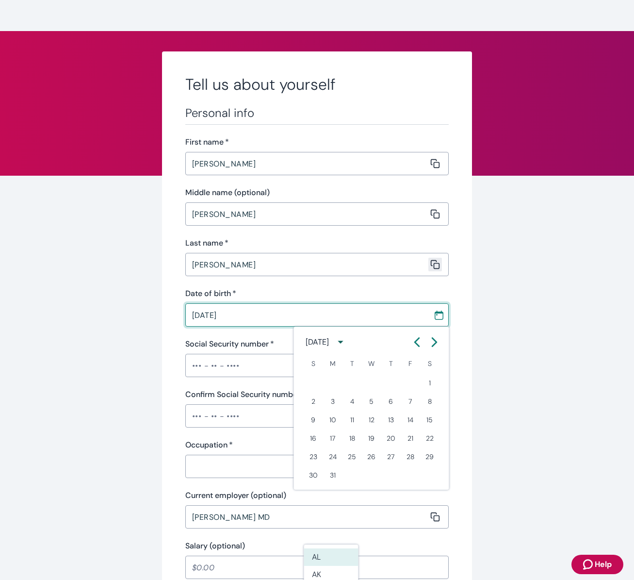
click at [408, 347] on div "[DATE]" at bounding box center [371, 342] width 155 height 19
click at [409, 346] on div "[DATE]" at bounding box center [371, 342] width 155 height 19
drag, startPoint x: 424, startPoint y: 334, endPoint x: 419, endPoint y: 340, distance: 7.2
click at [422, 337] on div at bounding box center [426, 341] width 35 height 17
click at [419, 340] on icon "Calendar left arrow" at bounding box center [418, 342] width 10 height 10
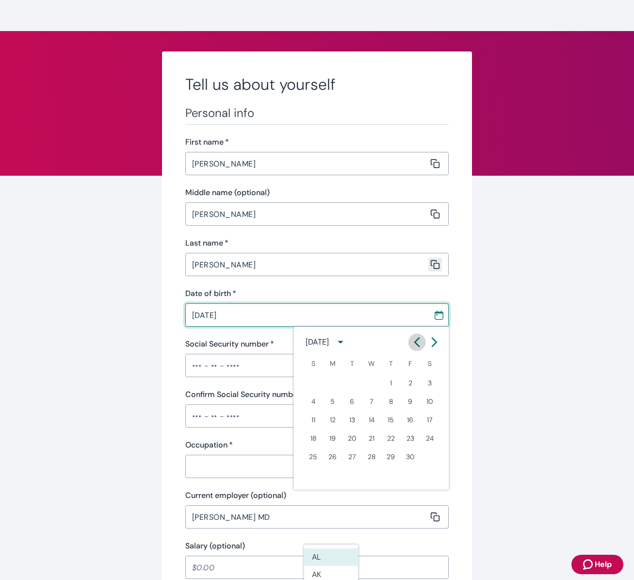
click at [419, 340] on icon "Calendar left arrow" at bounding box center [418, 342] width 10 height 10
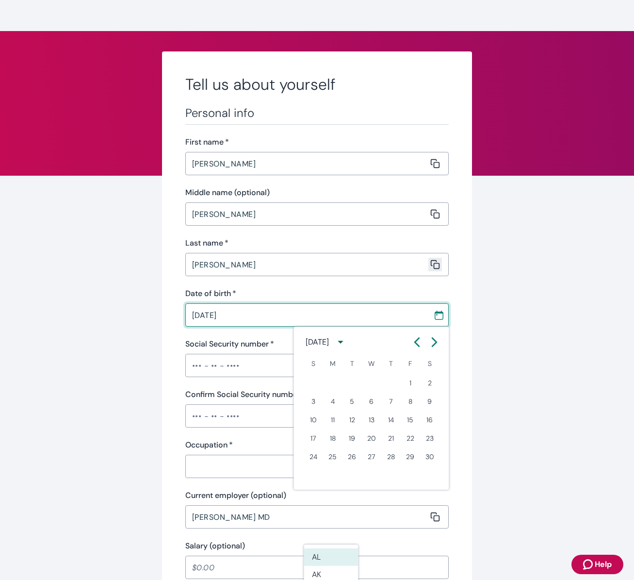
click at [419, 340] on icon "Calendar left arrow" at bounding box center [418, 342] width 10 height 10
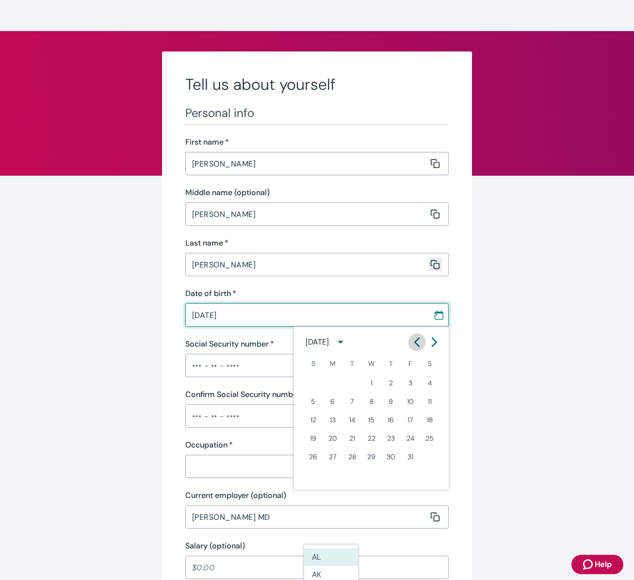
click at [419, 340] on icon "Calendar left arrow" at bounding box center [418, 342] width 10 height 10
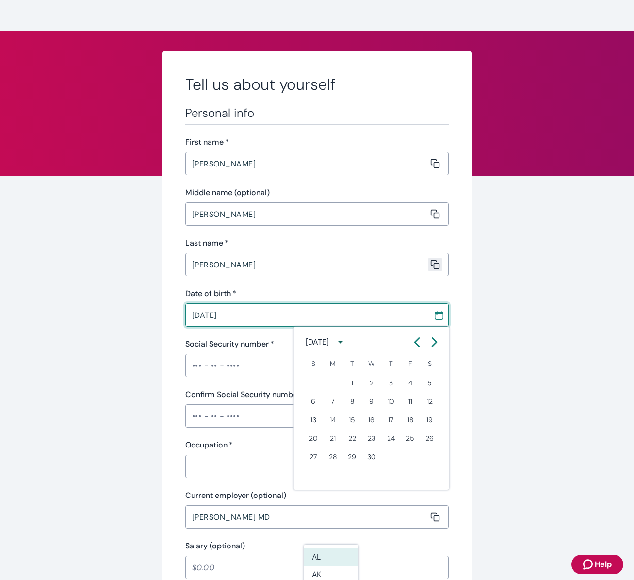
click at [419, 340] on icon "Calendar left arrow" at bounding box center [418, 342] width 10 height 10
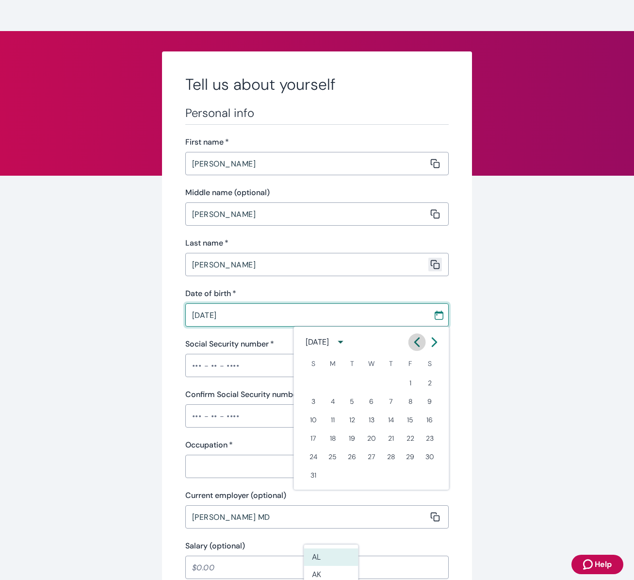
click at [419, 340] on icon "Calendar left arrow" at bounding box center [418, 342] width 10 height 10
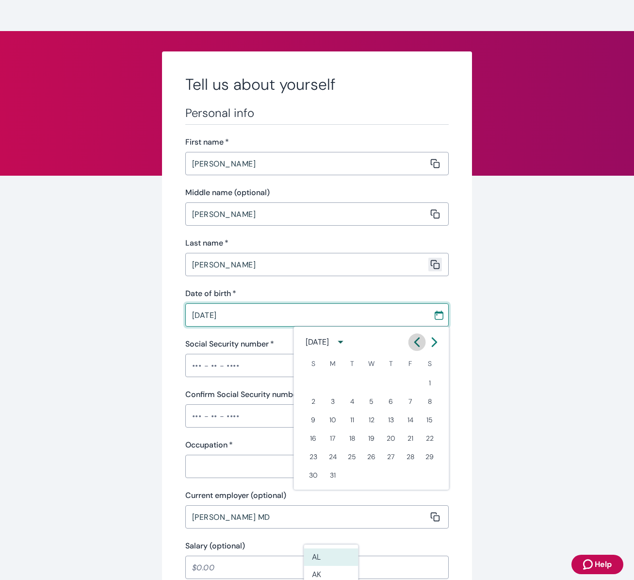
click at [419, 340] on icon "Calendar left arrow" at bounding box center [418, 342] width 10 height 10
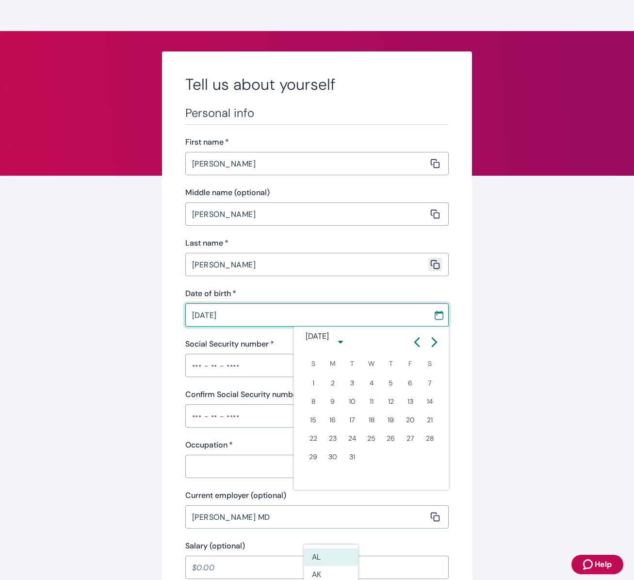
click at [419, 340] on icon "Calendar left arrow" at bounding box center [418, 342] width 10 height 10
click at [435, 341] on icon "Calendar right arrow" at bounding box center [435, 342] width 4 height 8
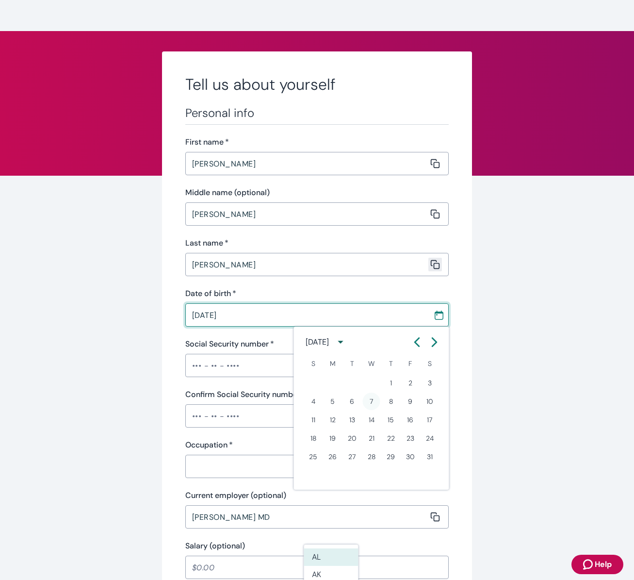
click at [369, 399] on button "7" at bounding box center [371, 401] width 17 height 17
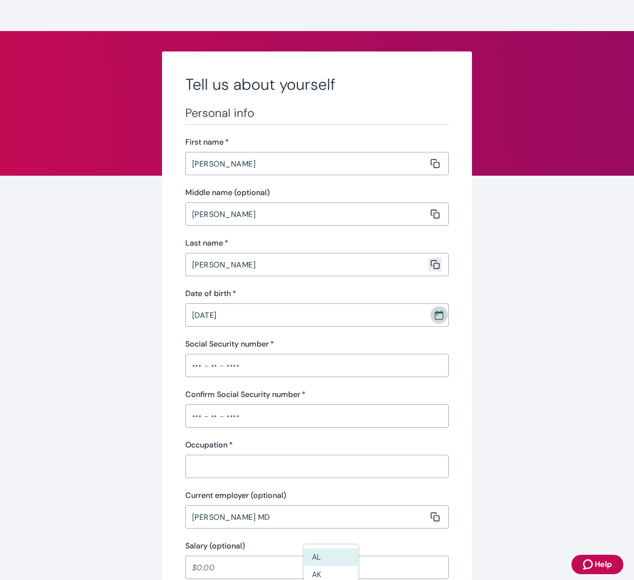
drag, startPoint x: 436, startPoint y: 315, endPoint x: 448, endPoint y: 314, distance: 11.2
click at [438, 315] on icon "Calendar" at bounding box center [439, 315] width 10 height 10
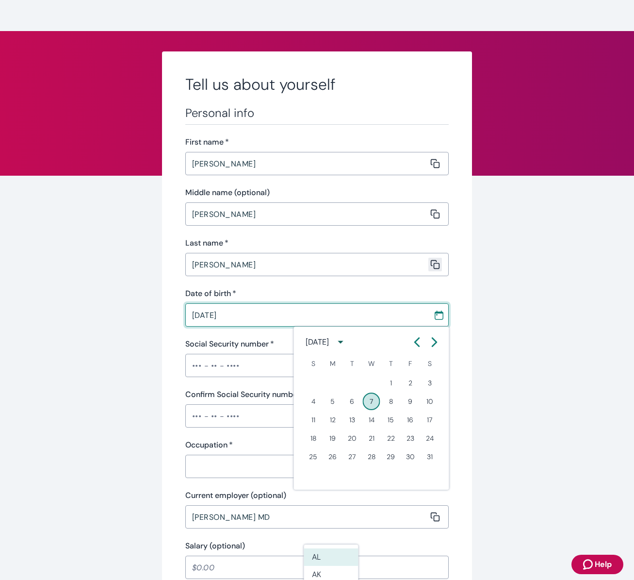
click at [420, 342] on icon "Calendar left arrow" at bounding box center [418, 342] width 10 height 10
click at [419, 342] on icon "Calendar left arrow" at bounding box center [418, 342] width 10 height 10
click at [418, 342] on icon "Calendar left arrow" at bounding box center [418, 342] width 10 height 10
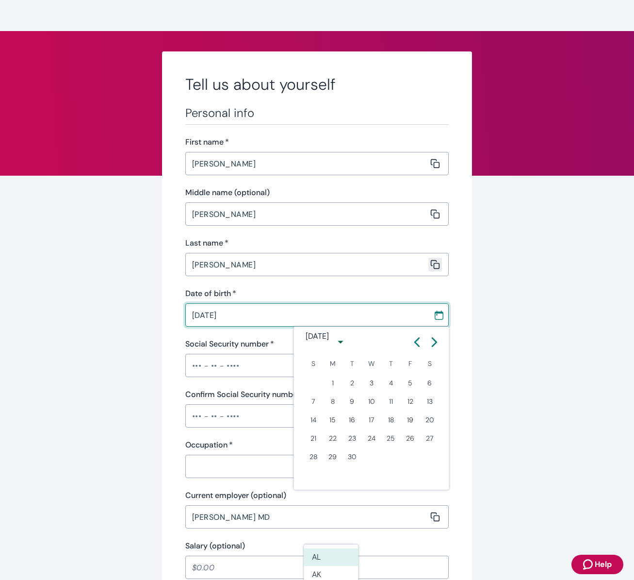
click at [418, 342] on icon "Calendar left arrow" at bounding box center [418, 342] width 10 height 10
click at [421, 342] on icon "Calendar left arrow" at bounding box center [418, 342] width 10 height 10
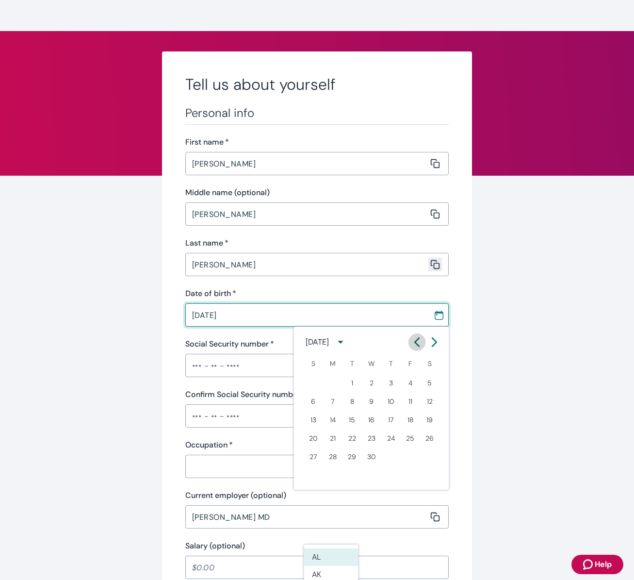
click at [421, 342] on icon "Calendar left arrow" at bounding box center [418, 342] width 10 height 10
click at [419, 342] on icon "Calendar left arrow" at bounding box center [418, 342] width 10 height 10
click at [333, 399] on button "7" at bounding box center [332, 401] width 17 height 17
type input "[DATE]"
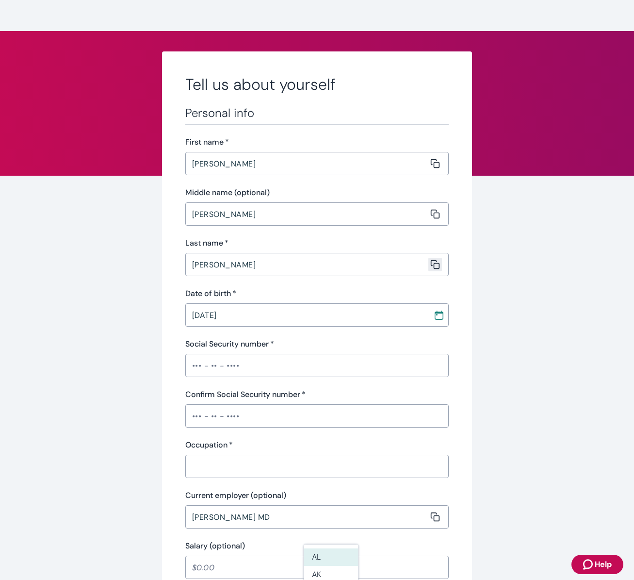
drag, startPoint x: 199, startPoint y: 368, endPoint x: 207, endPoint y: 360, distance: 11.7
click at [201, 363] on input "Social Security number   *" at bounding box center [317, 365] width 264 height 19
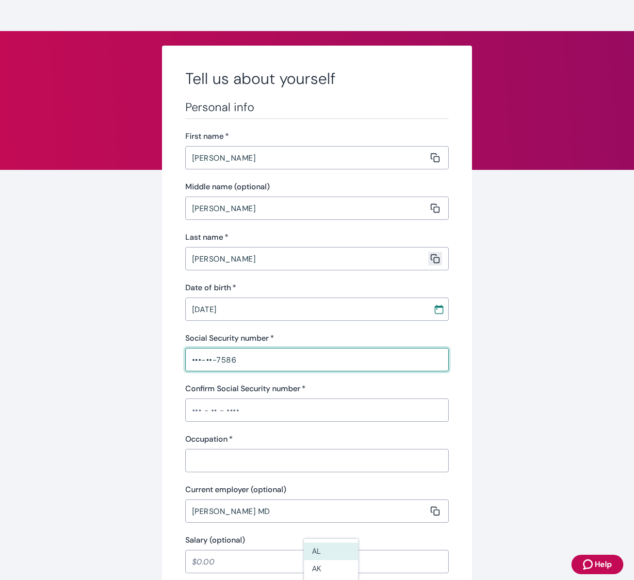
type input "•••-••-7586"
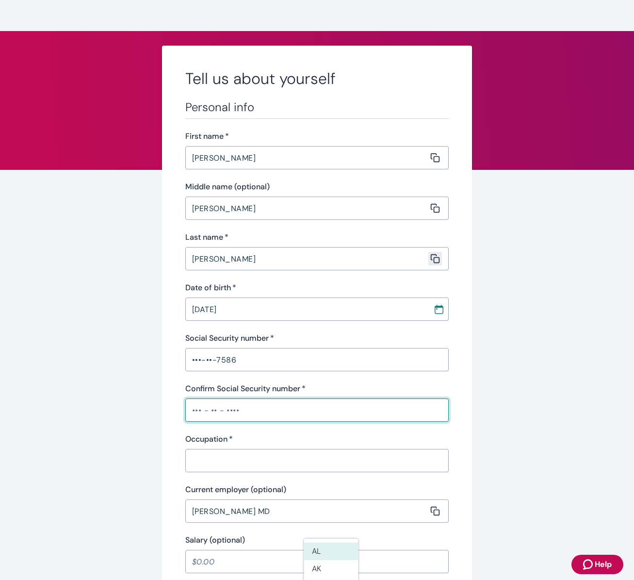
click at [201, 413] on input "Confirm Social Security number   *" at bounding box center [317, 409] width 264 height 19
type input "•••-••-7586"
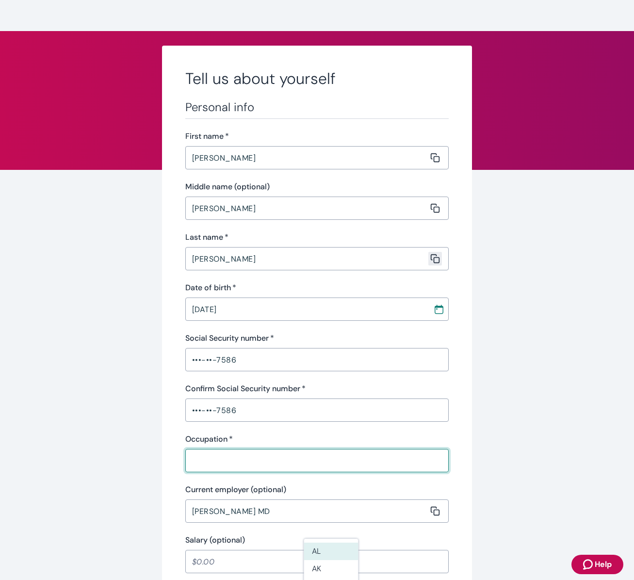
click at [199, 465] on input "Occupation   *" at bounding box center [313, 460] width 257 height 19
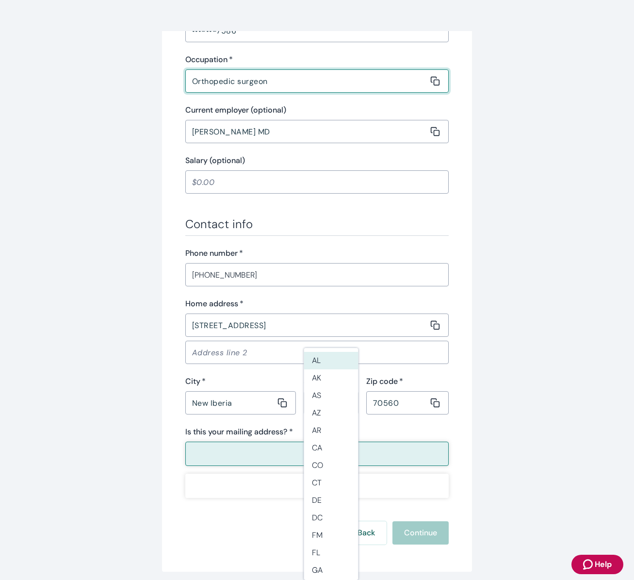
scroll to position [406, 0]
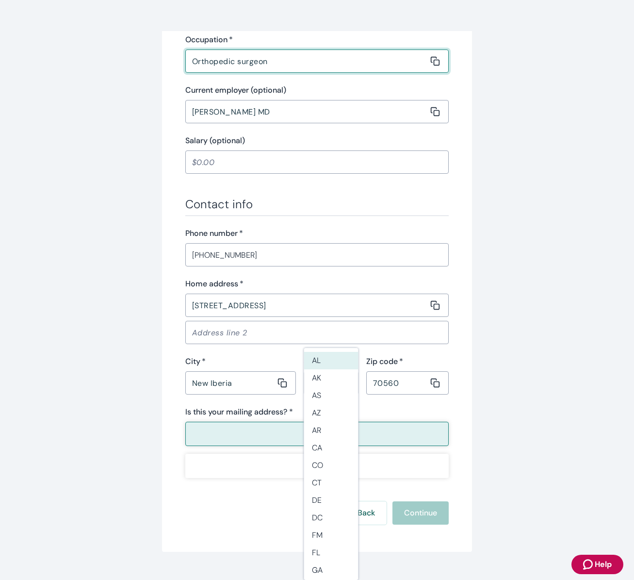
type input "Orthopedic surgeon"
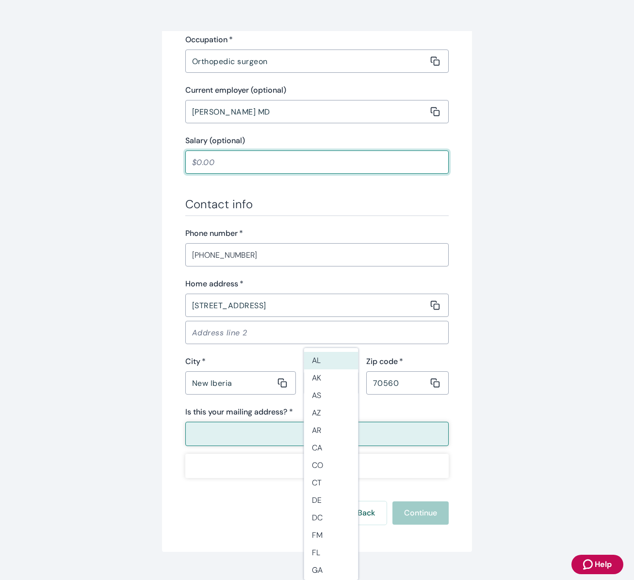
click
type input "350,000.00"
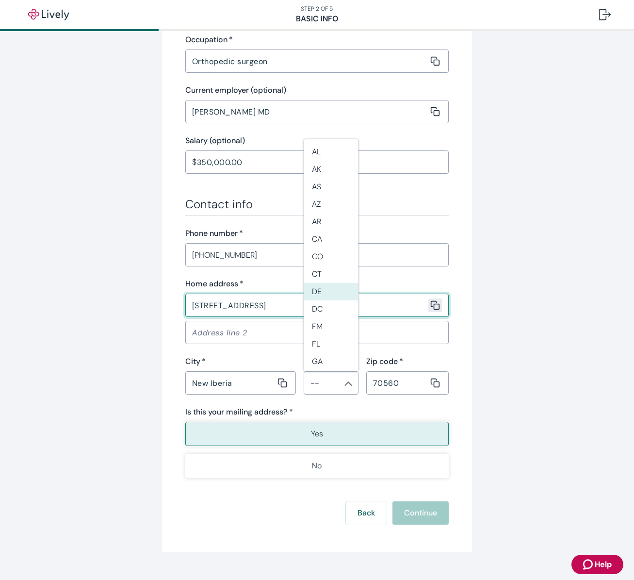
drag, startPoint x: 192, startPoint y: 304, endPoint x: 247, endPoint y: 304, distance: 55.3
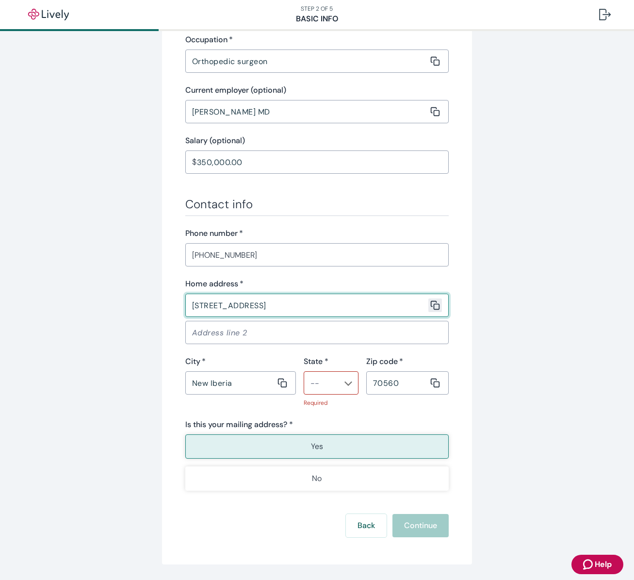
drag, startPoint x: 367, startPoint y: 307, endPoint x: 257, endPoint y: 306, distance: 109.7
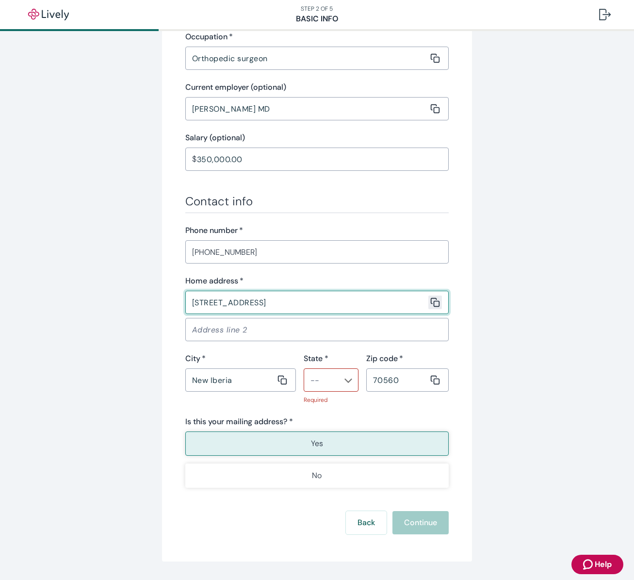
drag, startPoint x: 209, startPoint y: 305, endPoint x: 219, endPoint y: 300, distance: 11.3
type input "[STREET_ADDRESS]"
type input "LA"
type input "70563"
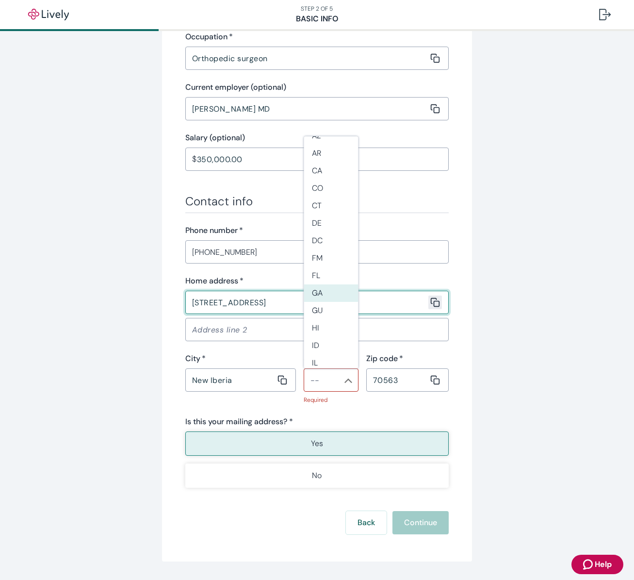
scroll to position [181, 0]
type input "LA"
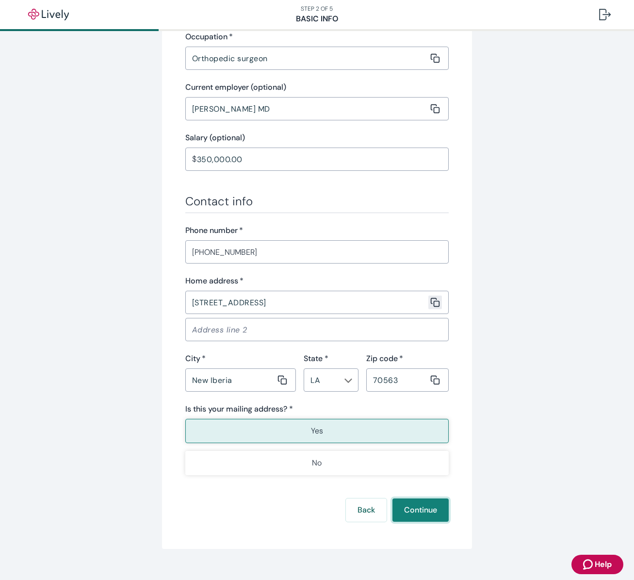
drag, startPoint x: 428, startPoint y: 515, endPoint x: 429, endPoint y: 508, distance: 7.3
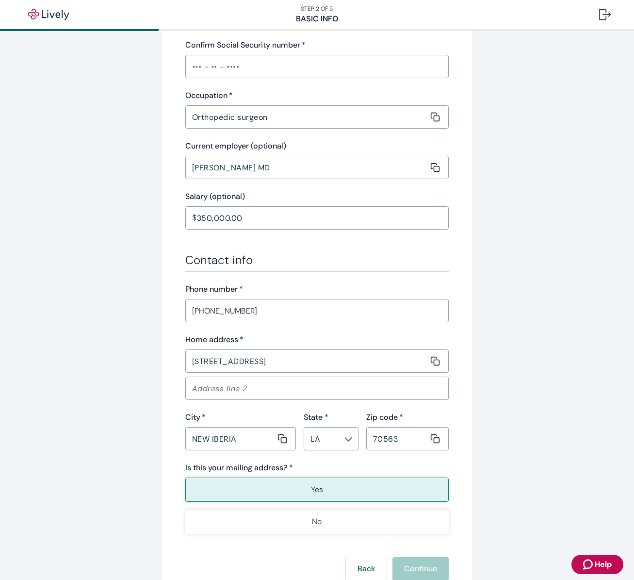
scroll to position [351, 0]
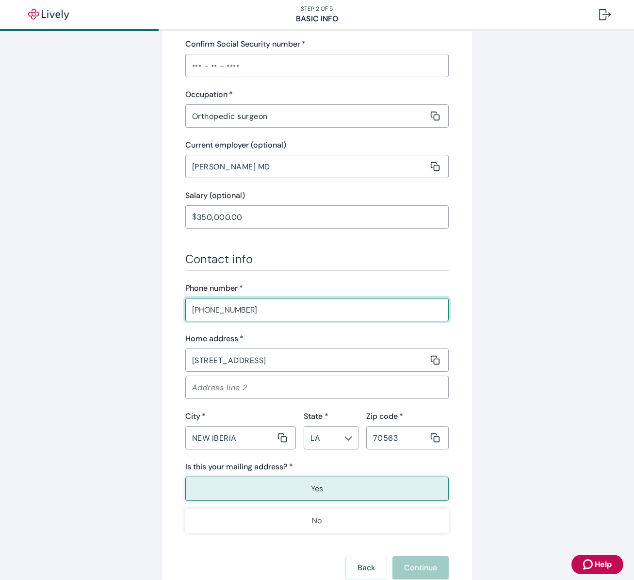
drag, startPoint x: 250, startPoint y: 311, endPoint x: 214, endPoint y: 308, distance: 36.6
type input "[PHONE_NUMBER]"
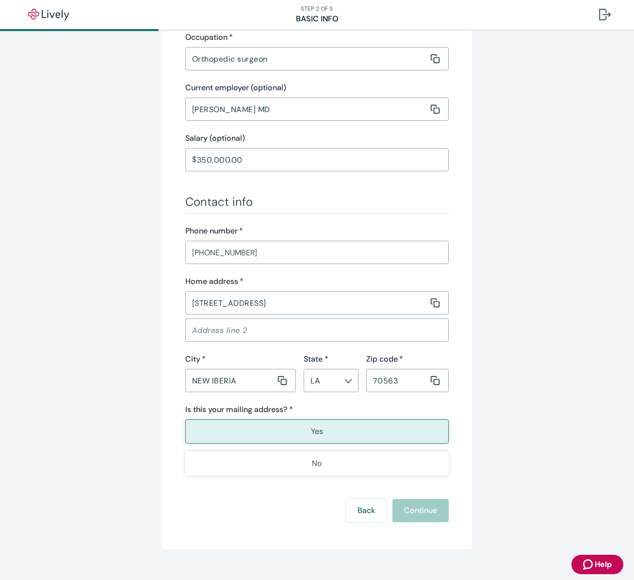
scroll to position [409, 0]
drag, startPoint x: 236, startPoint y: 429, endPoint x: 289, endPoint y: 419, distance: 53.8
drag, startPoint x: 417, startPoint y: 513, endPoint x: 428, endPoint y: 501, distance: 15.8
drag, startPoint x: 416, startPoint y: 502, endPoint x: 418, endPoint y: 498, distance: 5.3
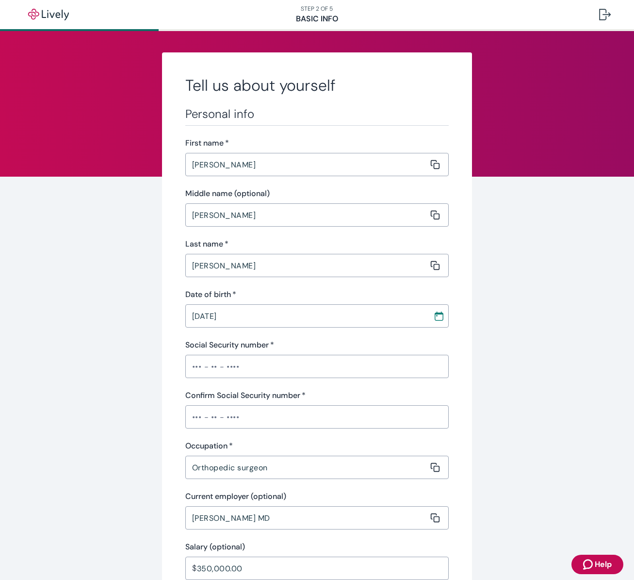
scroll to position [0, 0]
type input "•••-••-7586"
drag, startPoint x: 250, startPoint y: 415, endPoint x: 254, endPoint y: 414, distance: 5.1
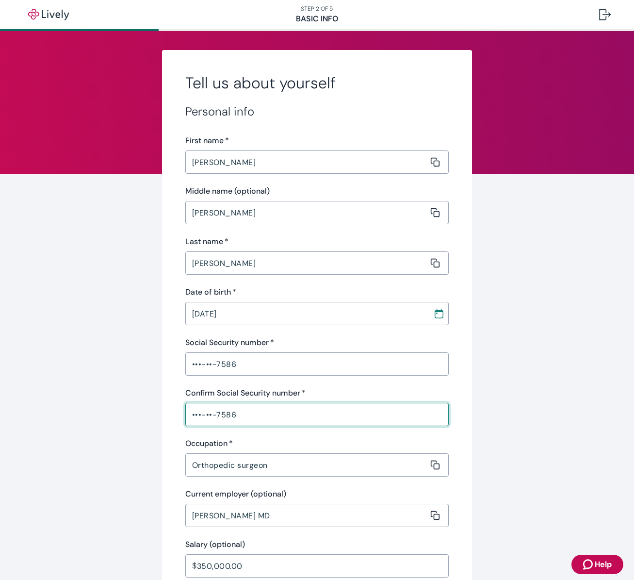
type input "•••-••-7586"
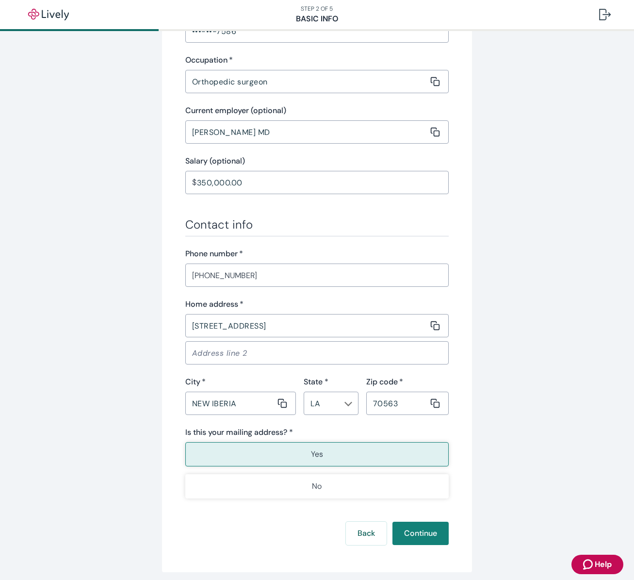
scroll to position [386, 0]
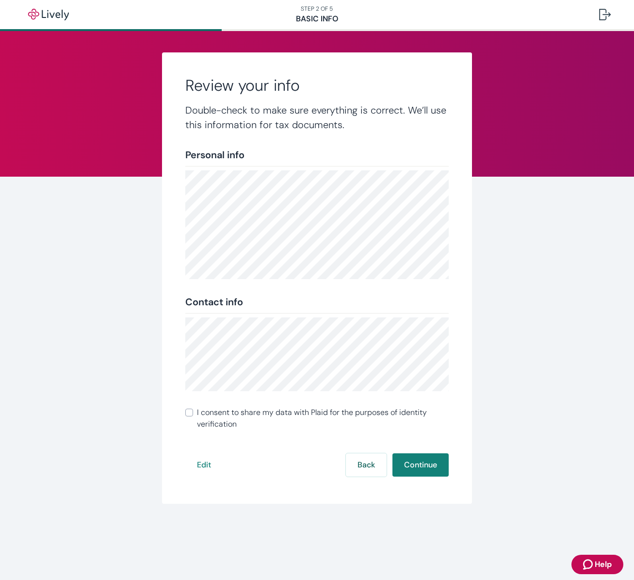
checkbox input "true"
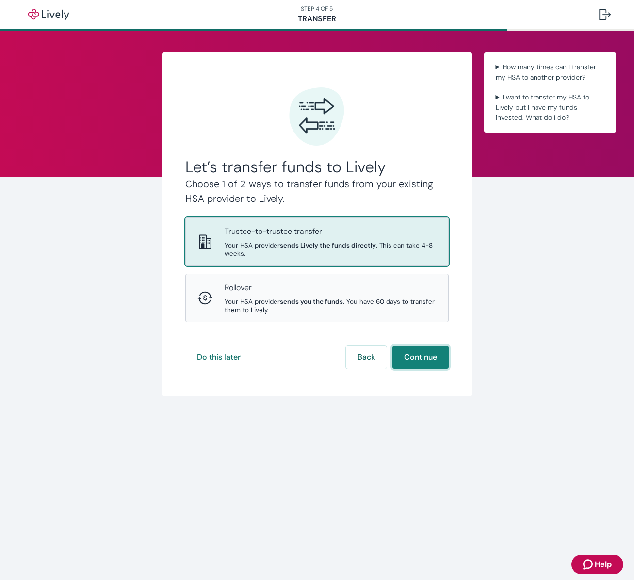
scroll to position [0, 0]
drag, startPoint x: 423, startPoint y: 337, endPoint x: 433, endPoint y: 334, distance: 10.7
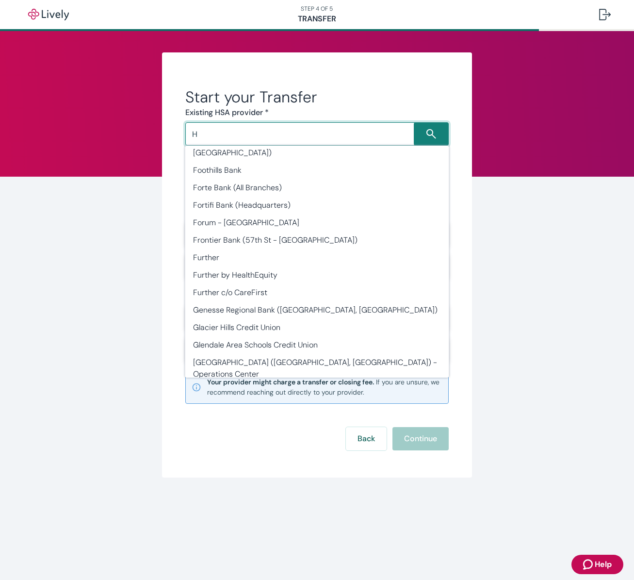
scroll to position [4, 0]
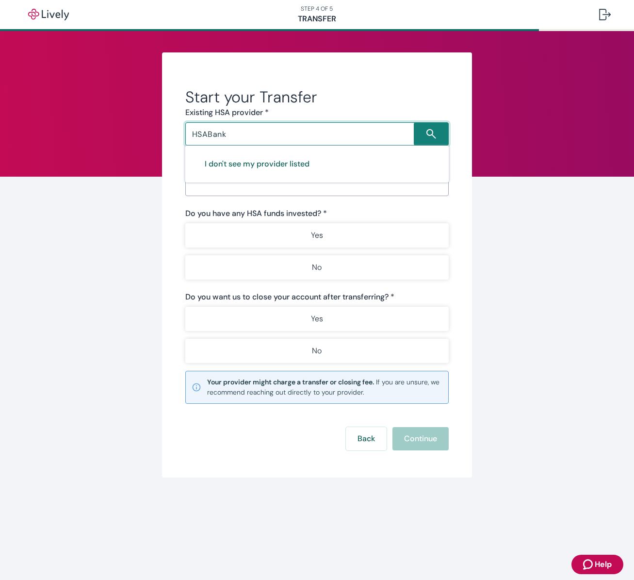
drag, startPoint x: 206, startPoint y: 133, endPoint x: 239, endPoint y: 141, distance: 33.4
drag, startPoint x: 230, startPoint y: 133, endPoint x: 210, endPoint y: 133, distance: 19.4
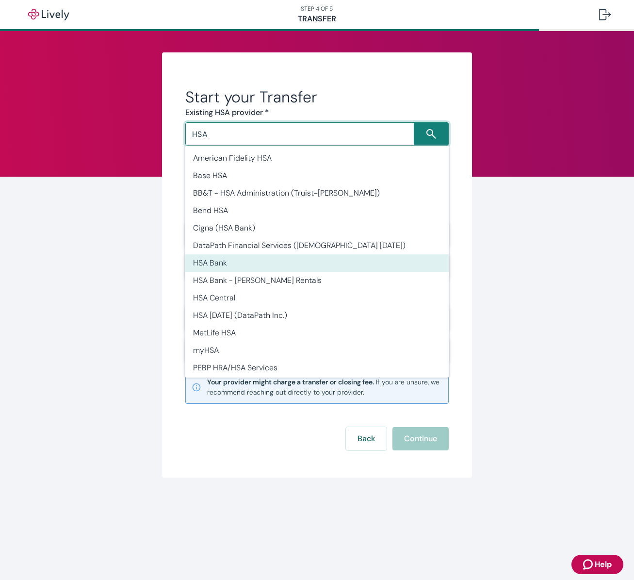
scroll to position [0, 0]
type input "HSA Bank"
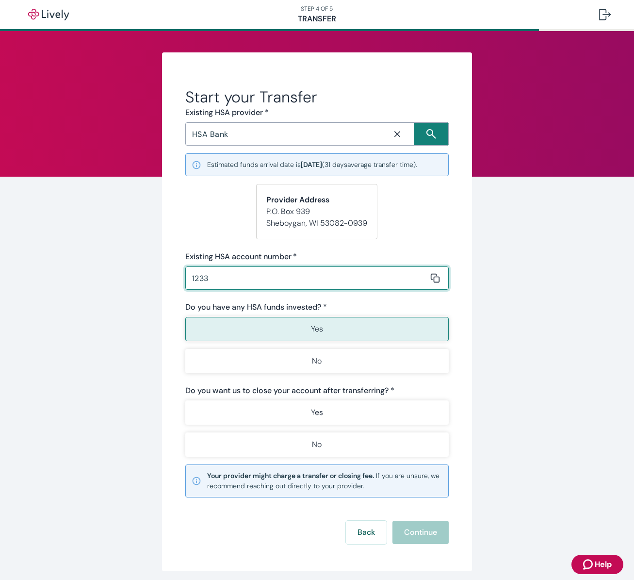
scroll to position [1, 0]
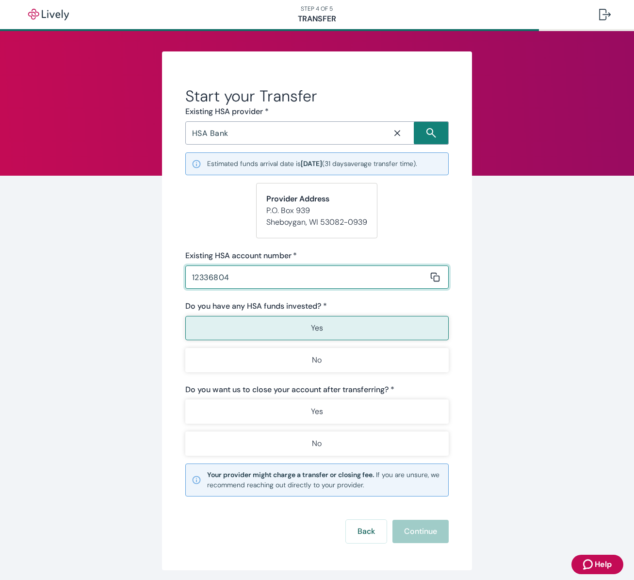
type input "12336804"
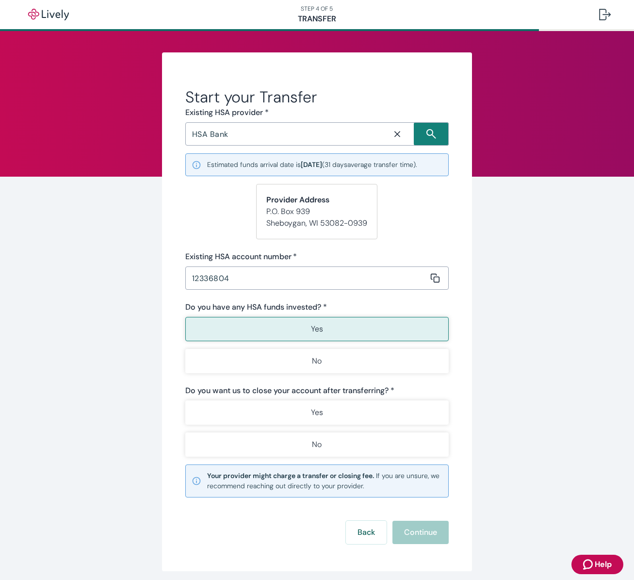
scroll to position [0, 0]
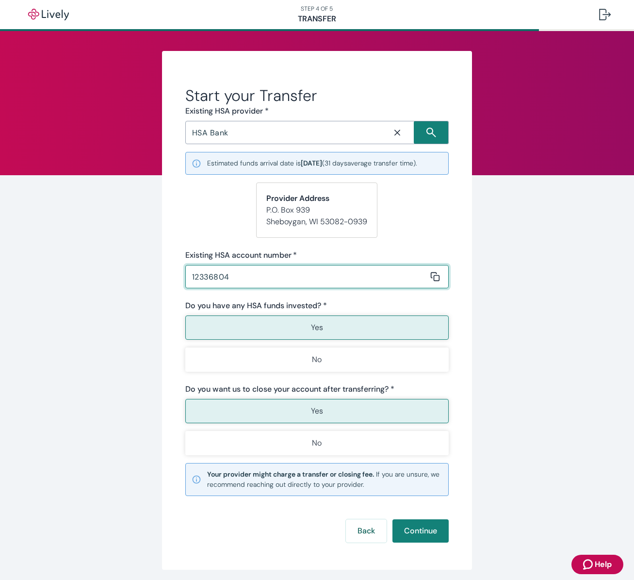
type input "12336804"
drag, startPoint x: 320, startPoint y: 324, endPoint x: 333, endPoint y: 321, distance: 13.0
drag, startPoint x: 433, startPoint y: 531, endPoint x: 440, endPoint y: 529, distance: 7.5
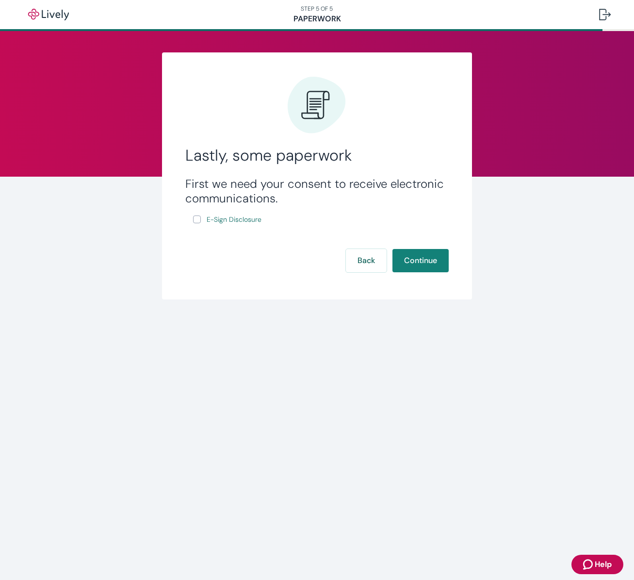
checkbox input "true"
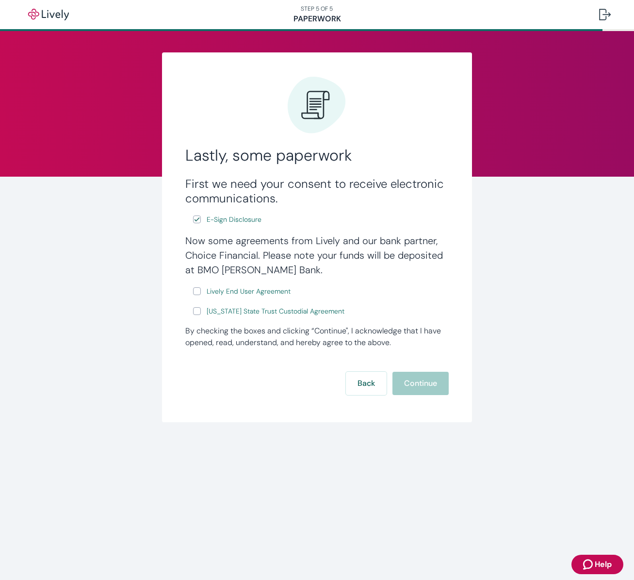
checkbox input "true"
